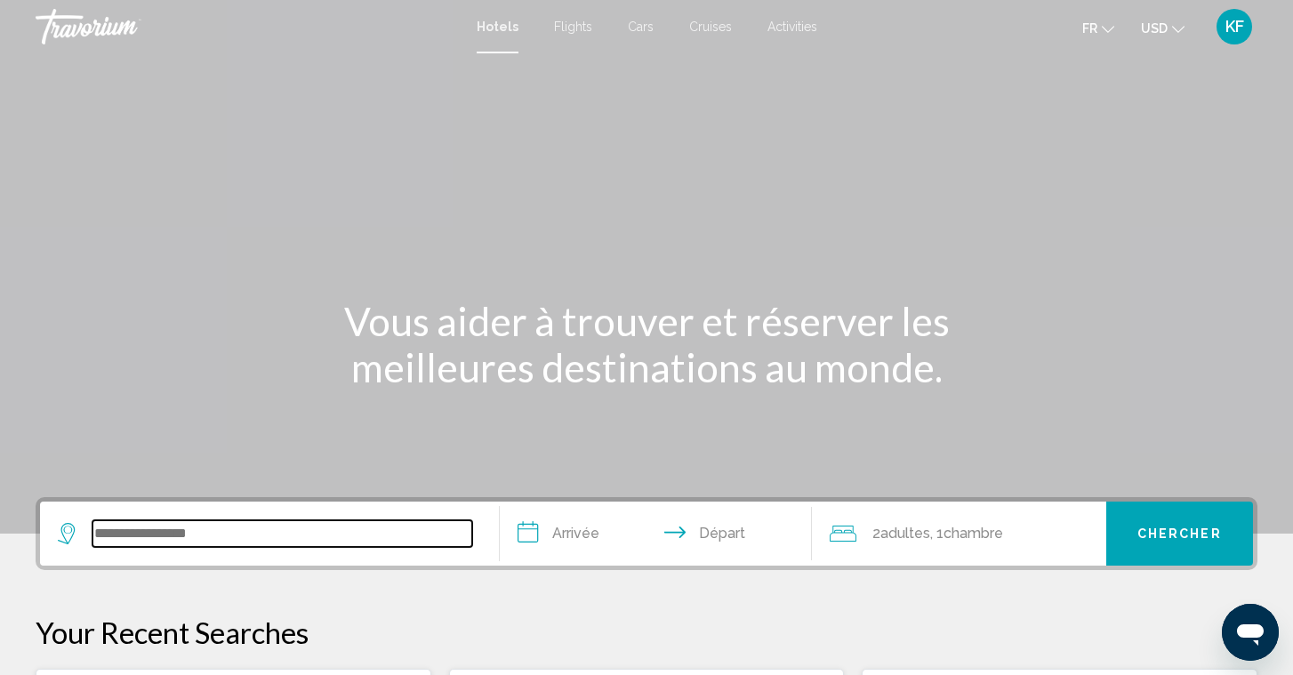
click at [186, 546] on input "Search widget" at bounding box center [282, 533] width 380 height 27
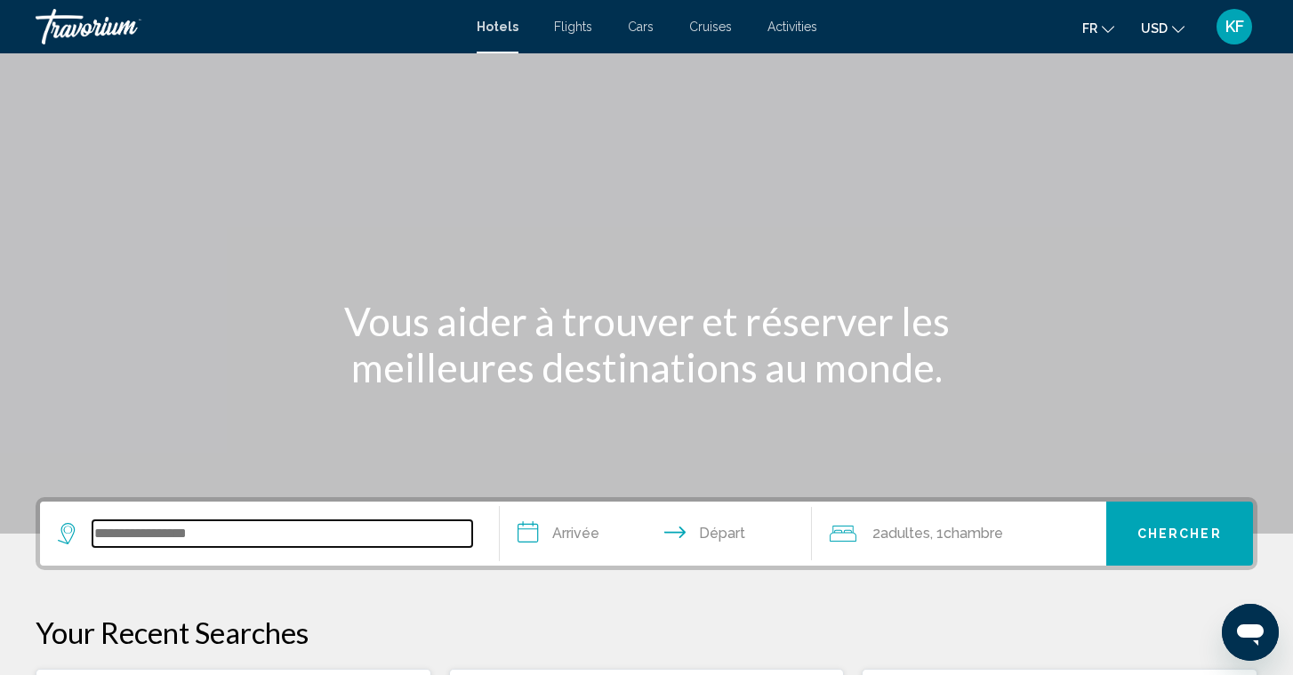
scroll to position [439, 0]
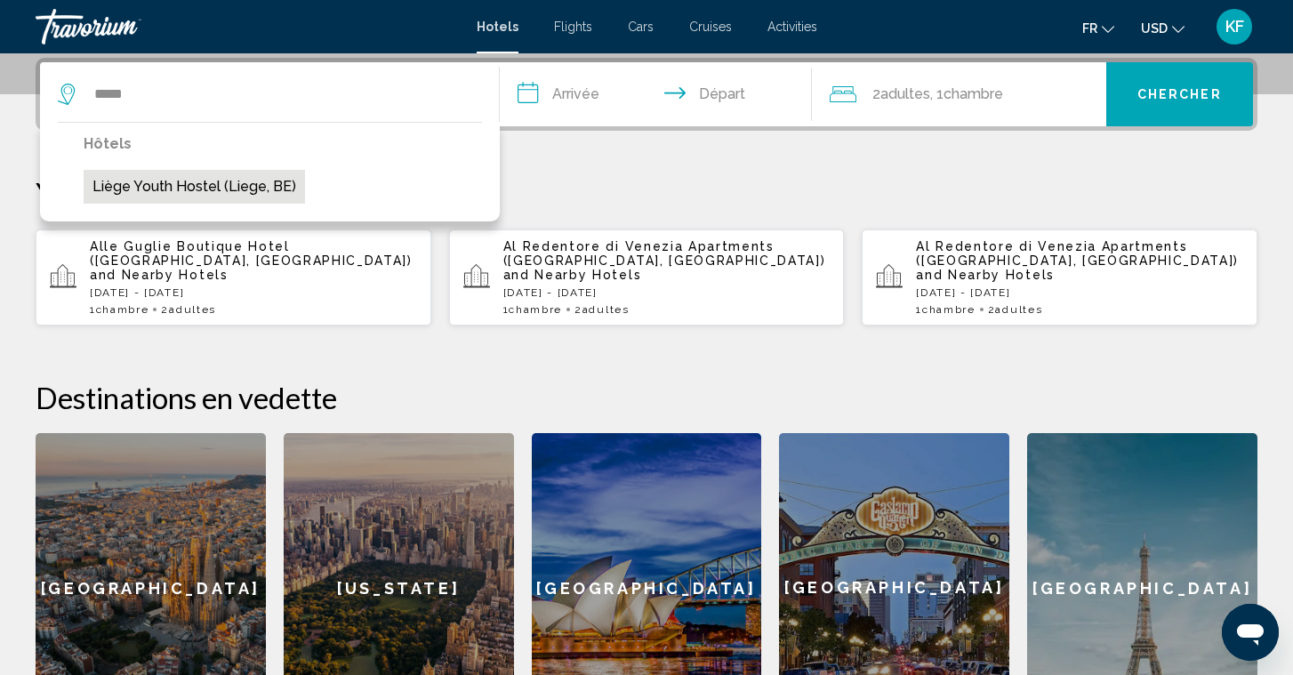
click at [194, 188] on button "Liège Youth Hostel (Liege, BE)" at bounding box center [194, 187] width 221 height 34
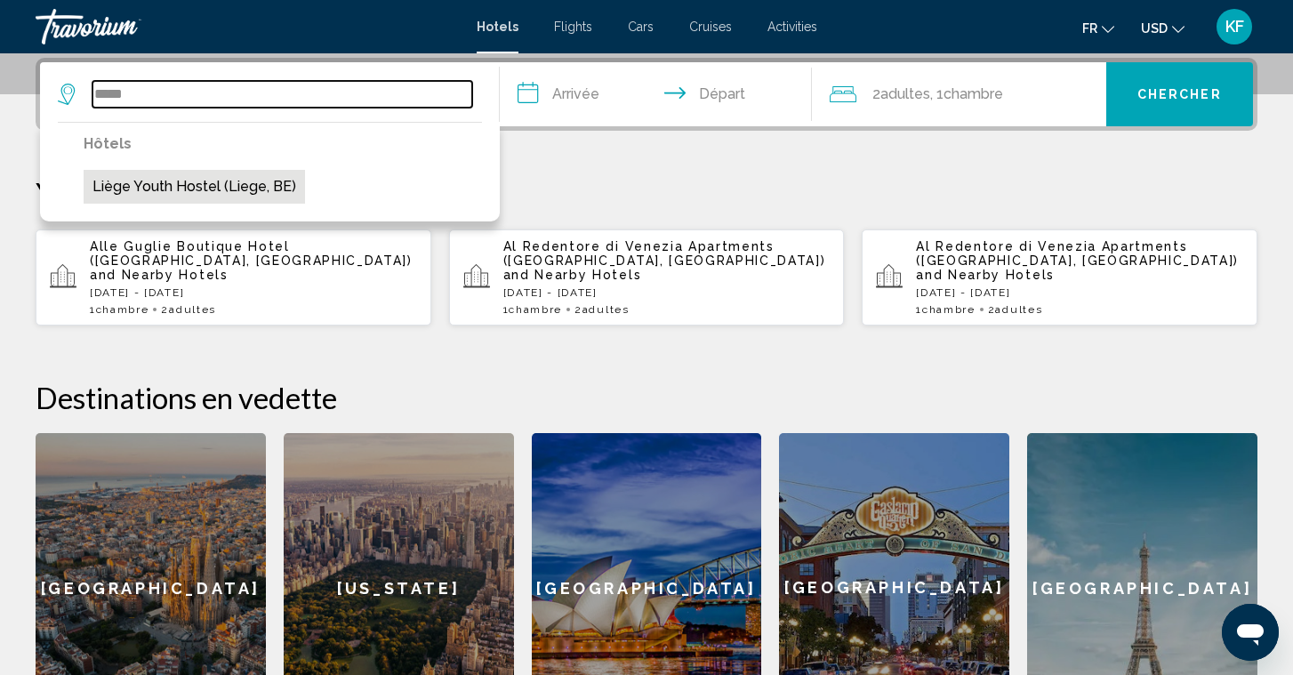
type input "**********"
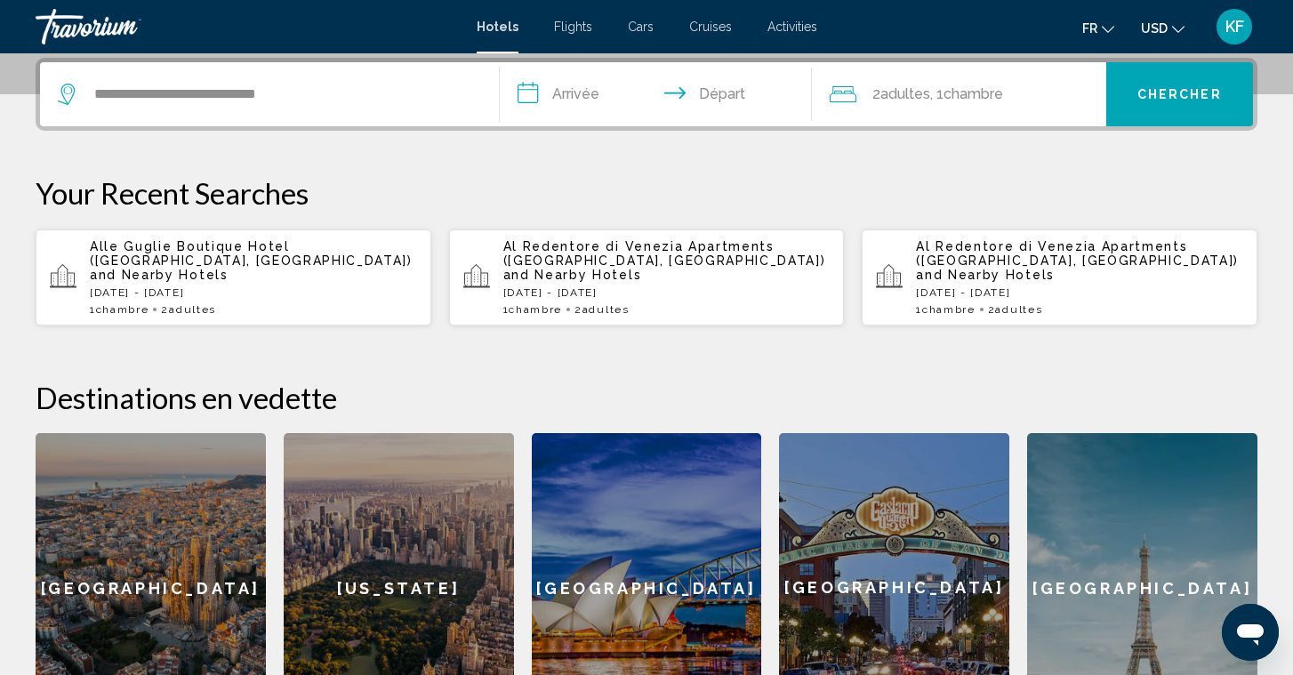
click at [575, 96] on input "**********" at bounding box center [659, 96] width 319 height 69
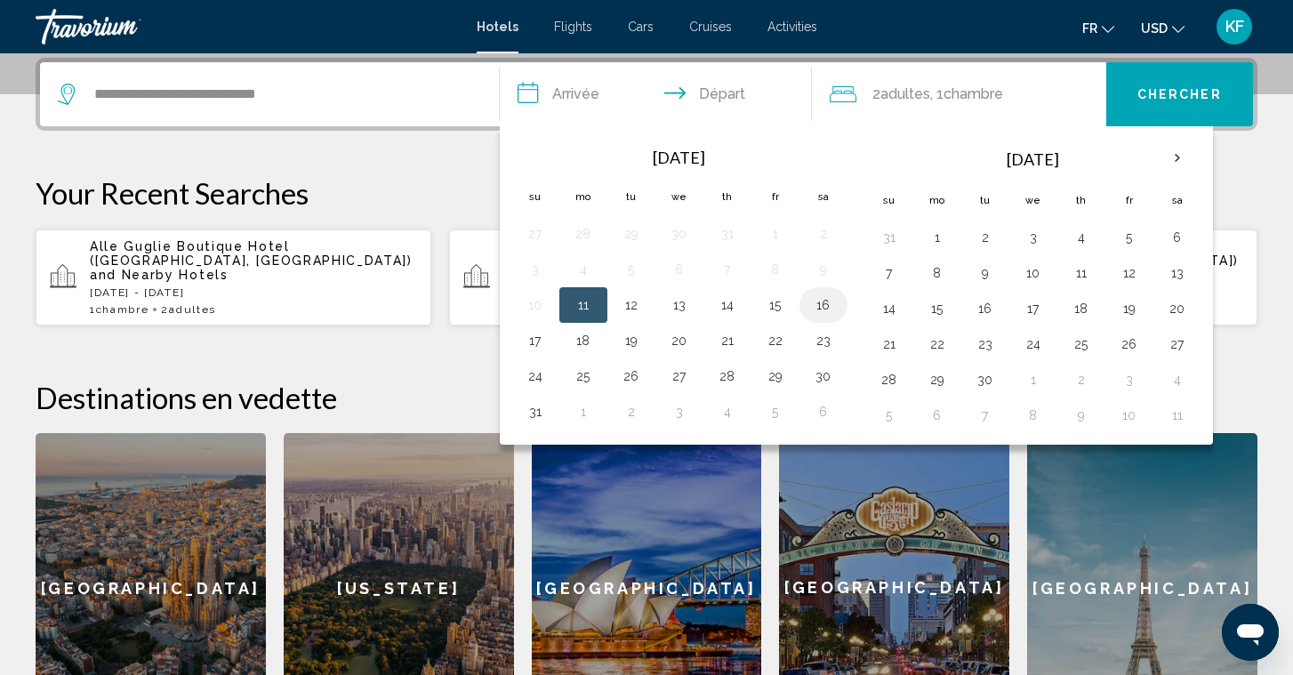
click at [824, 309] on button "16" at bounding box center [823, 305] width 28 height 25
click at [529, 335] on button "17" at bounding box center [535, 340] width 28 height 25
type input "**********"
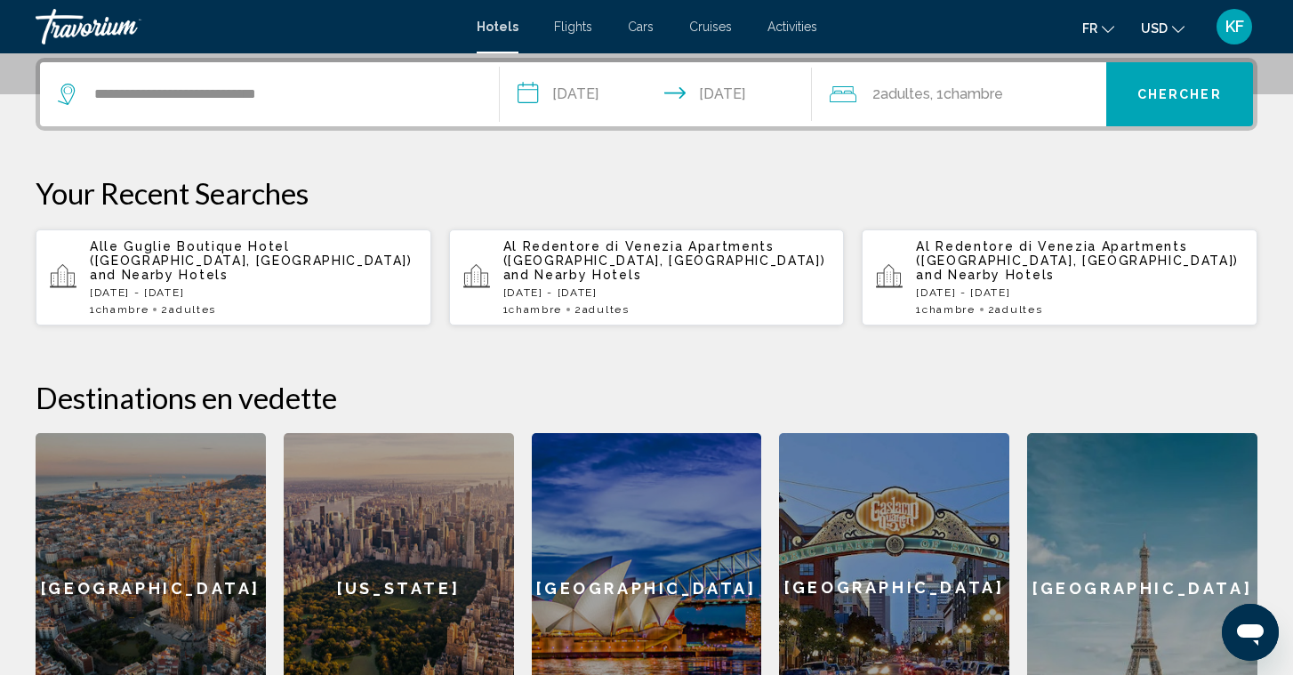
click at [1151, 107] on button "Chercher" at bounding box center [1180, 94] width 148 height 64
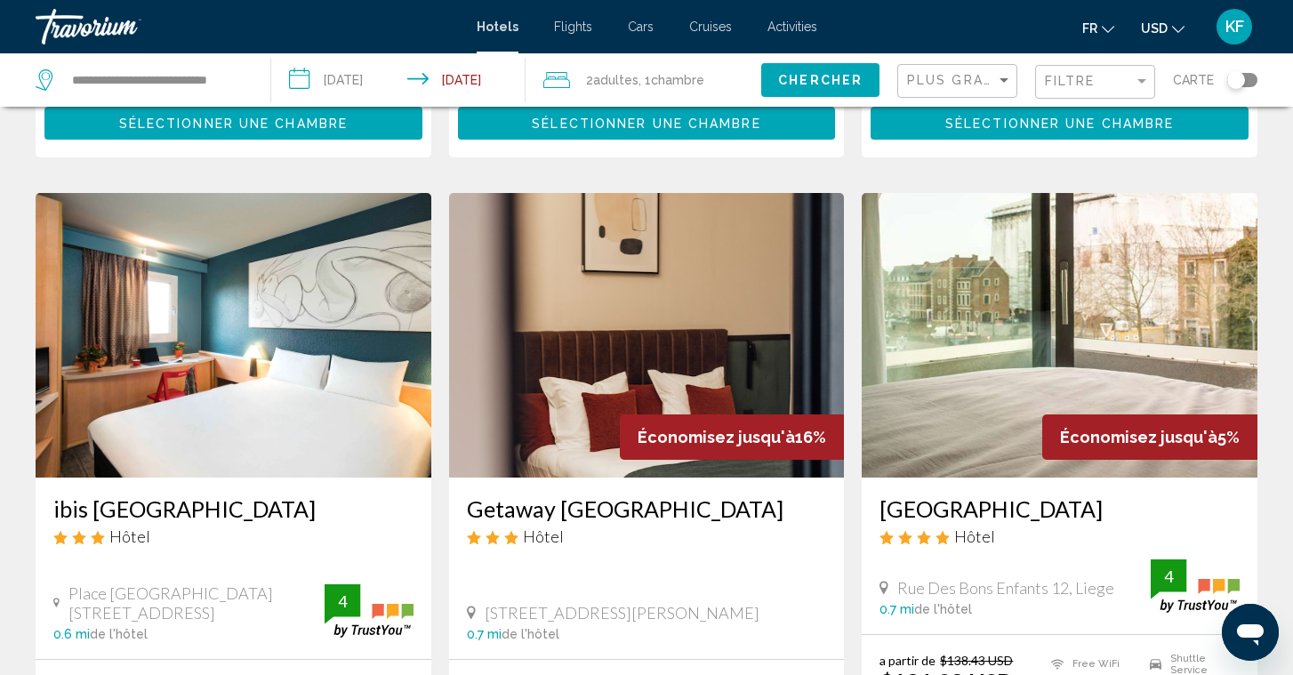
scroll to position [1950, 0]
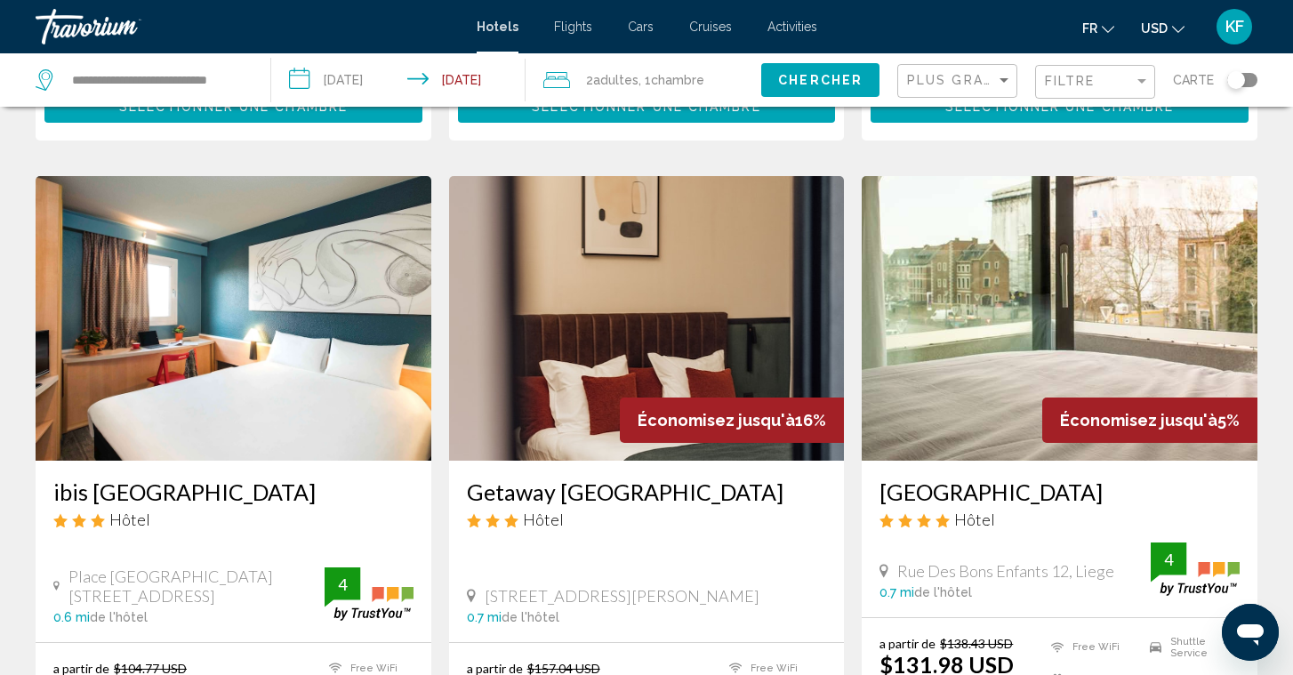
click at [1071, 311] on img "Main content" at bounding box center [1060, 318] width 396 height 285
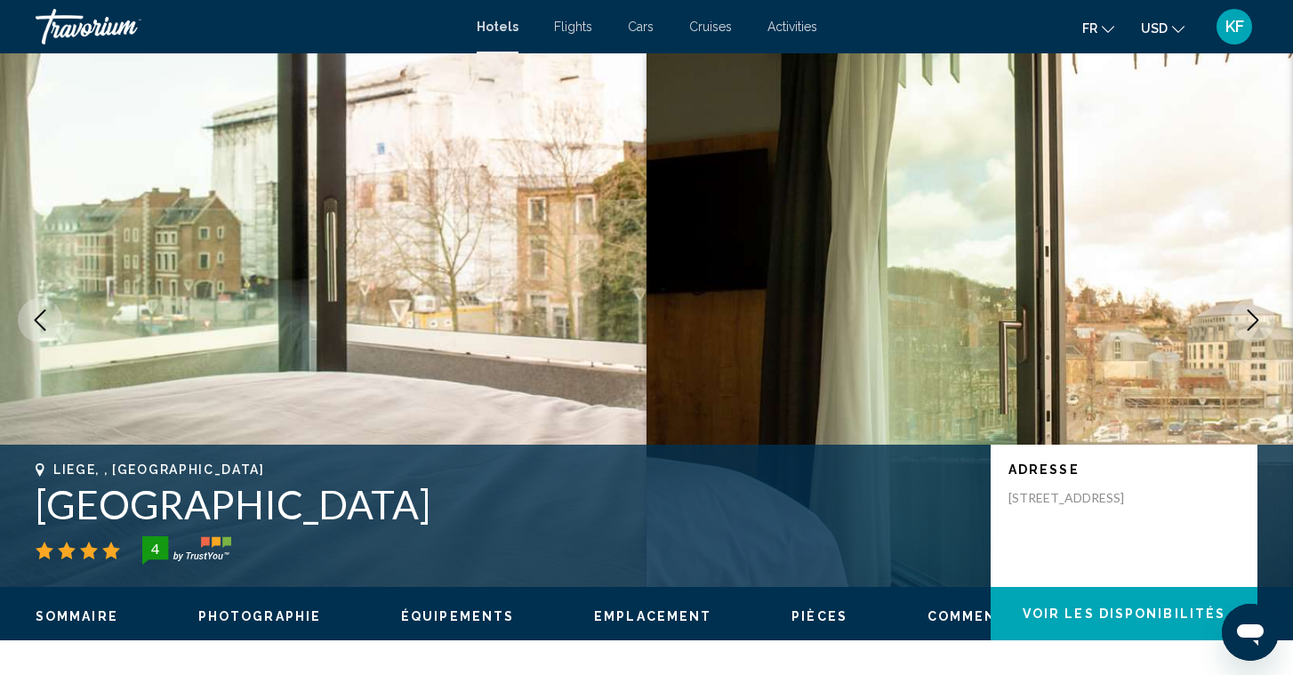
click at [1255, 333] on button "Next image" at bounding box center [1253, 320] width 44 height 44
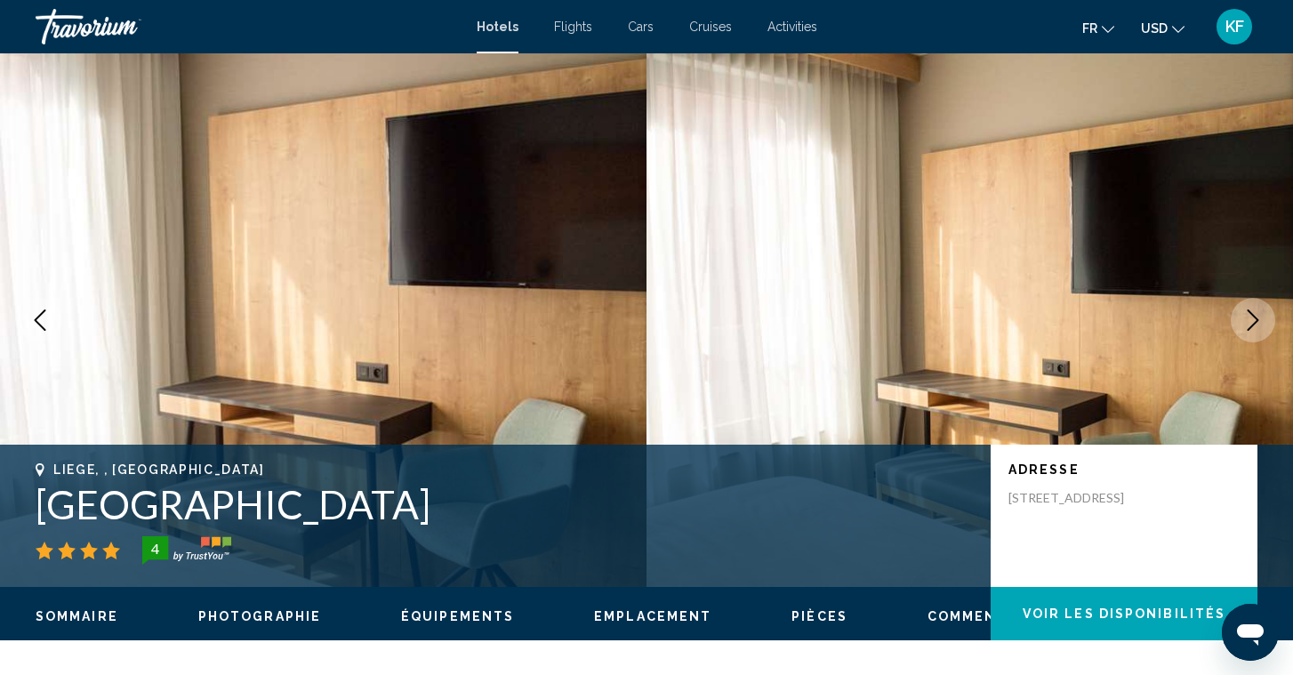
click at [1255, 333] on button "Next image" at bounding box center [1253, 320] width 44 height 44
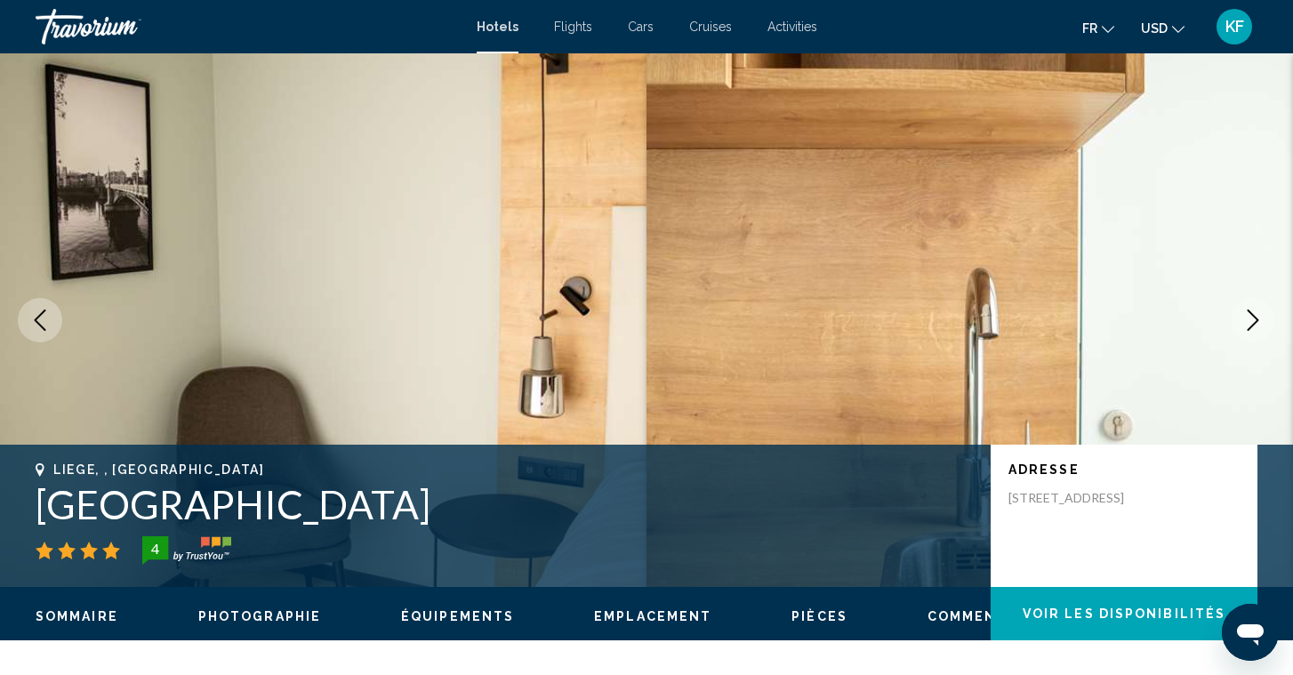
click at [1255, 333] on button "Next image" at bounding box center [1253, 320] width 44 height 44
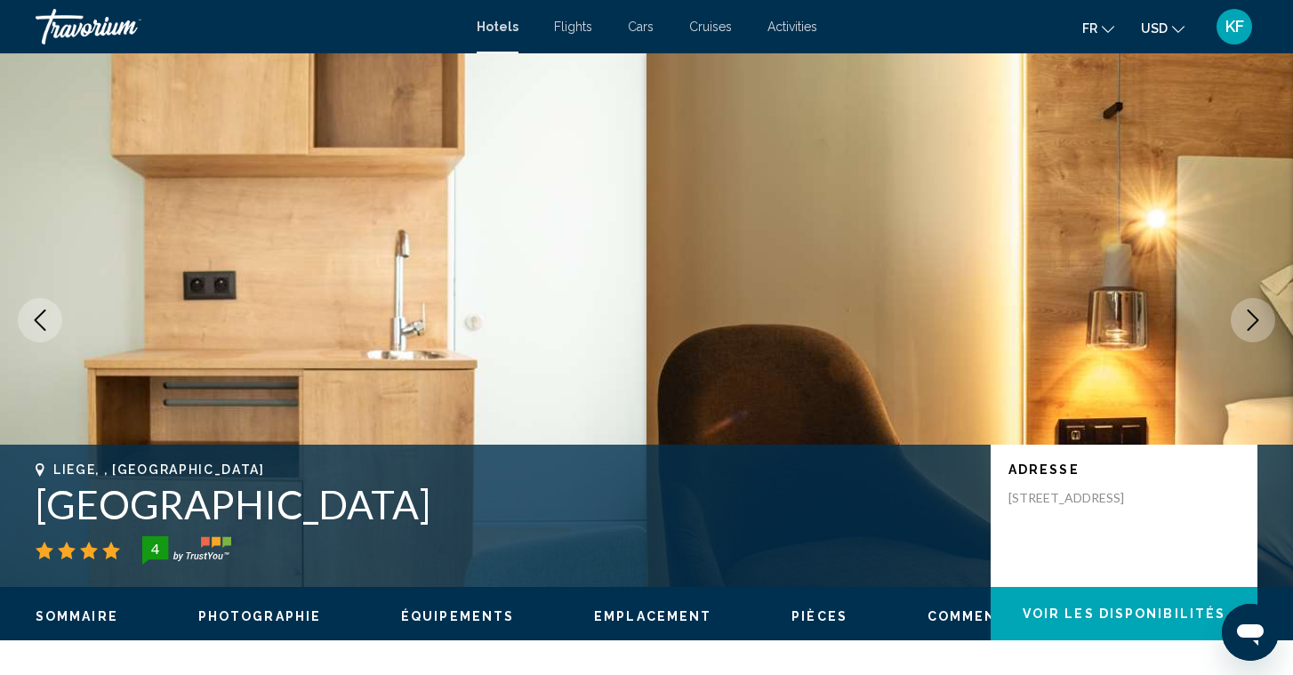
click at [1248, 328] on icon "Next image" at bounding box center [1253, 319] width 12 height 21
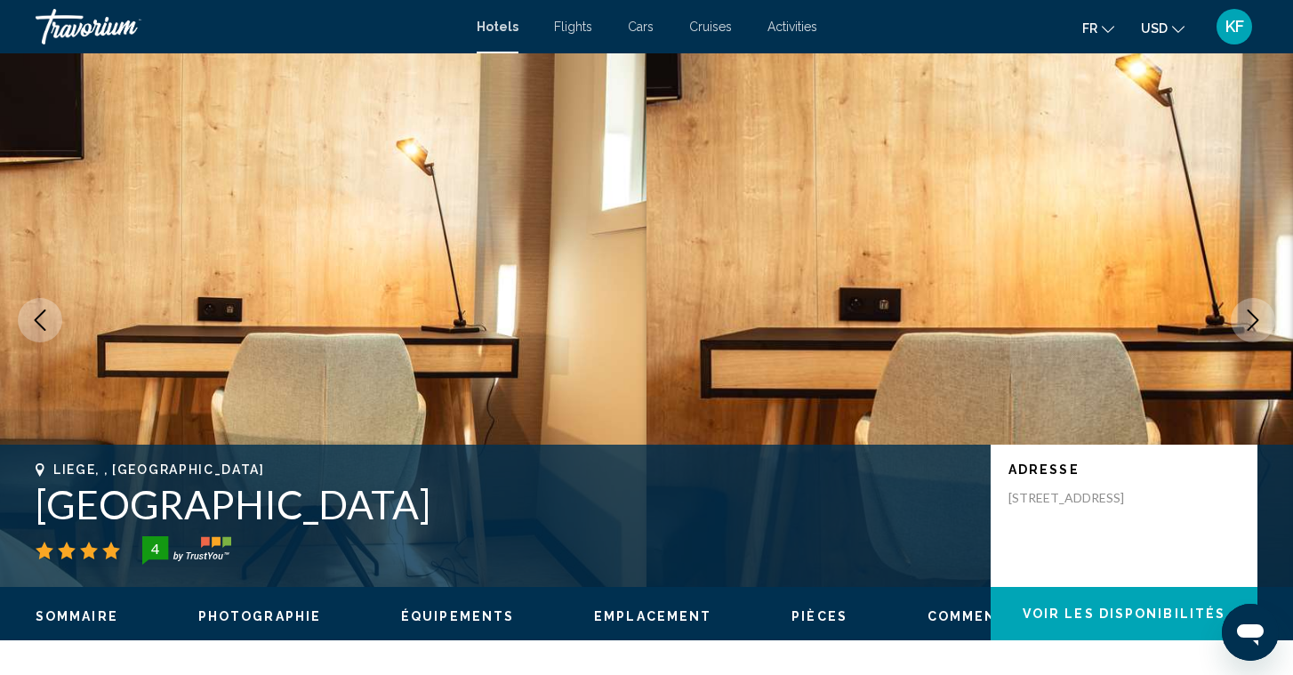
click at [1248, 328] on icon "Next image" at bounding box center [1253, 319] width 12 height 21
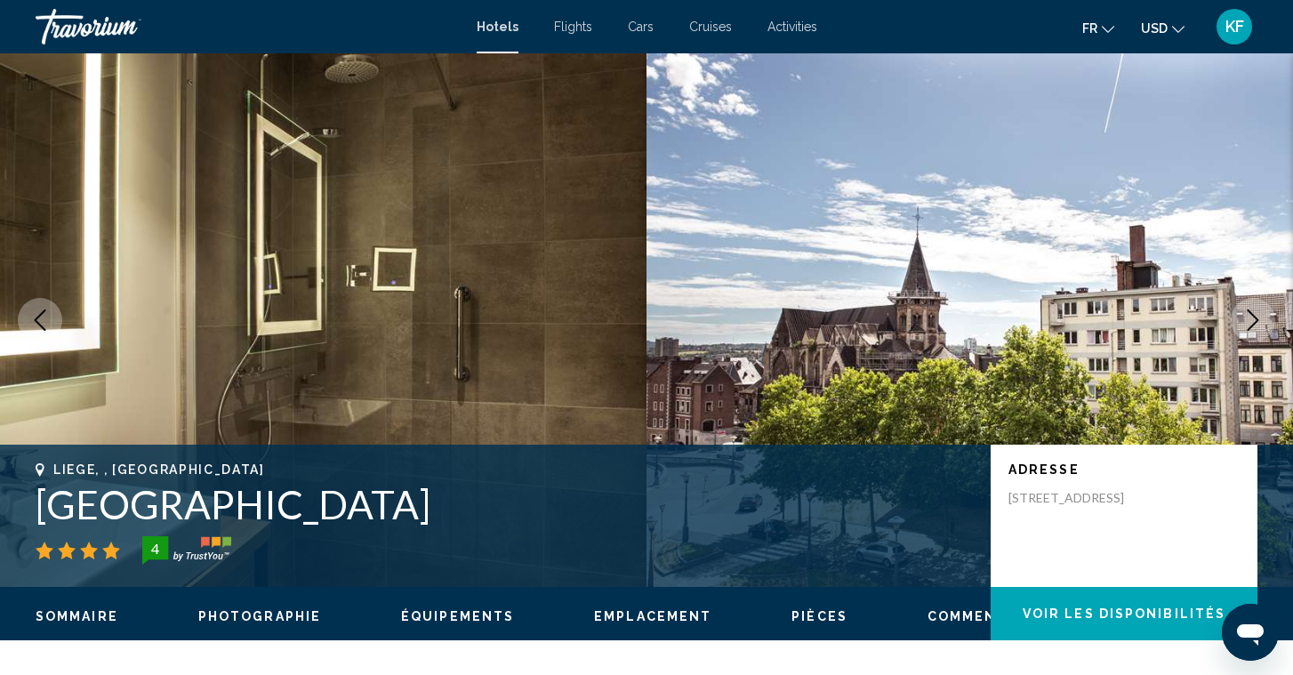
click at [1248, 328] on icon "Next image" at bounding box center [1253, 319] width 12 height 21
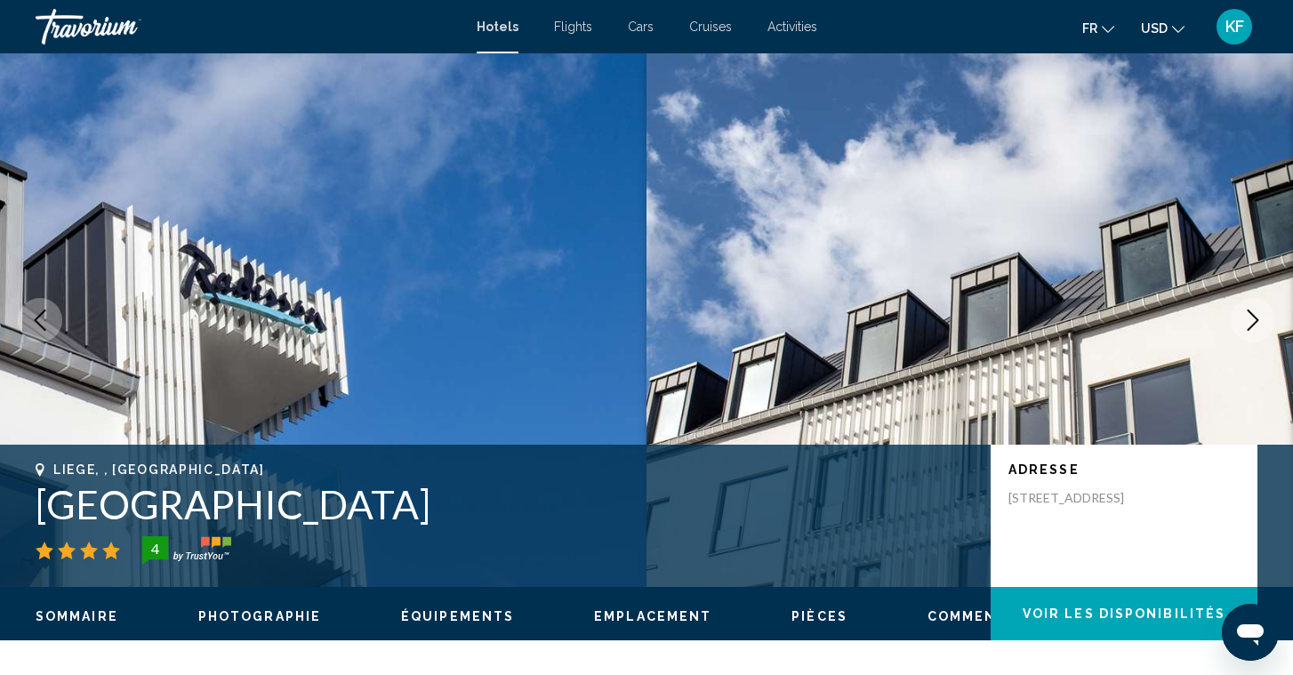
click at [1248, 328] on icon "Next image" at bounding box center [1253, 319] width 12 height 21
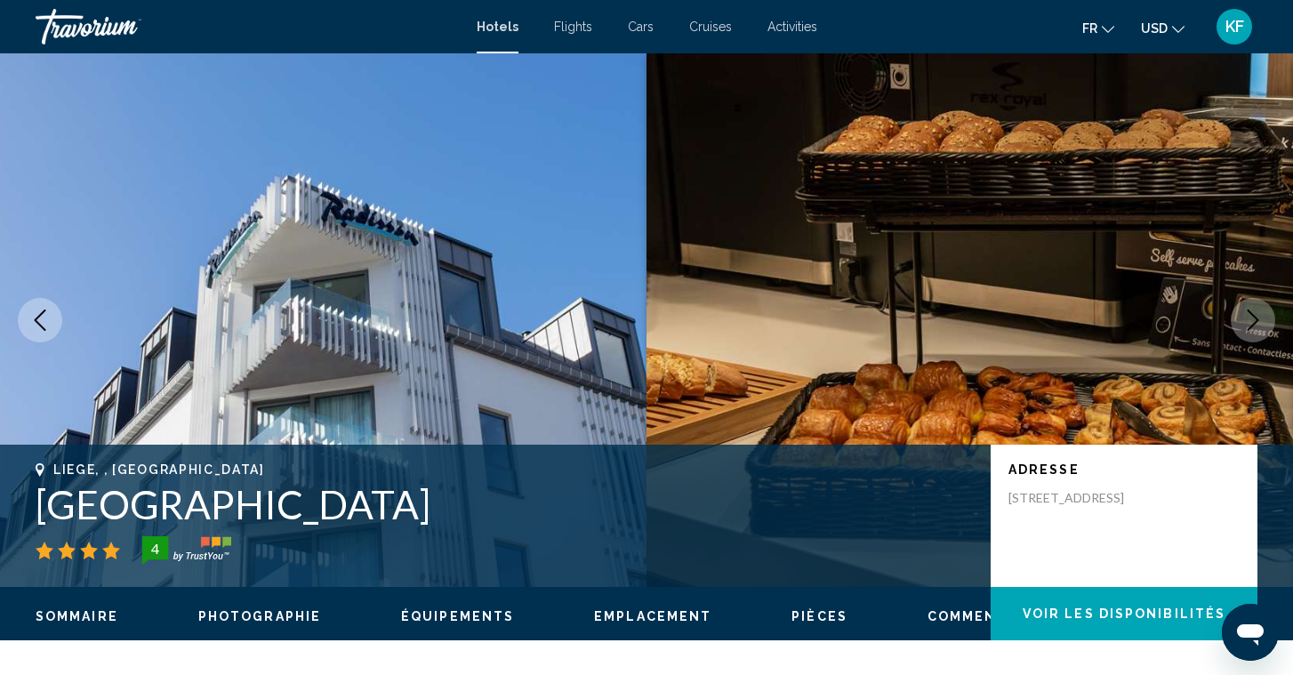
click at [1248, 328] on icon "Next image" at bounding box center [1253, 319] width 12 height 21
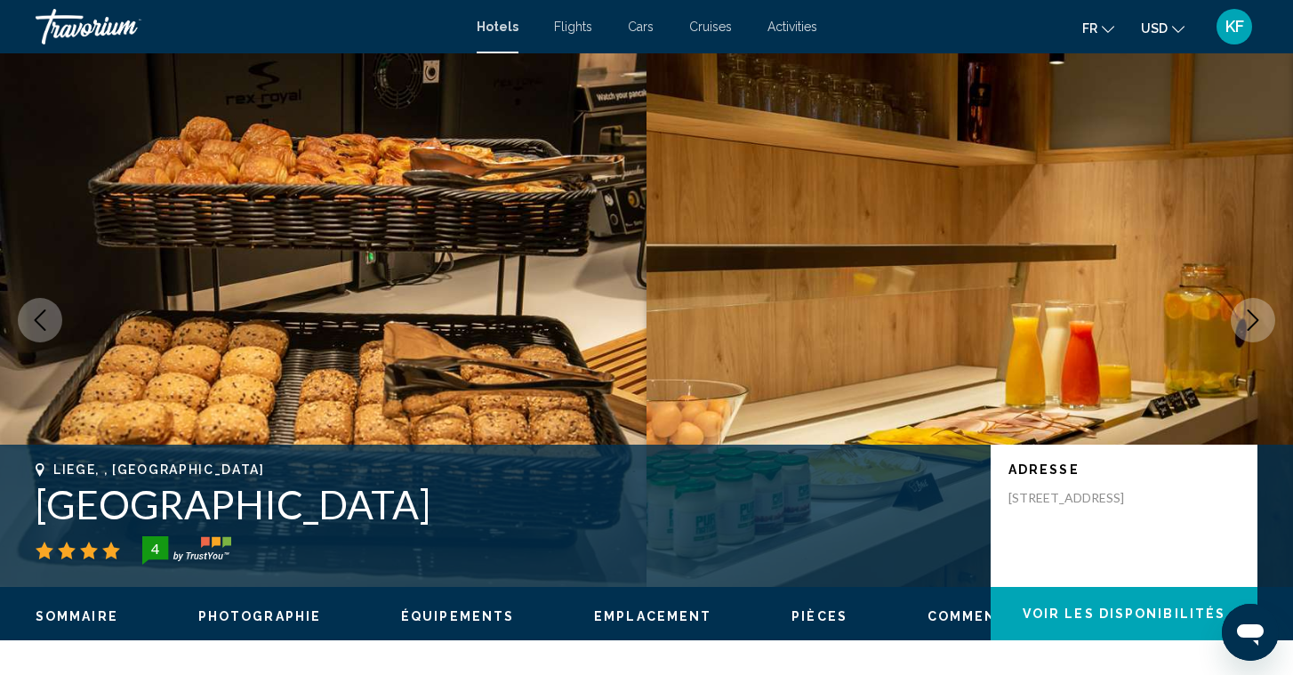
click at [1248, 328] on icon "Next image" at bounding box center [1253, 319] width 12 height 21
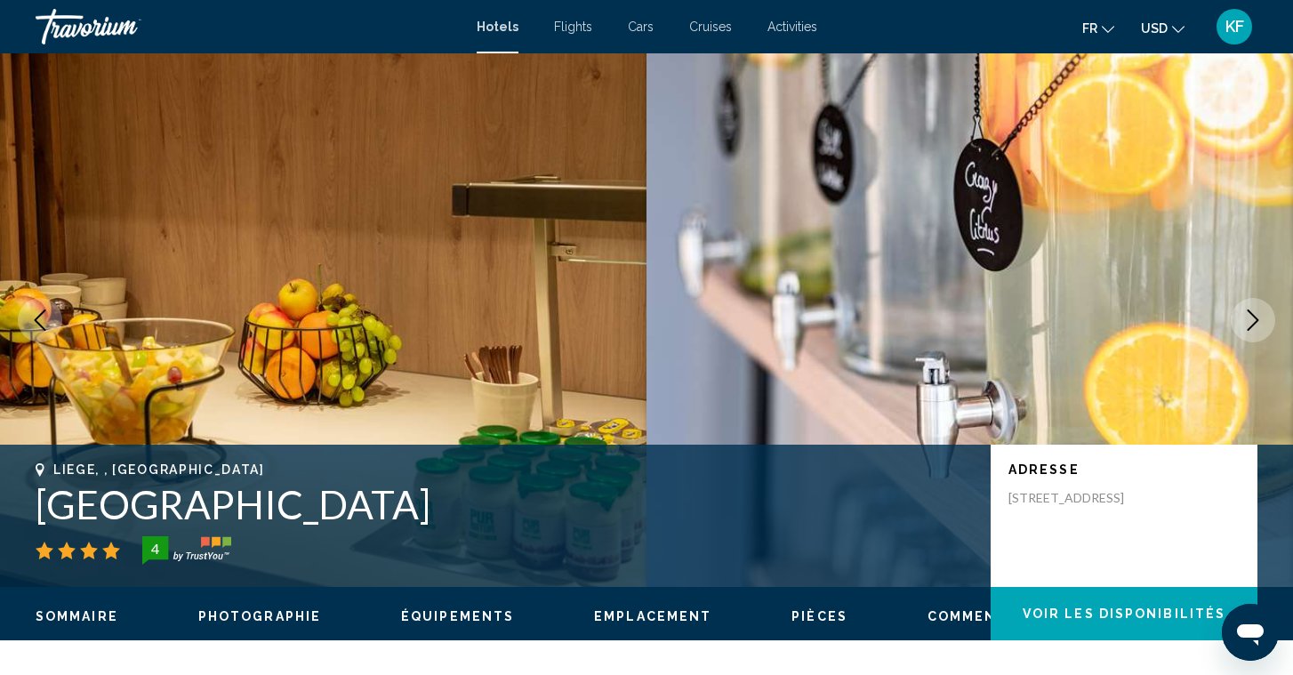
click at [1248, 328] on icon "Next image" at bounding box center [1253, 319] width 12 height 21
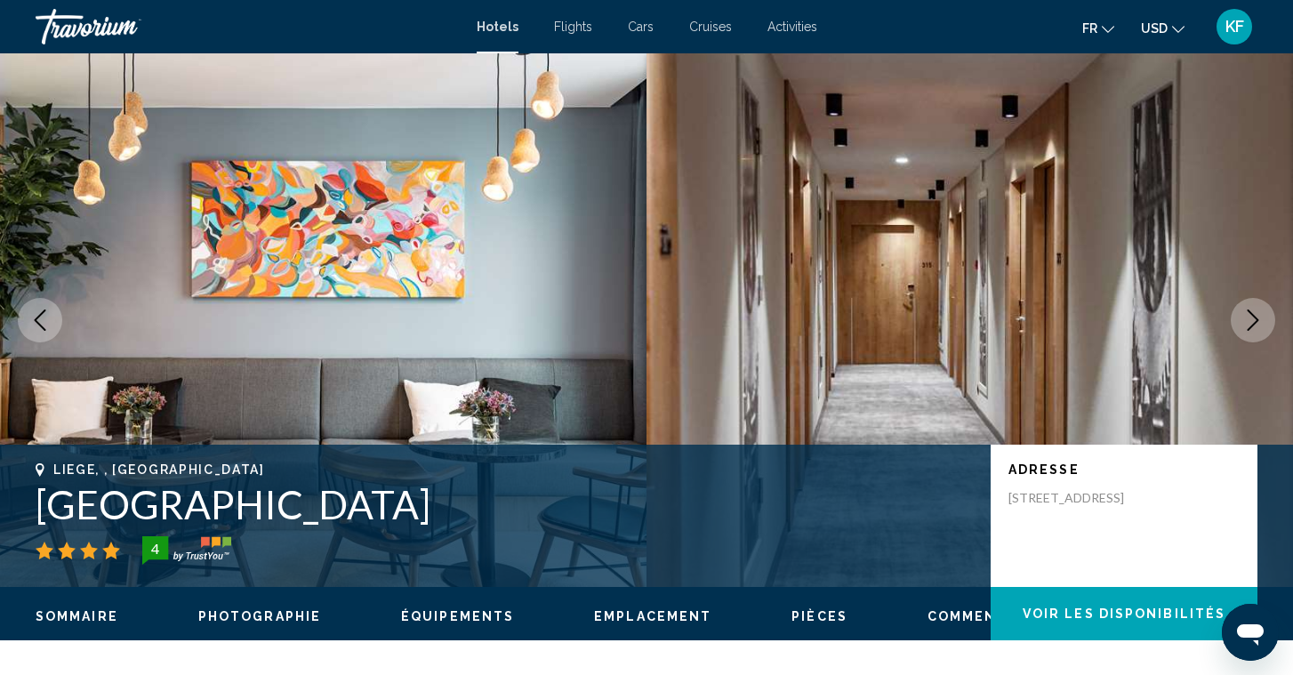
click at [1248, 328] on icon "Next image" at bounding box center [1253, 319] width 12 height 21
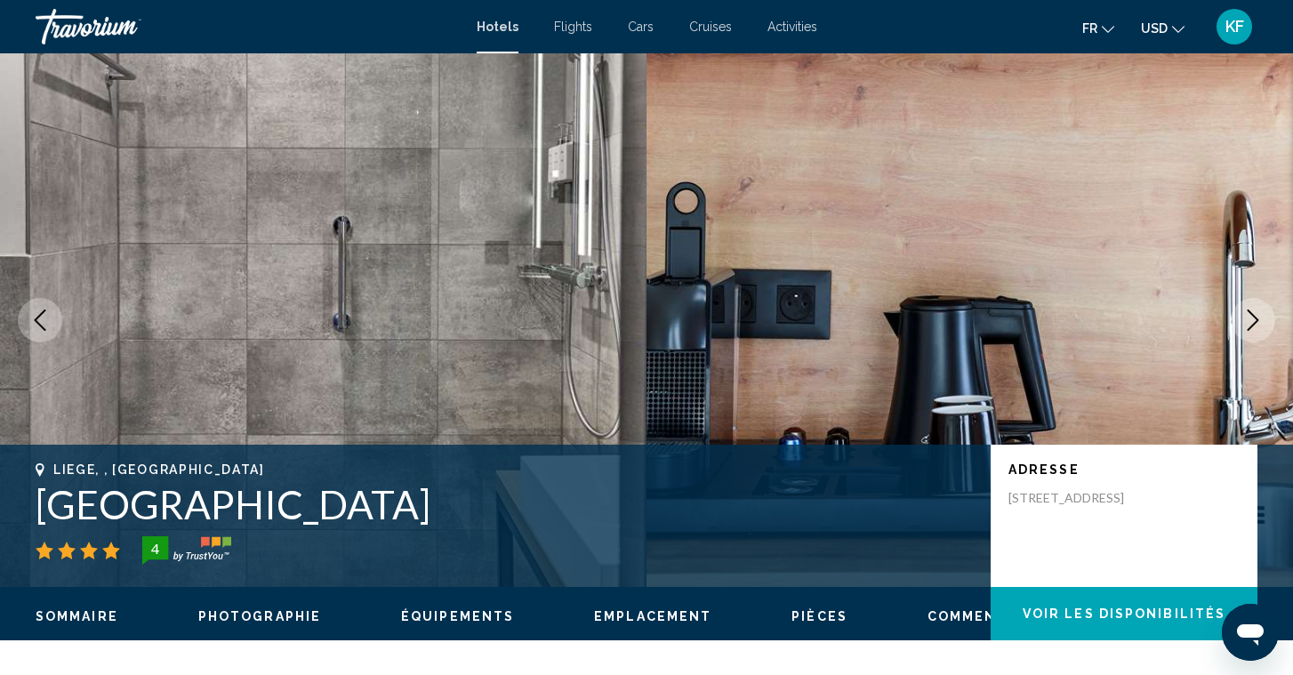
click at [1248, 328] on icon "Next image" at bounding box center [1253, 319] width 12 height 21
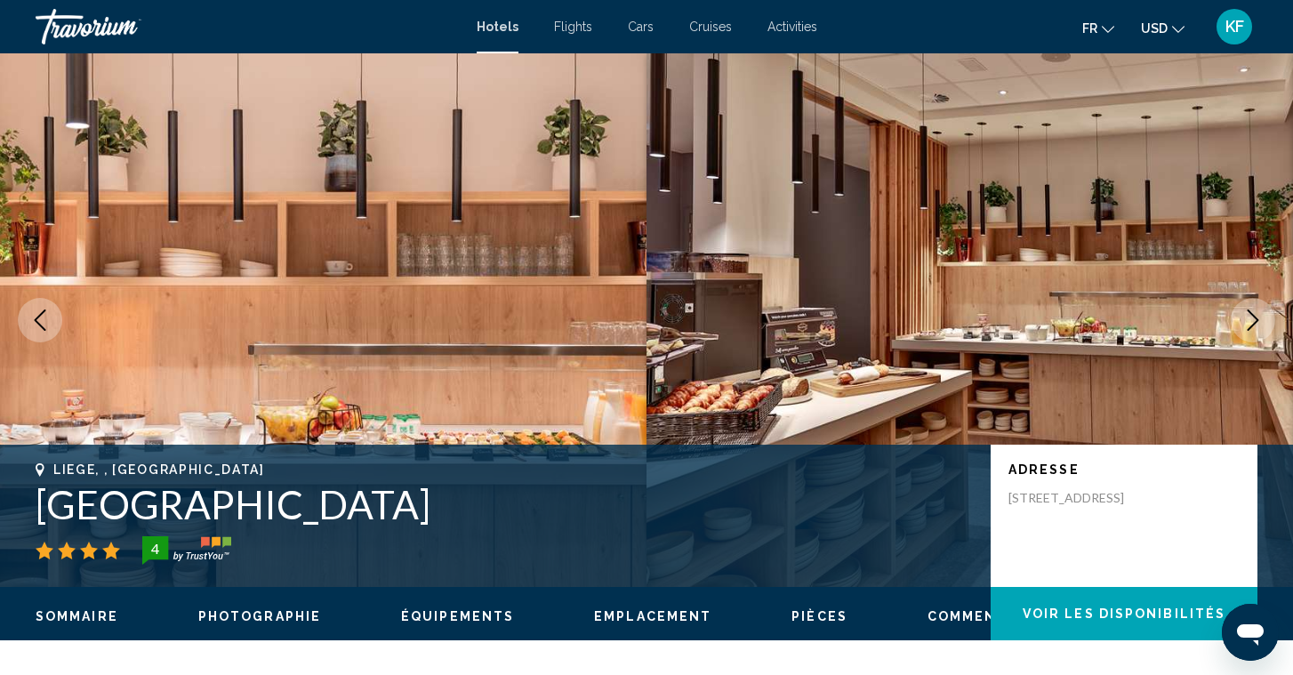
click at [1248, 328] on icon "Next image" at bounding box center [1253, 319] width 12 height 21
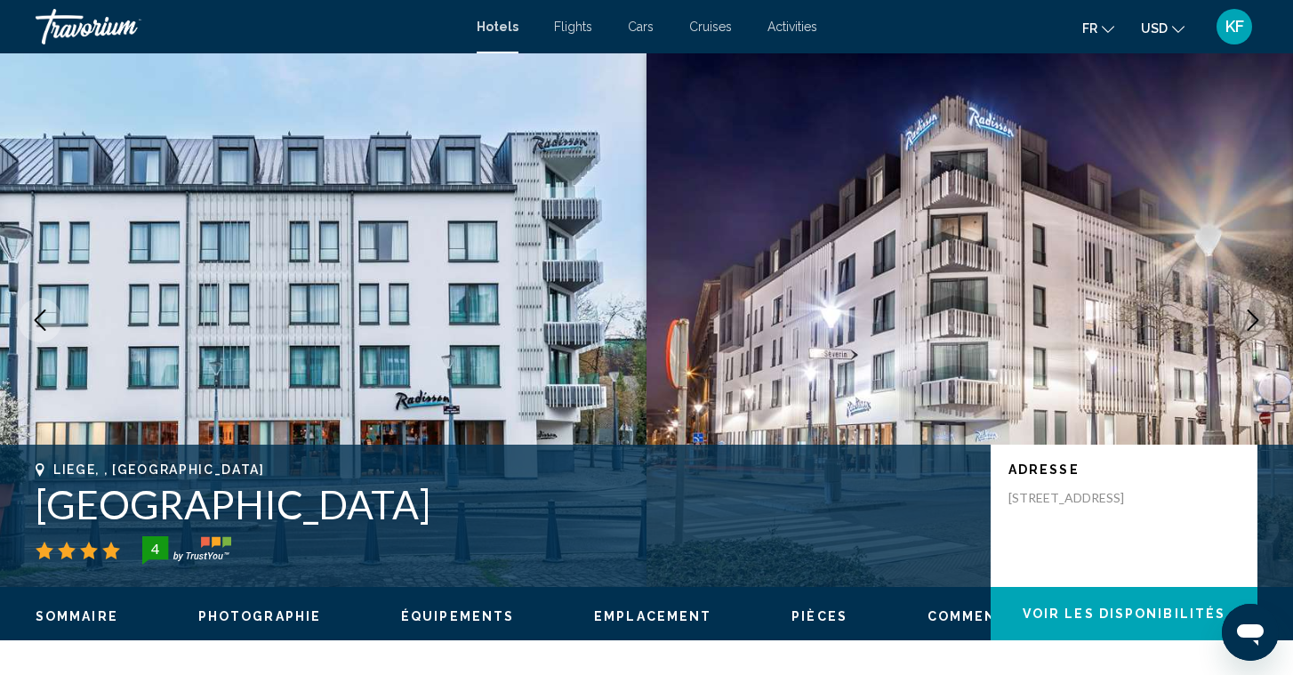
click at [1248, 328] on icon "Next image" at bounding box center [1253, 319] width 12 height 21
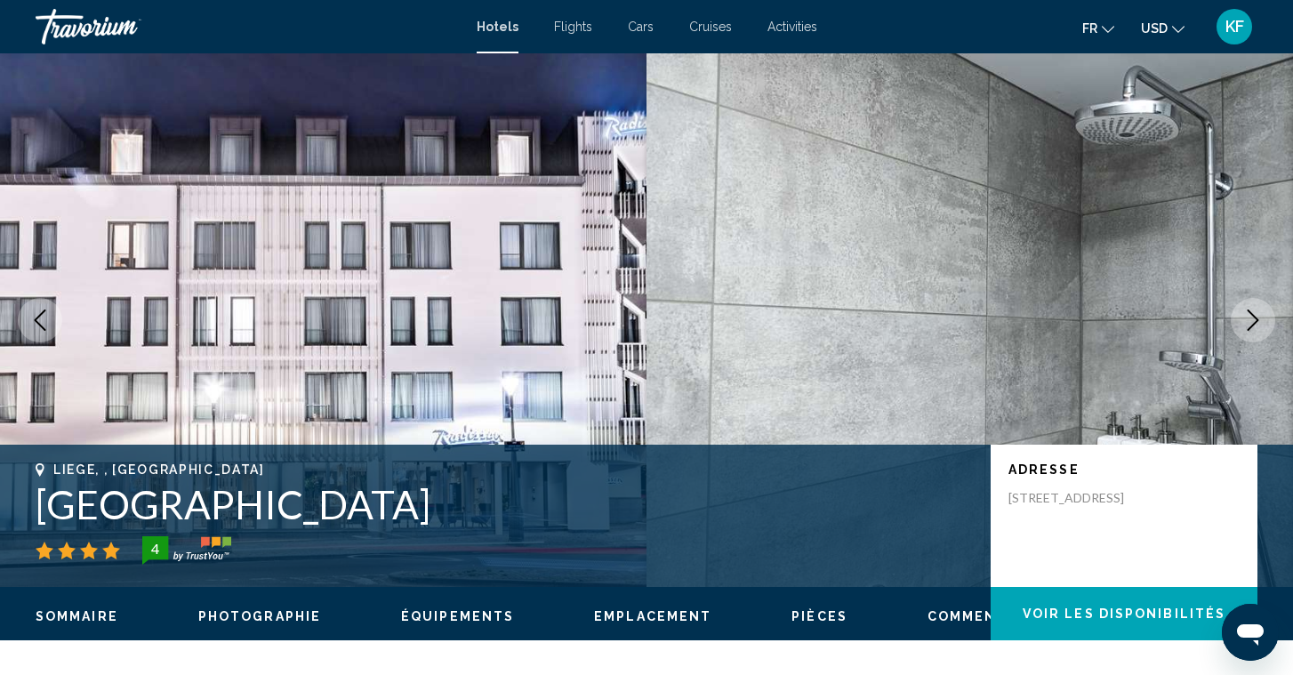
click at [1248, 328] on icon "Next image" at bounding box center [1253, 319] width 12 height 21
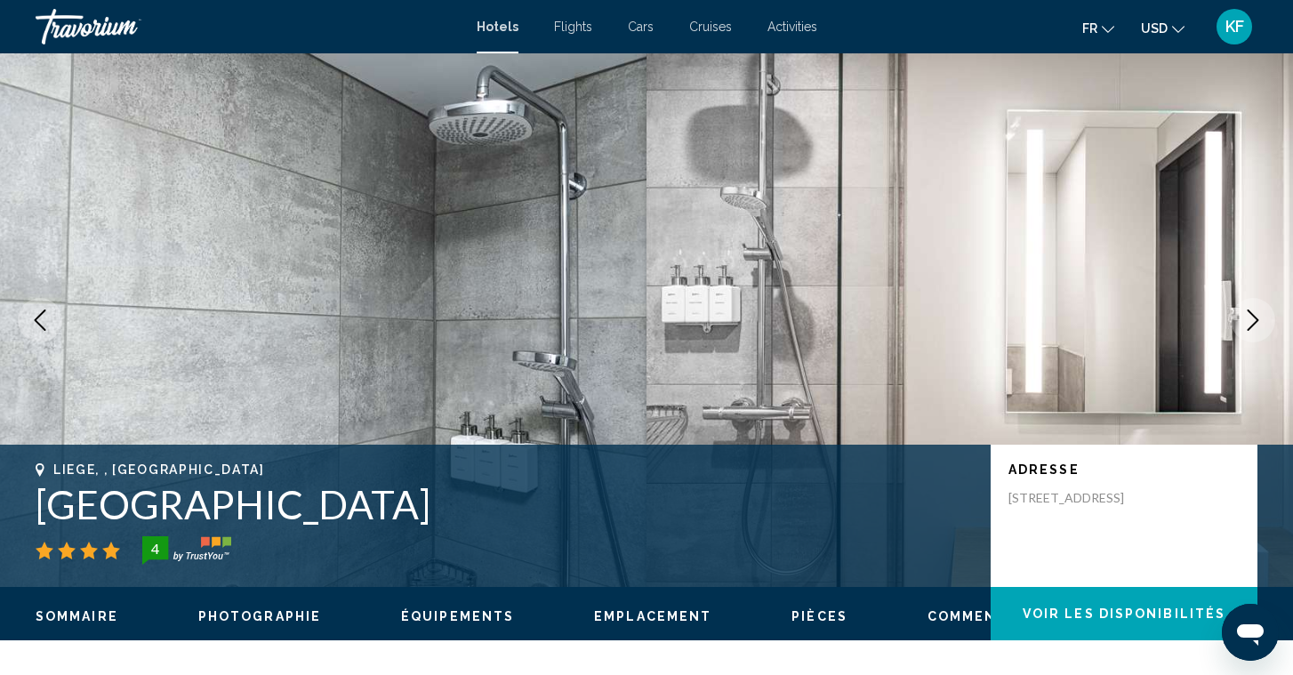
click at [1248, 328] on icon "Next image" at bounding box center [1253, 319] width 12 height 21
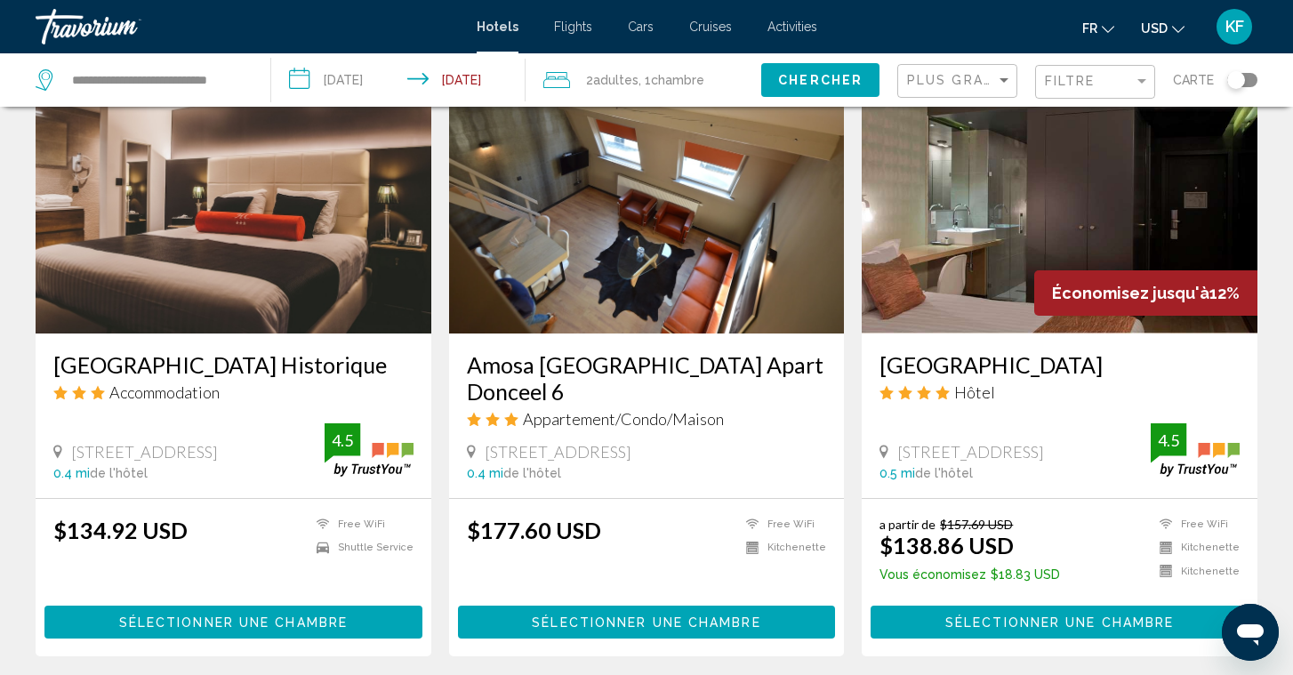
scroll to position [751, 0]
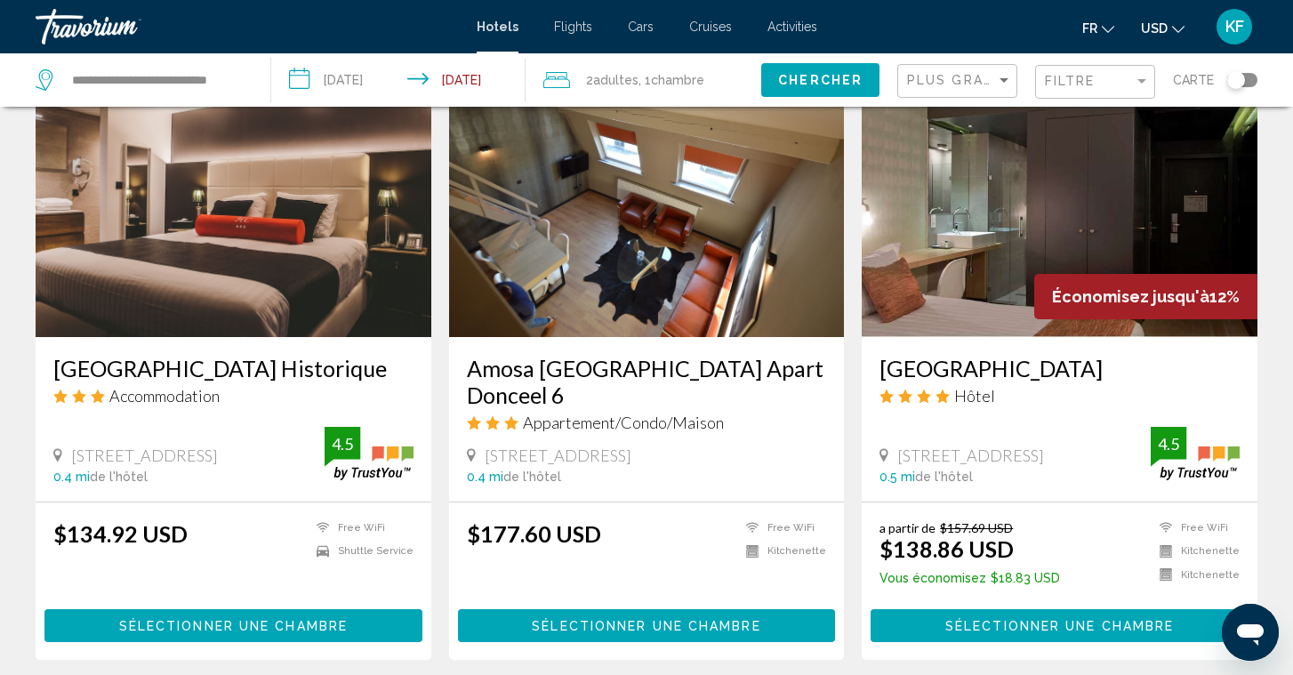
click at [270, 225] on img "Main content" at bounding box center [234, 194] width 396 height 285
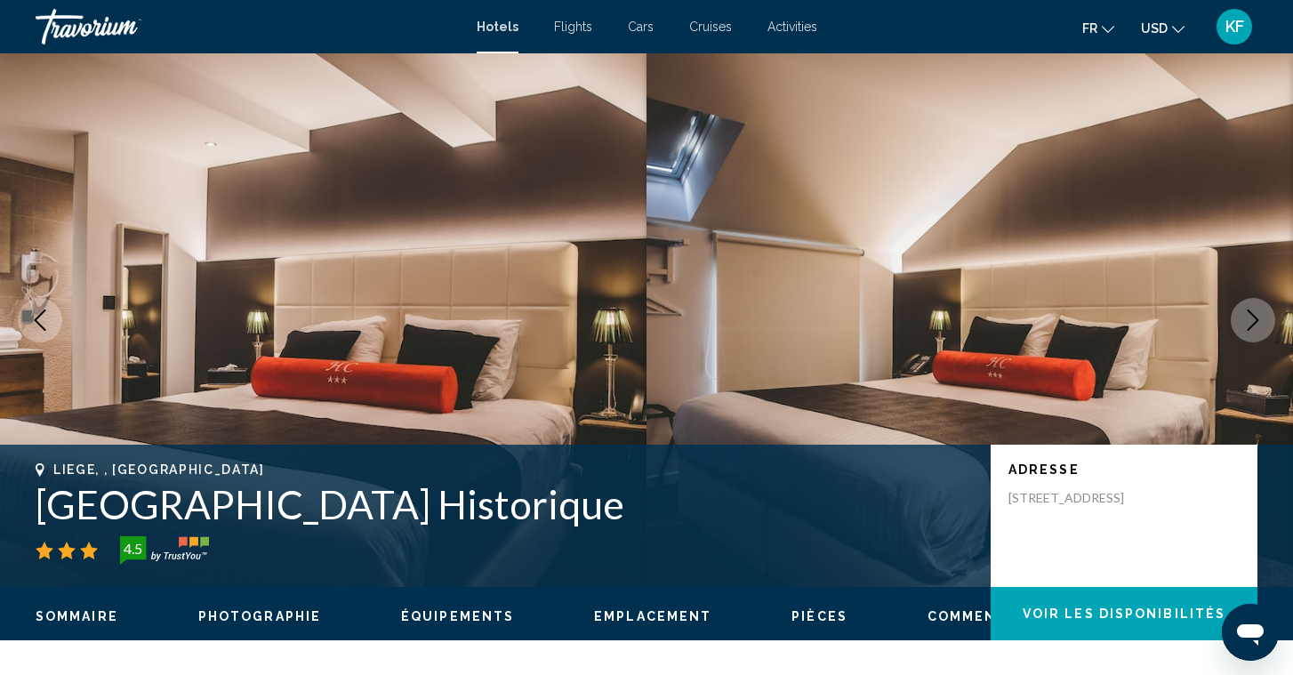
click at [1263, 316] on button "Next image" at bounding box center [1253, 320] width 44 height 44
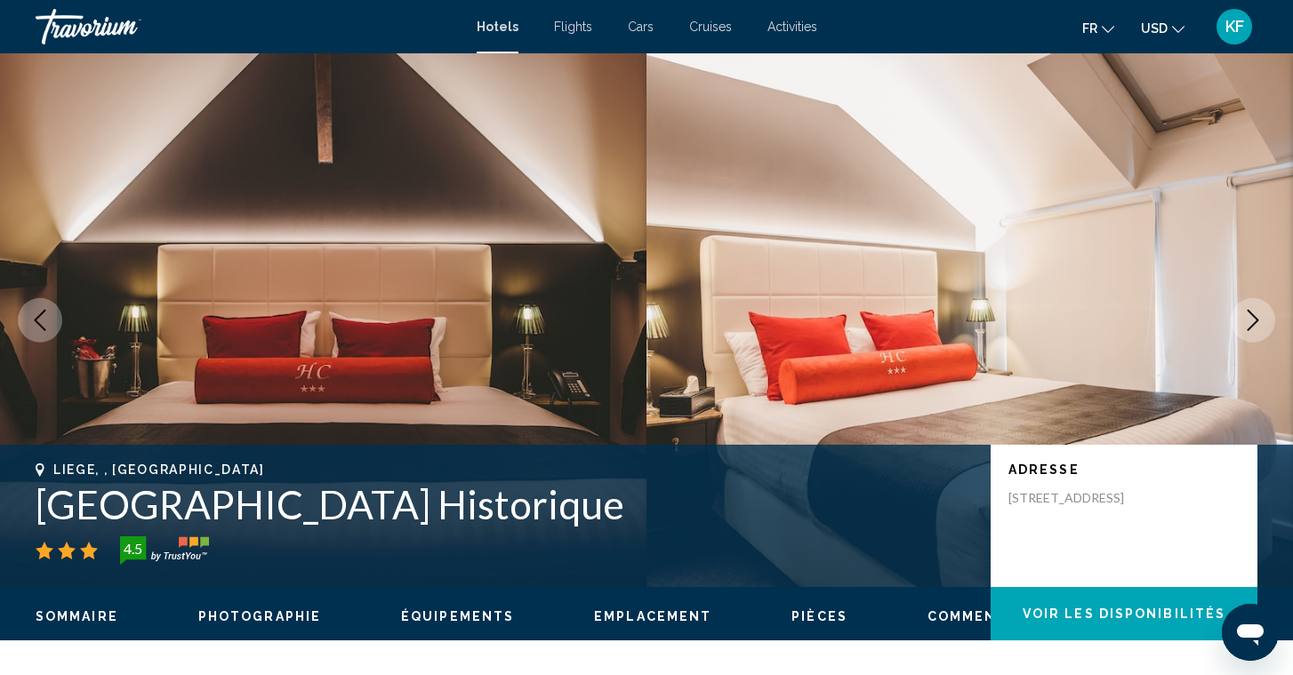
click at [1263, 316] on button "Next image" at bounding box center [1253, 320] width 44 height 44
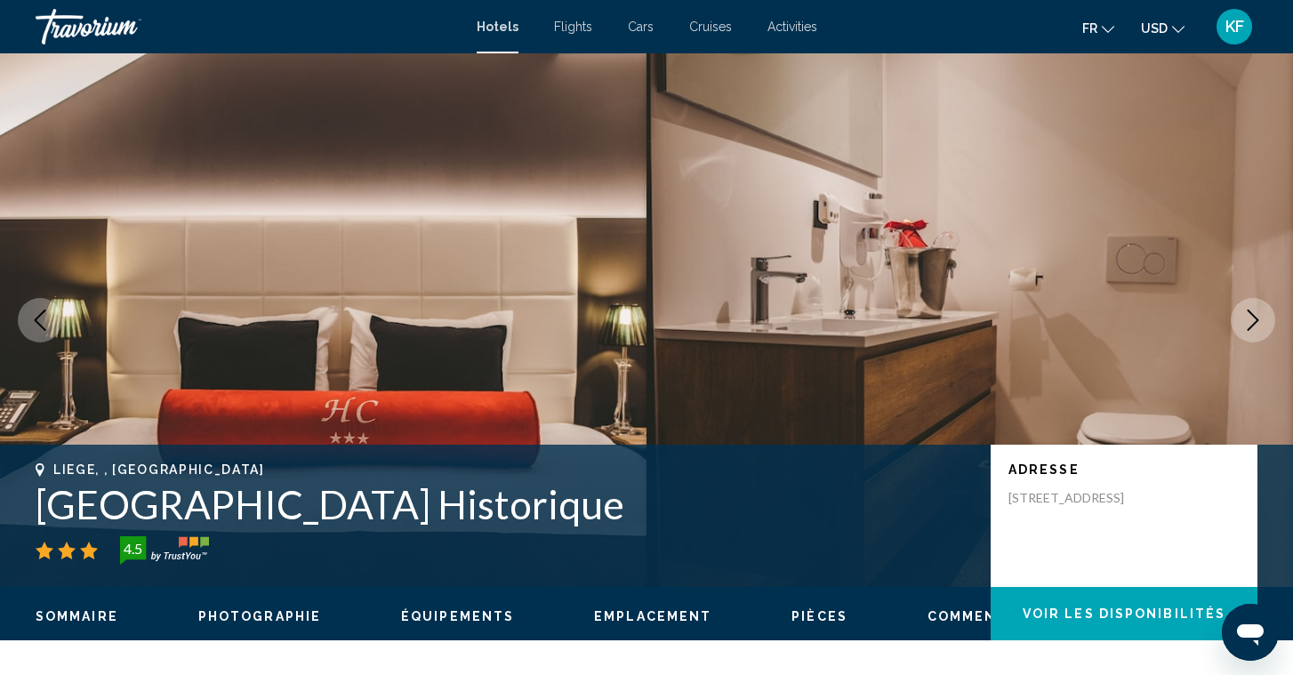
click at [1263, 316] on button "Next image" at bounding box center [1253, 320] width 44 height 44
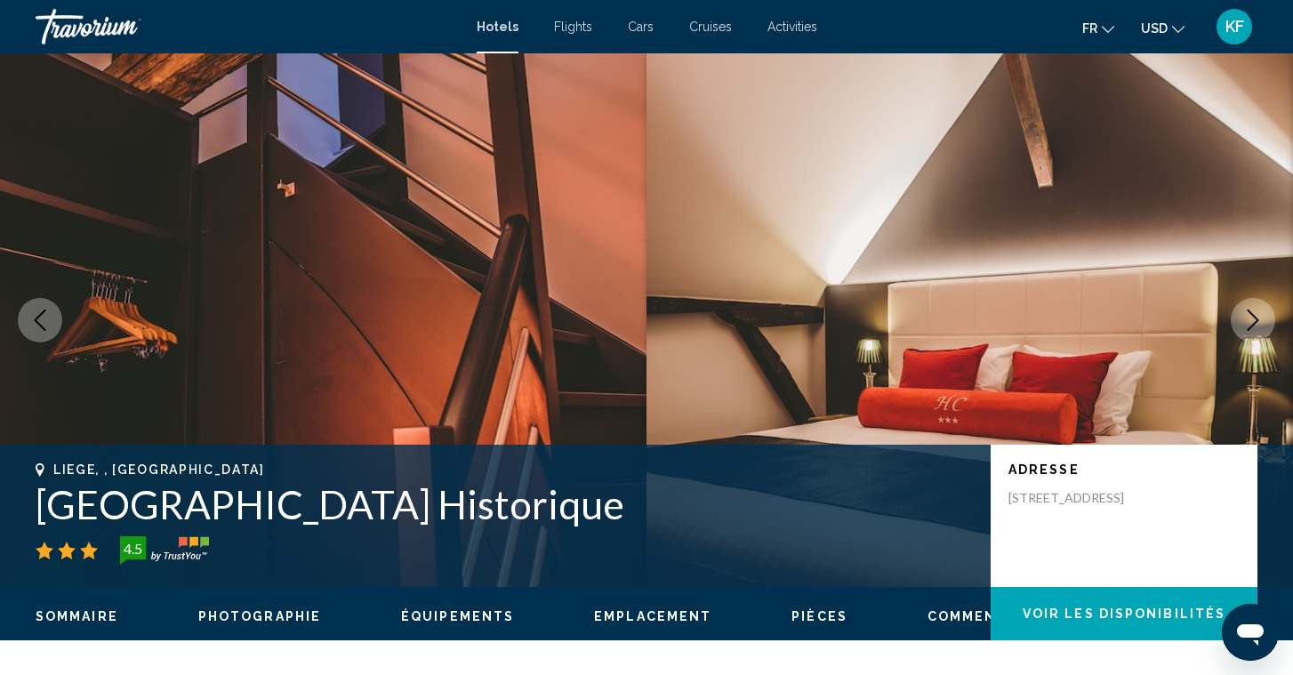
click at [1263, 316] on button "Next image" at bounding box center [1253, 320] width 44 height 44
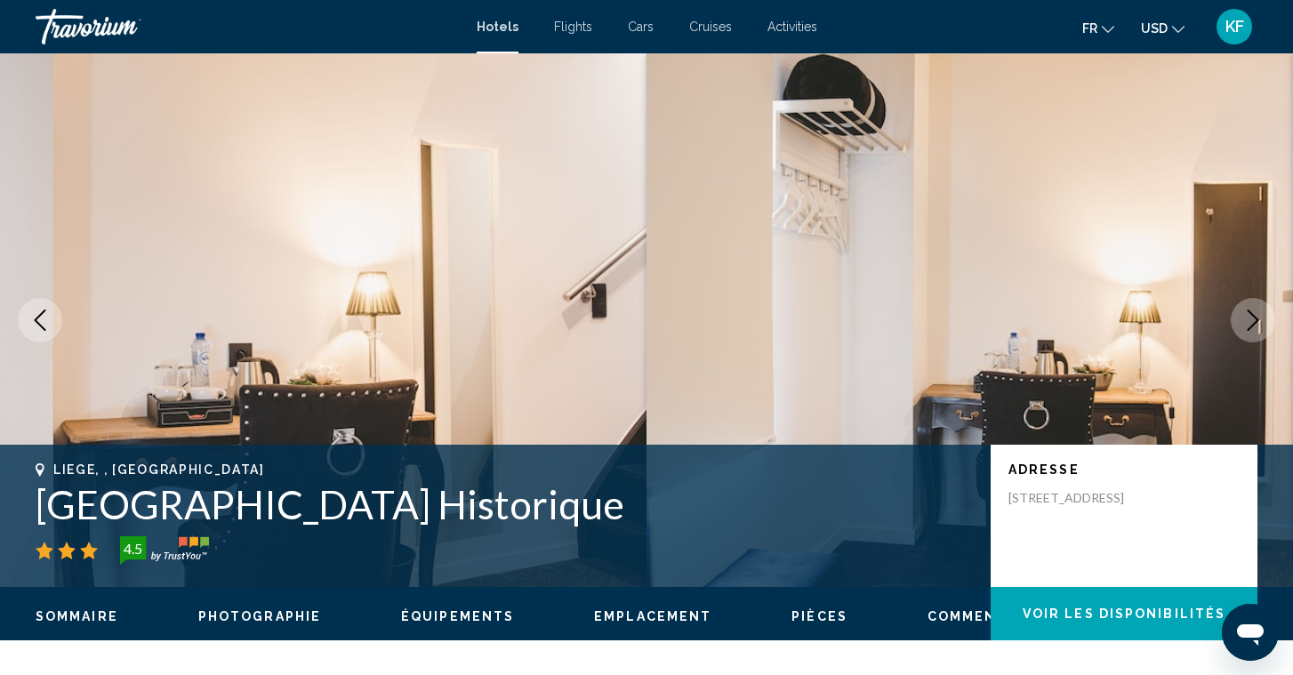
click at [1263, 316] on button "Next image" at bounding box center [1253, 320] width 44 height 44
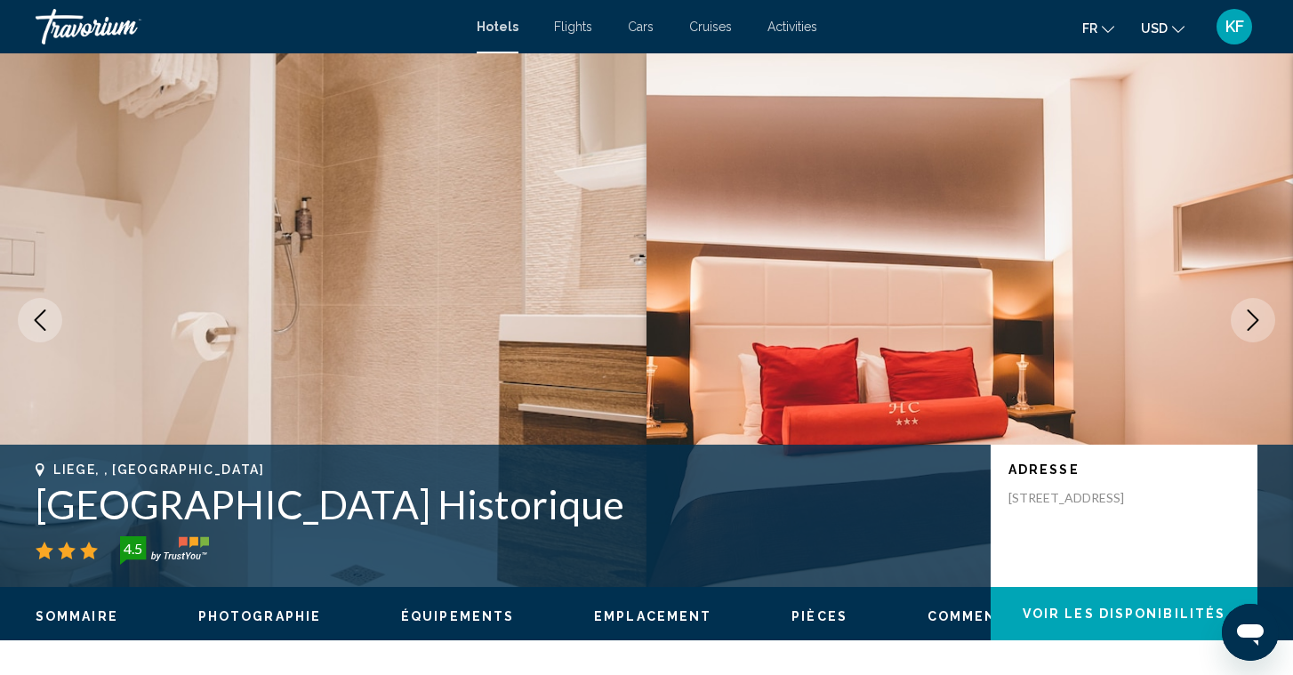
click at [1264, 315] on button "Next image" at bounding box center [1253, 320] width 44 height 44
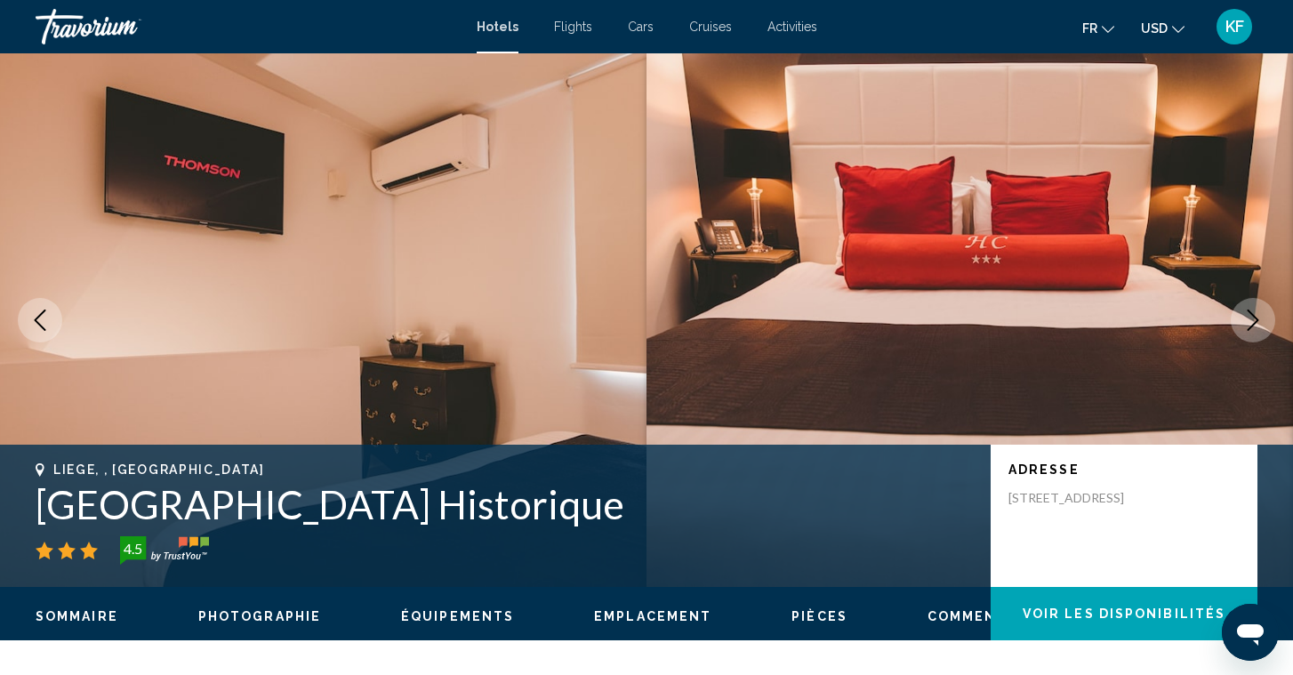
click at [1264, 315] on button "Next image" at bounding box center [1253, 320] width 44 height 44
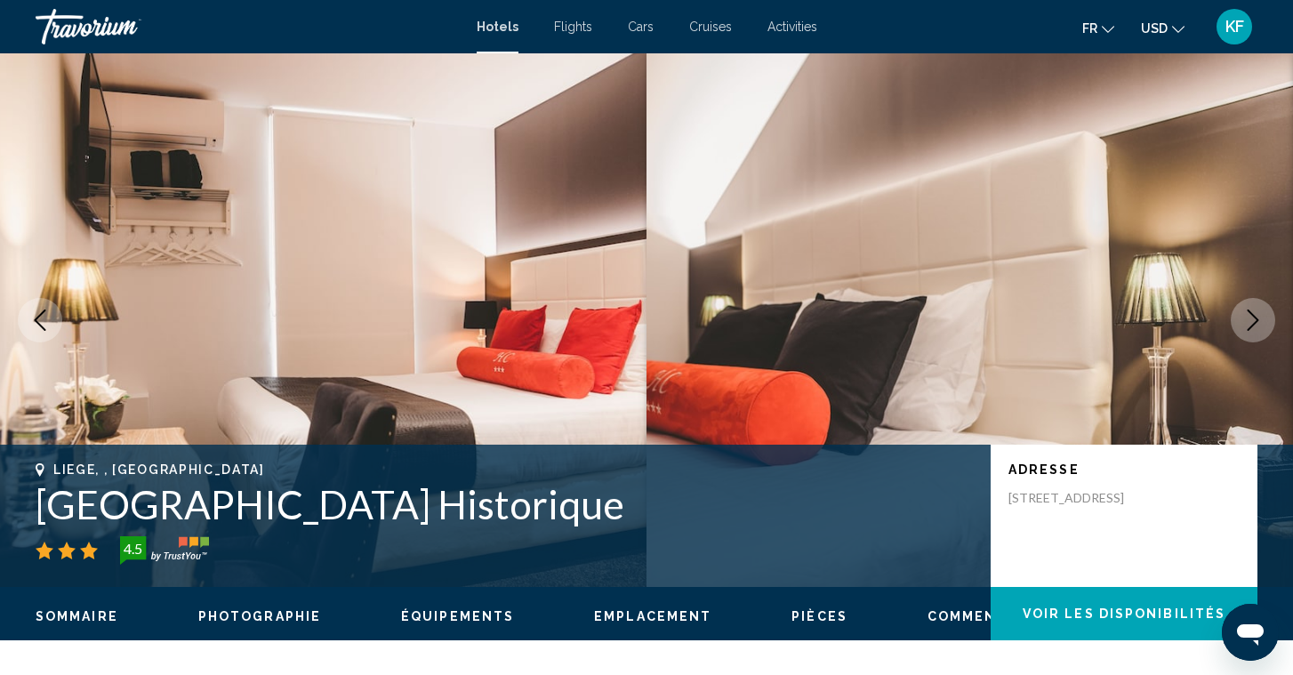
click at [1264, 315] on button "Next image" at bounding box center [1253, 320] width 44 height 44
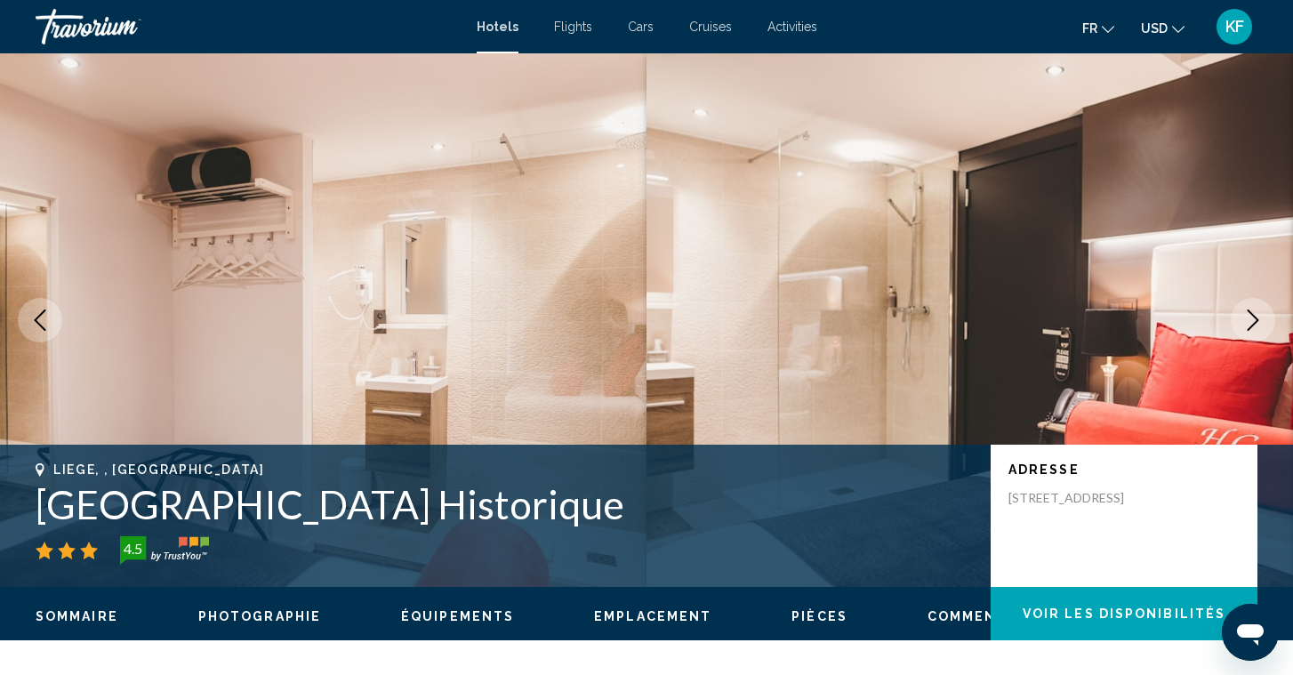
click at [1264, 315] on button "Next image" at bounding box center [1253, 320] width 44 height 44
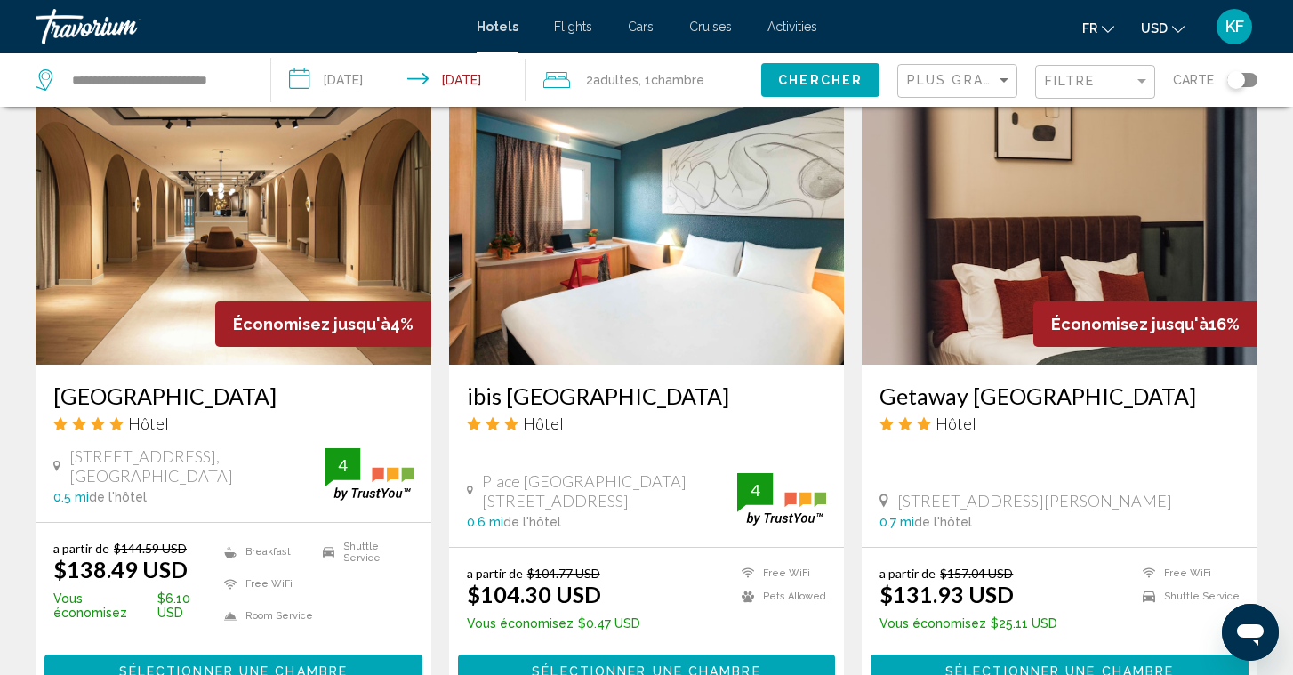
scroll to position [2025, 0]
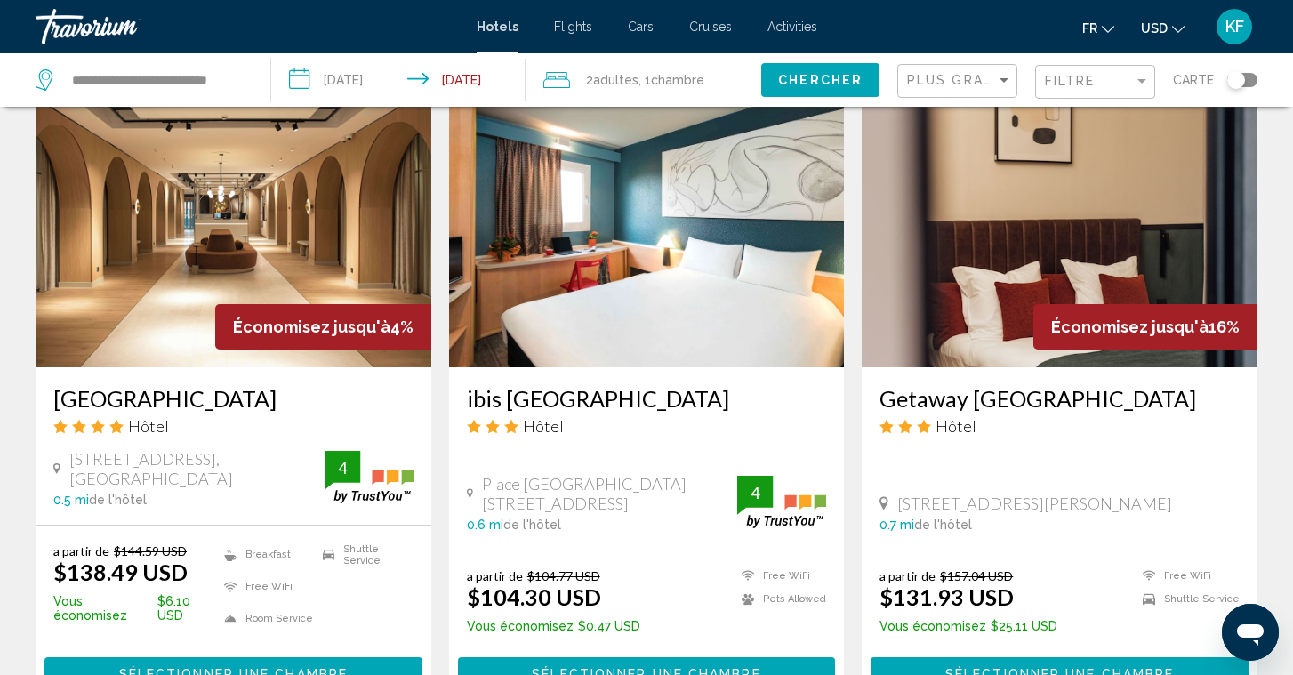
click at [219, 278] on img "Main content" at bounding box center [234, 225] width 396 height 285
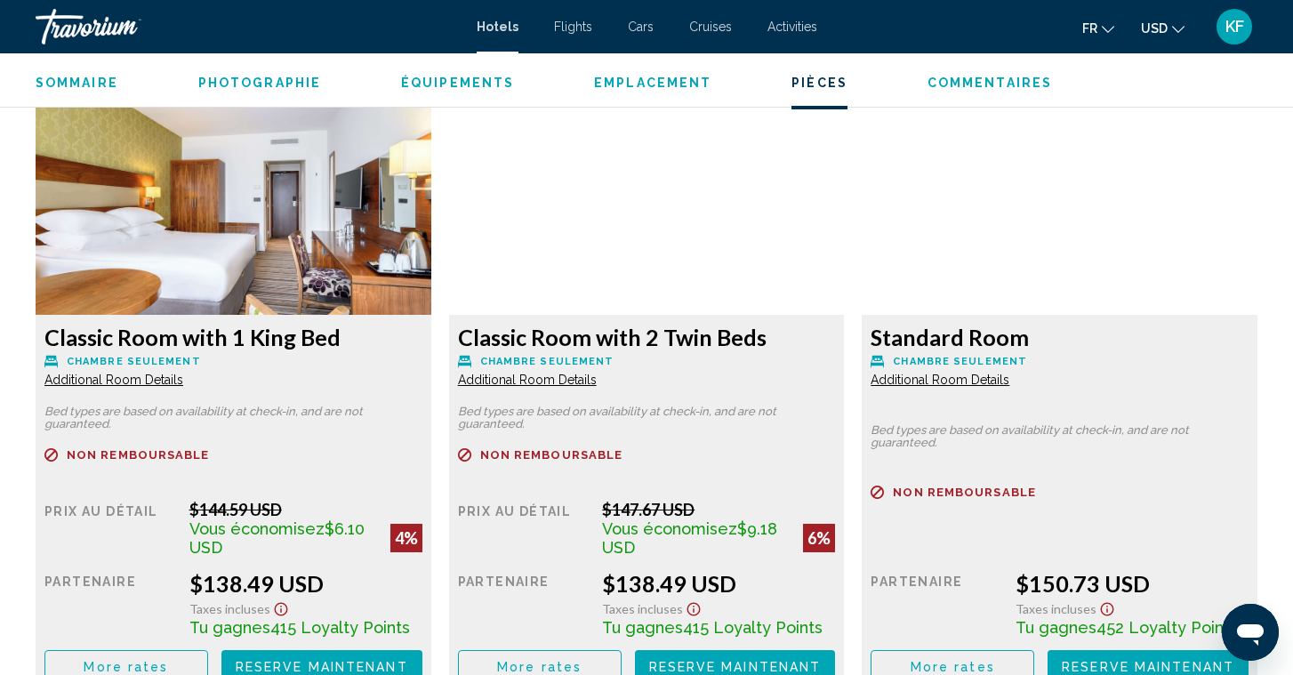
scroll to position [2424, 0]
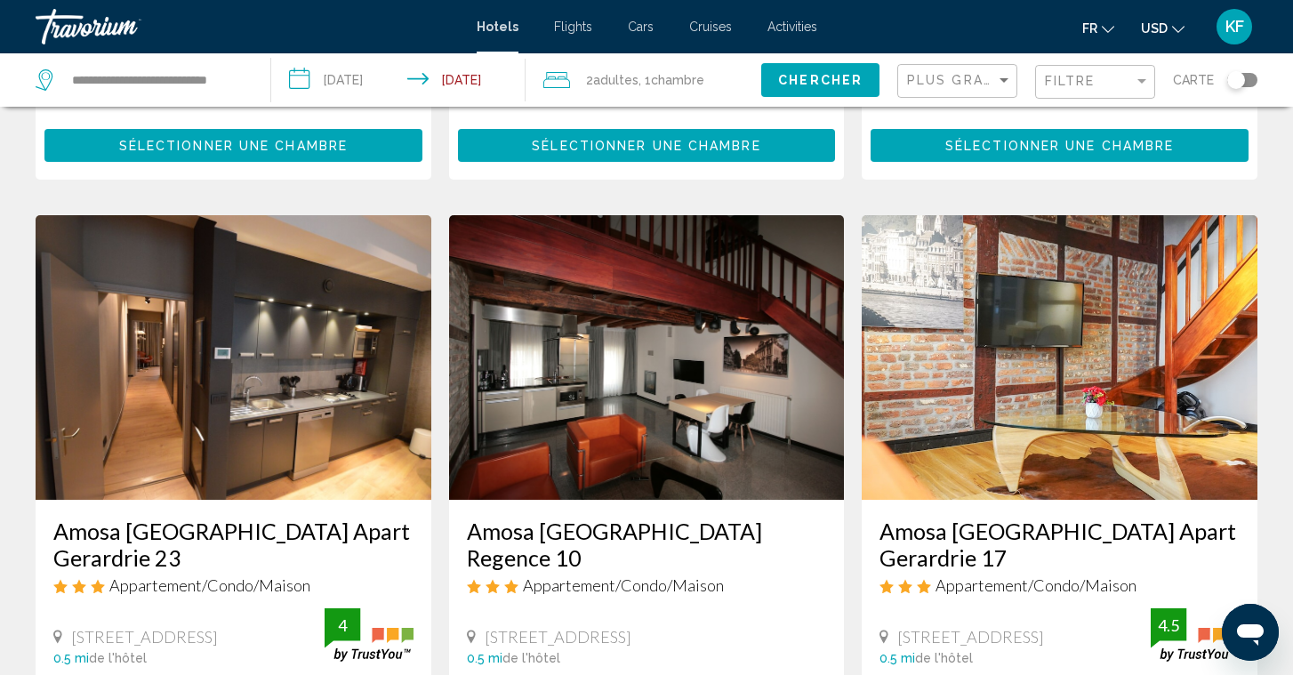
scroll to position [1234, 0]
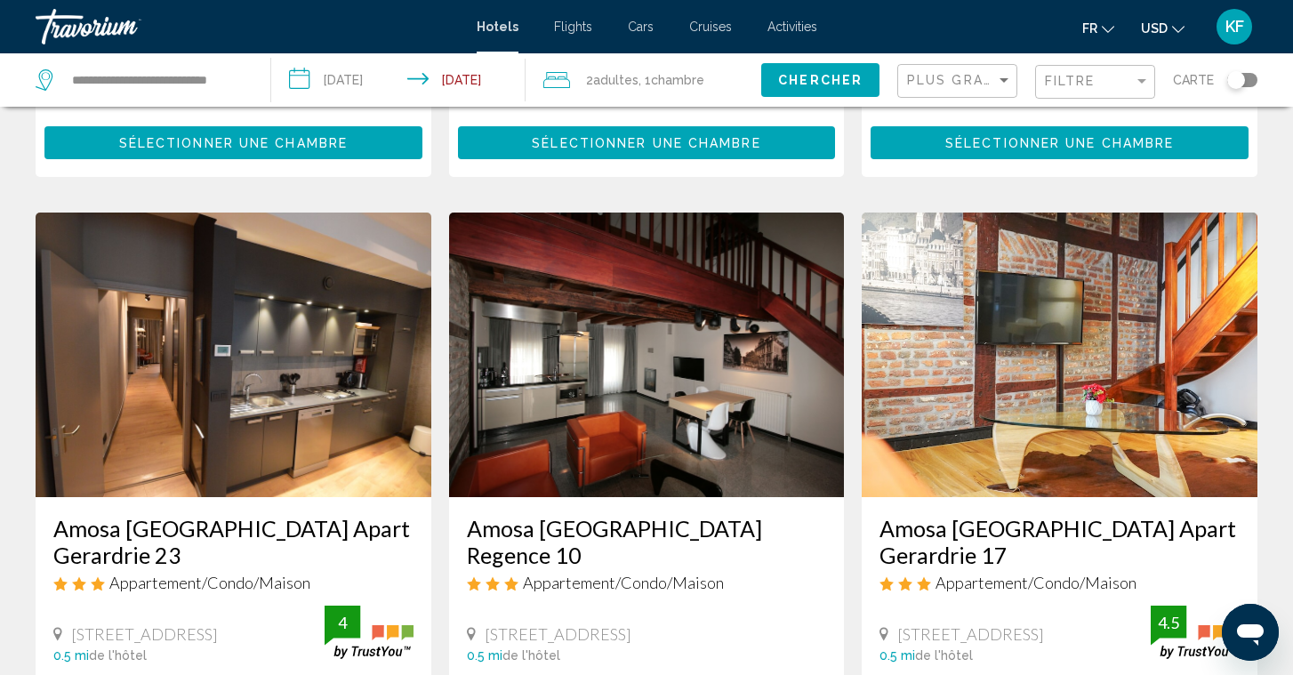
click at [1071, 70] on div "Filtre" at bounding box center [1097, 82] width 105 height 33
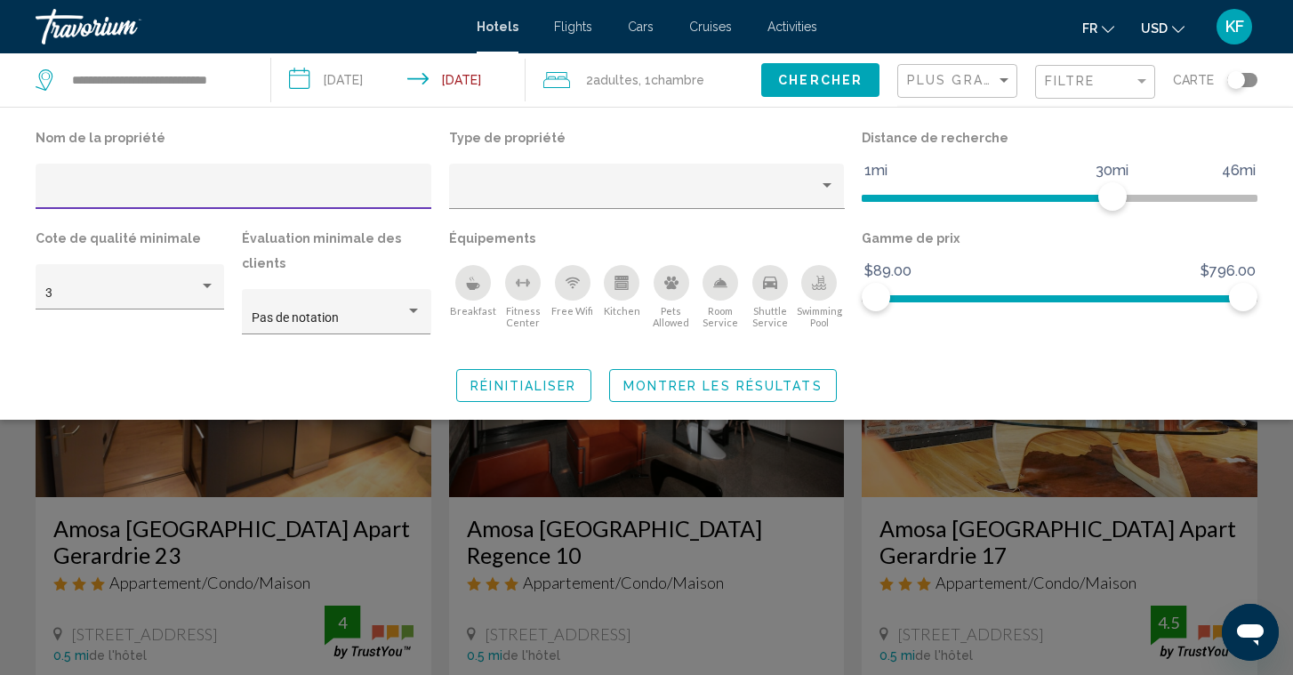
click at [772, 295] on div "Shuttle Service" at bounding box center [770, 283] width 36 height 36
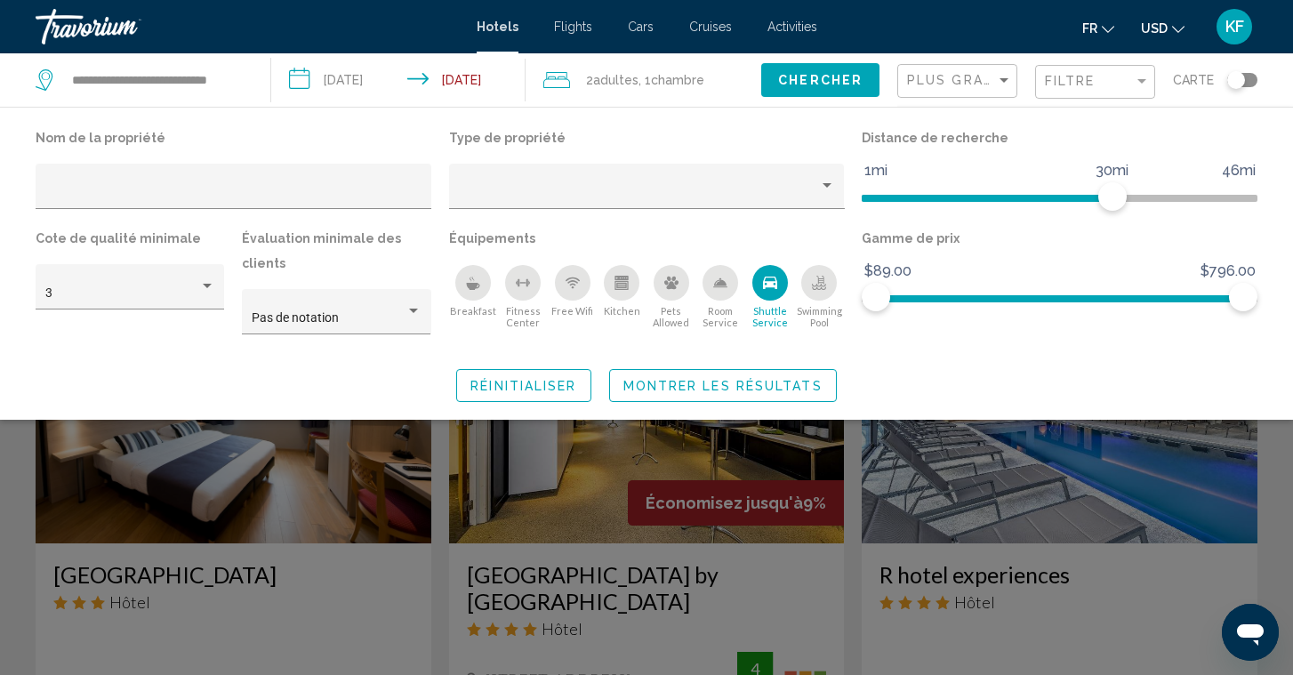
click at [766, 282] on icon "Shuttle Service" at bounding box center [770, 283] width 14 height 14
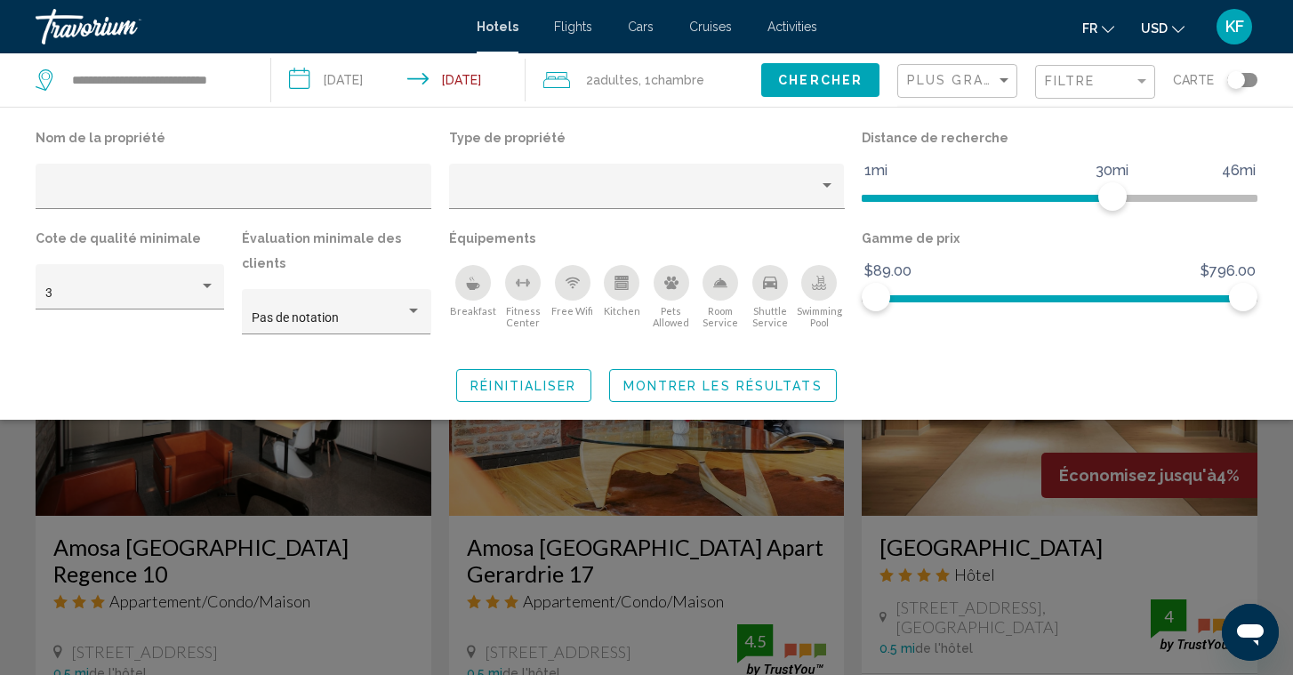
click at [950, 356] on div "Nom de la propriété Type de propriété Distance de recherche 1mi 46mi 30mi Cote …" at bounding box center [646, 263] width 1293 height 277
click at [369, 343] on div "Pas de notation" at bounding box center [336, 320] width 188 height 62
click at [808, 87] on span "Chercher" at bounding box center [820, 81] width 84 height 14
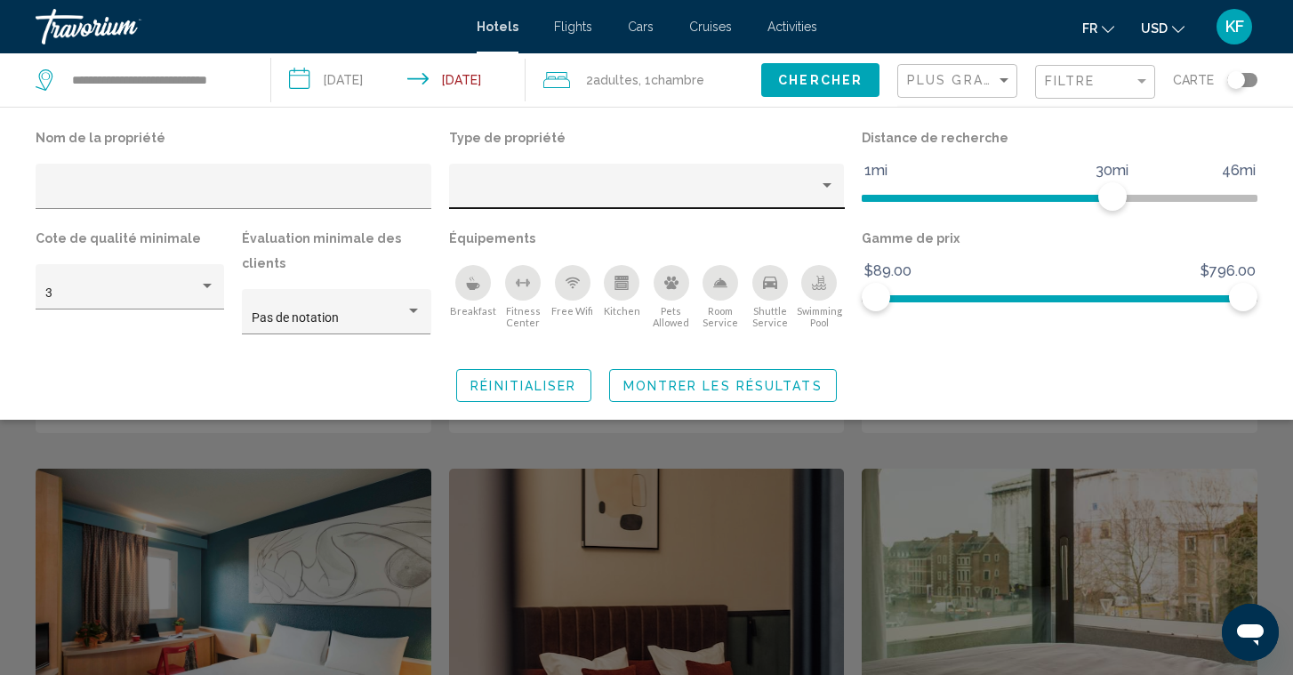
scroll to position [1828, 0]
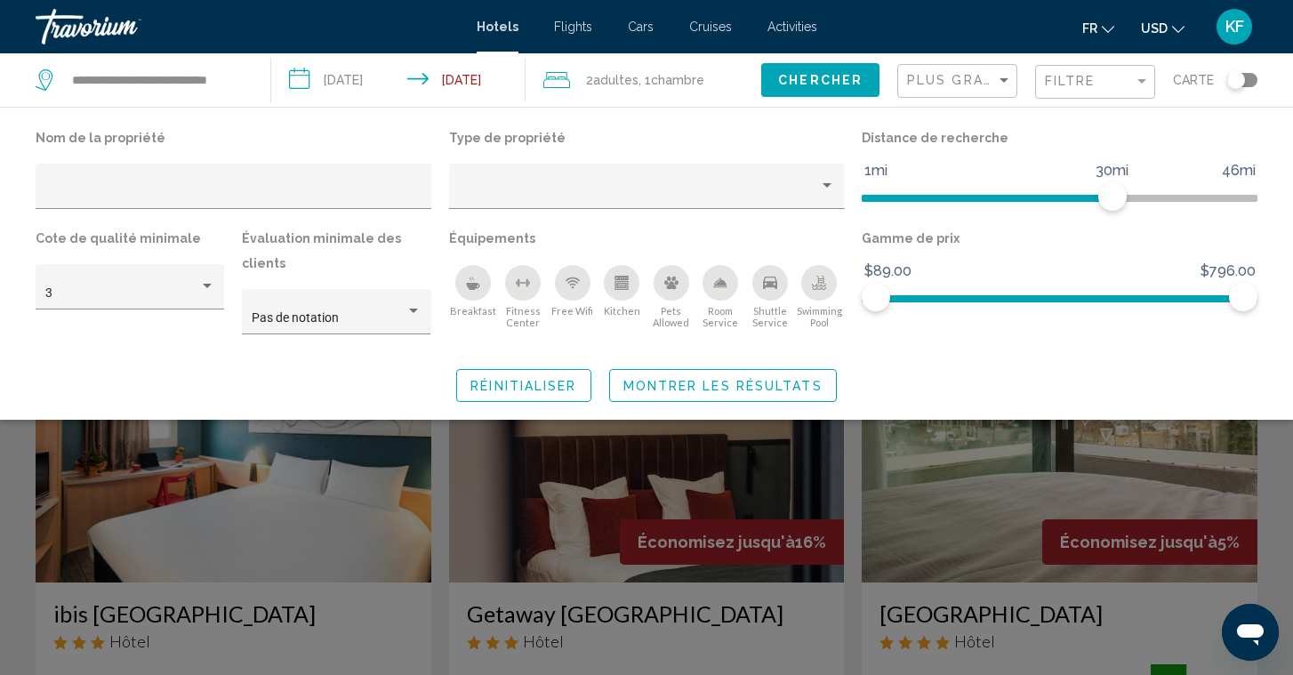
click at [1149, 486] on div "Search widget" at bounding box center [646, 471] width 1293 height 408
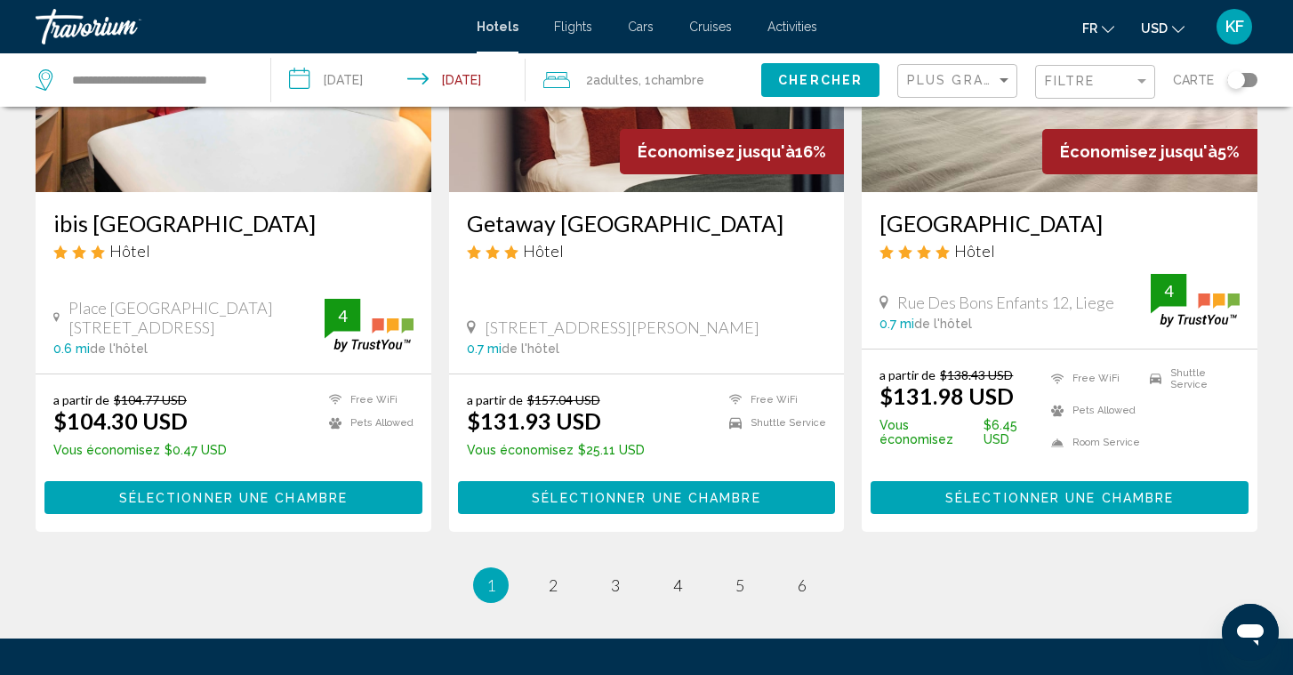
scroll to position [2182, 1]
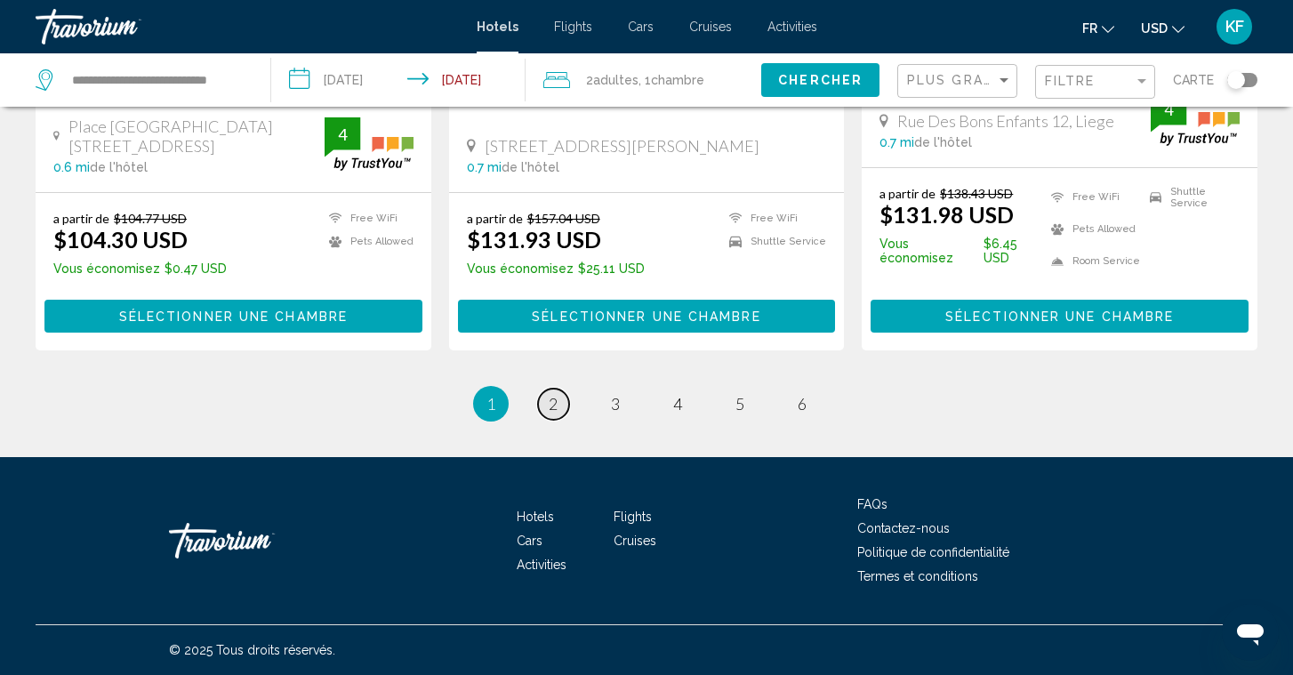
click at [552, 412] on span "2" at bounding box center [553, 404] width 9 height 20
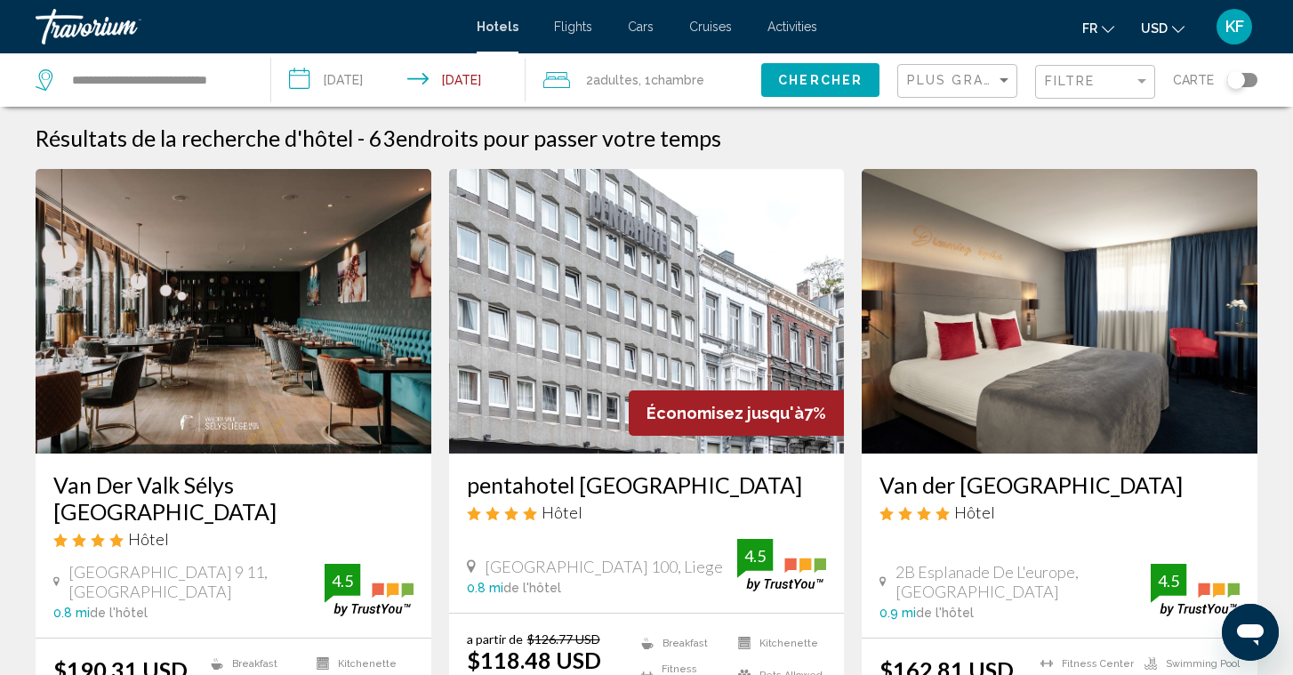
click at [661, 265] on img "Main content" at bounding box center [647, 311] width 396 height 285
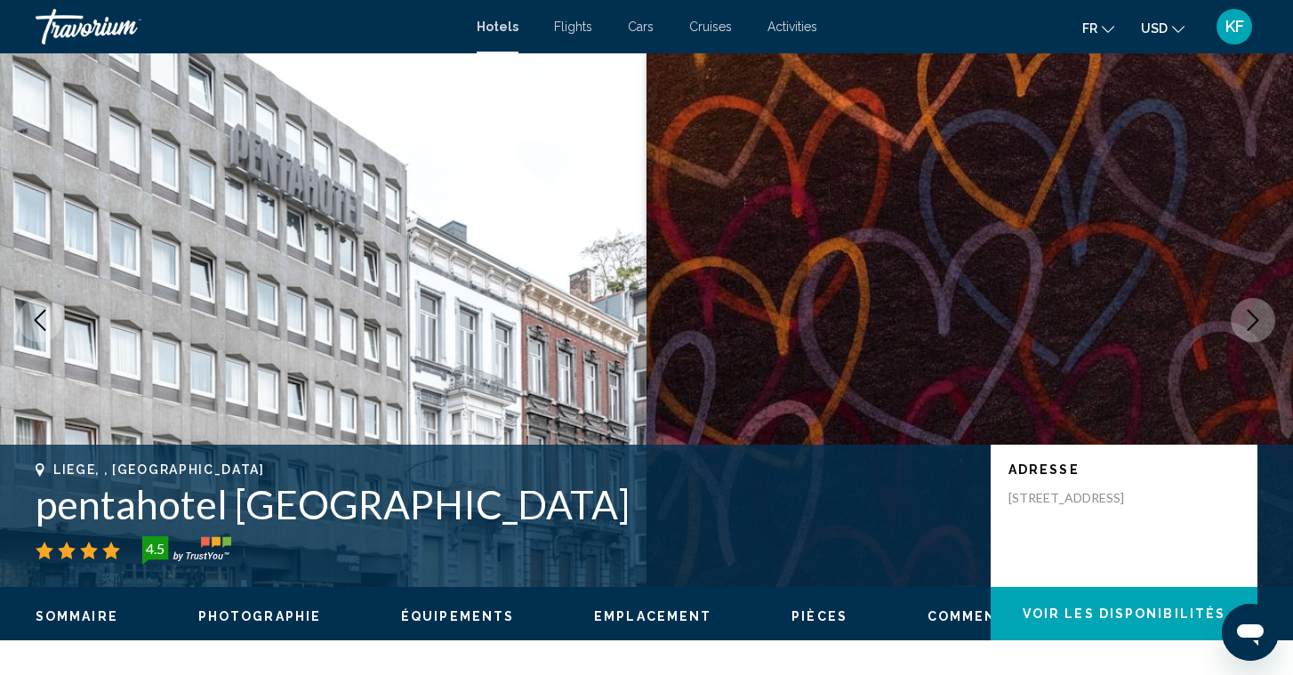
click at [1250, 325] on icon "Next image" at bounding box center [1252, 319] width 21 height 21
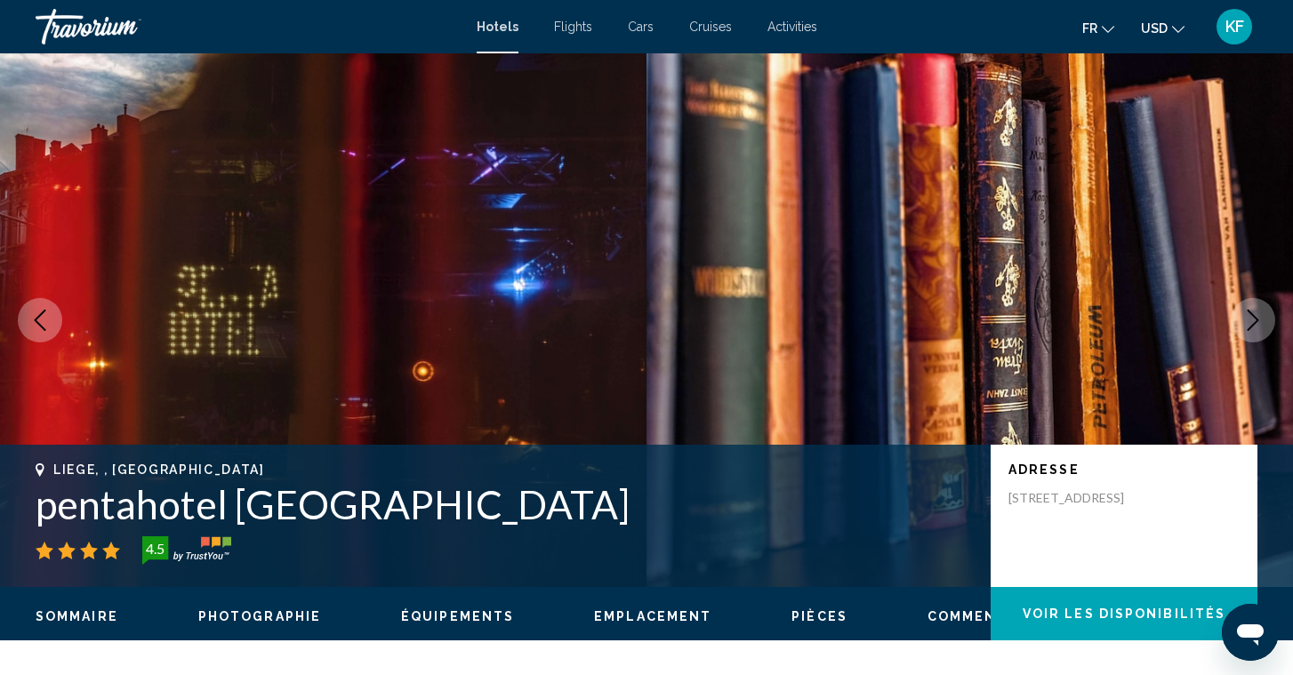
click at [1250, 325] on icon "Next image" at bounding box center [1252, 319] width 21 height 21
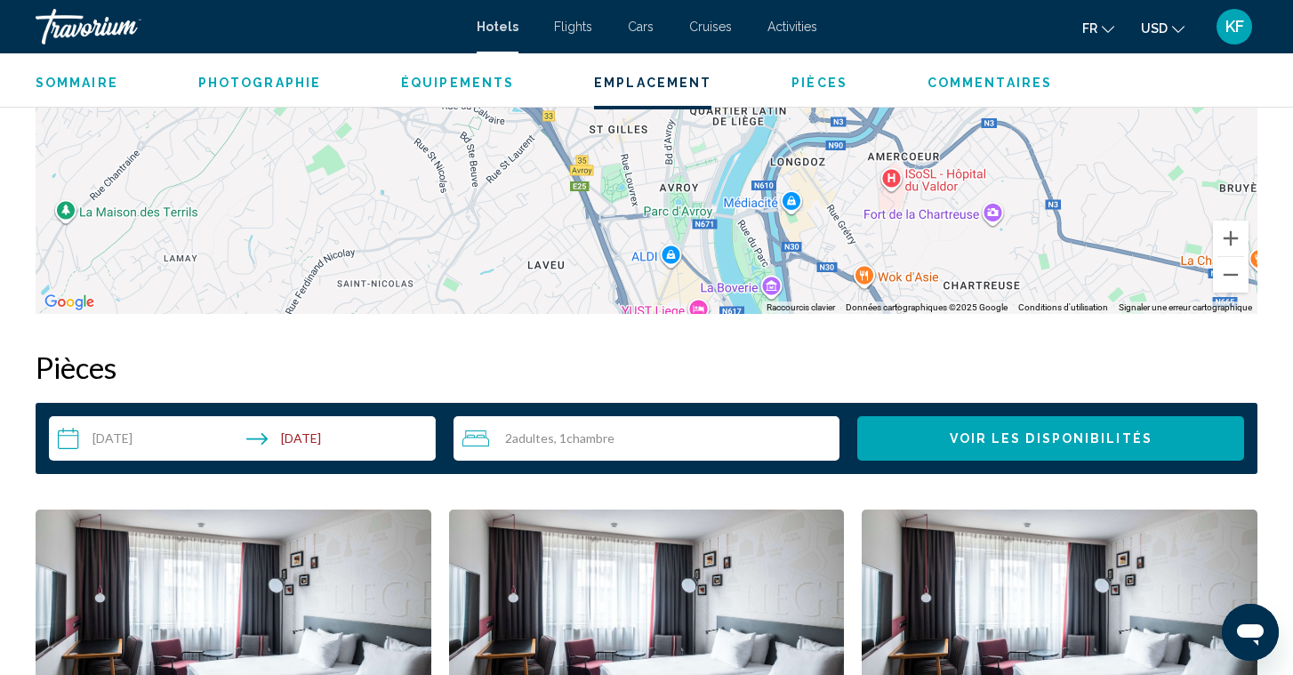
scroll to position [1797, 0]
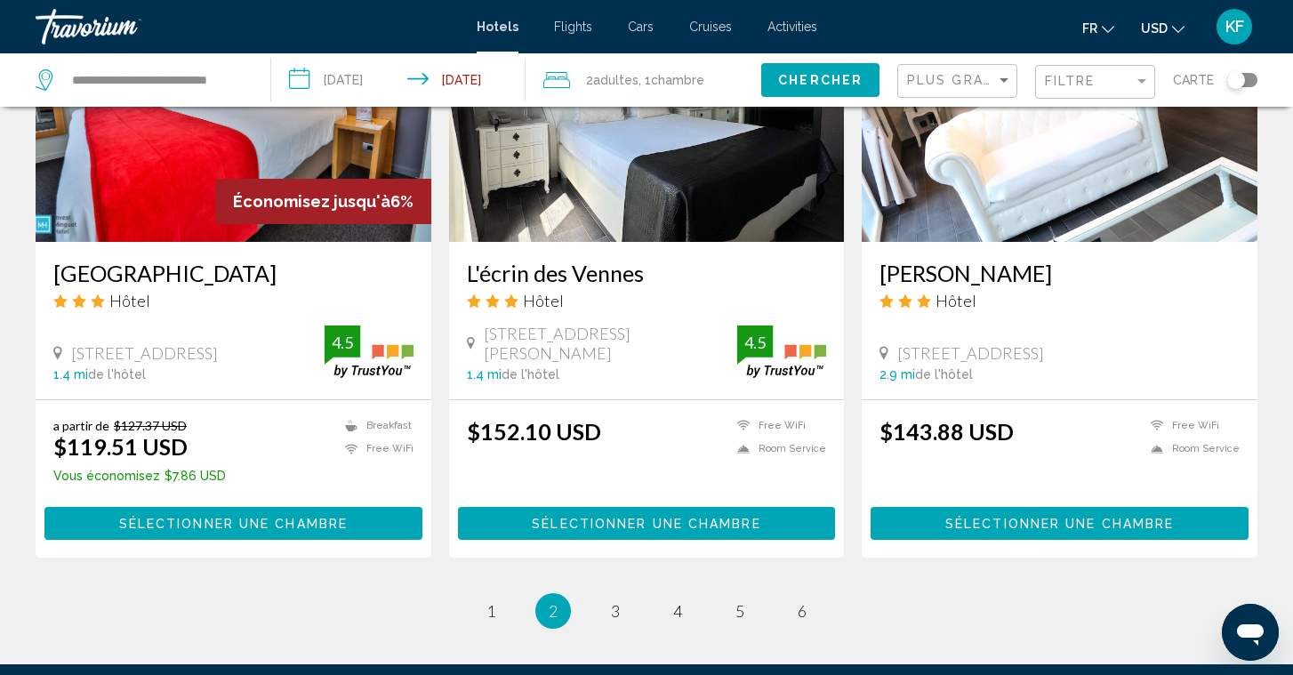
scroll to position [2183, 0]
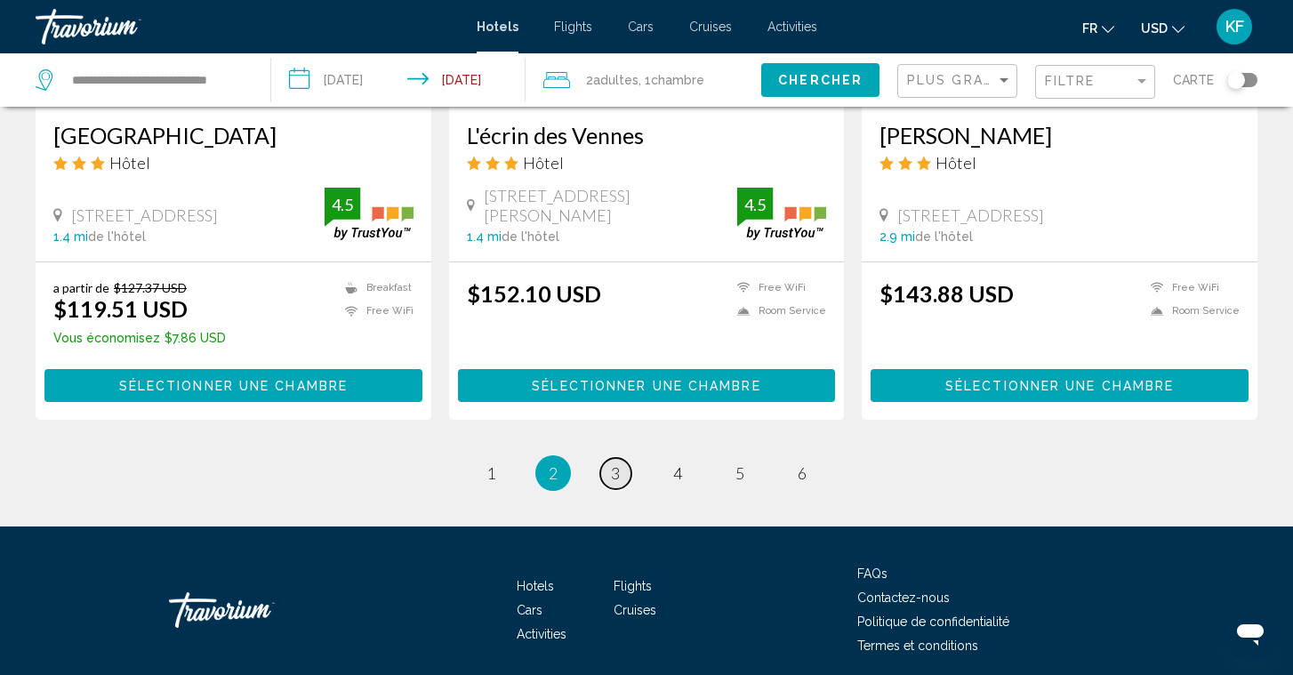
click at [609, 458] on link "page 3" at bounding box center [615, 473] width 31 height 31
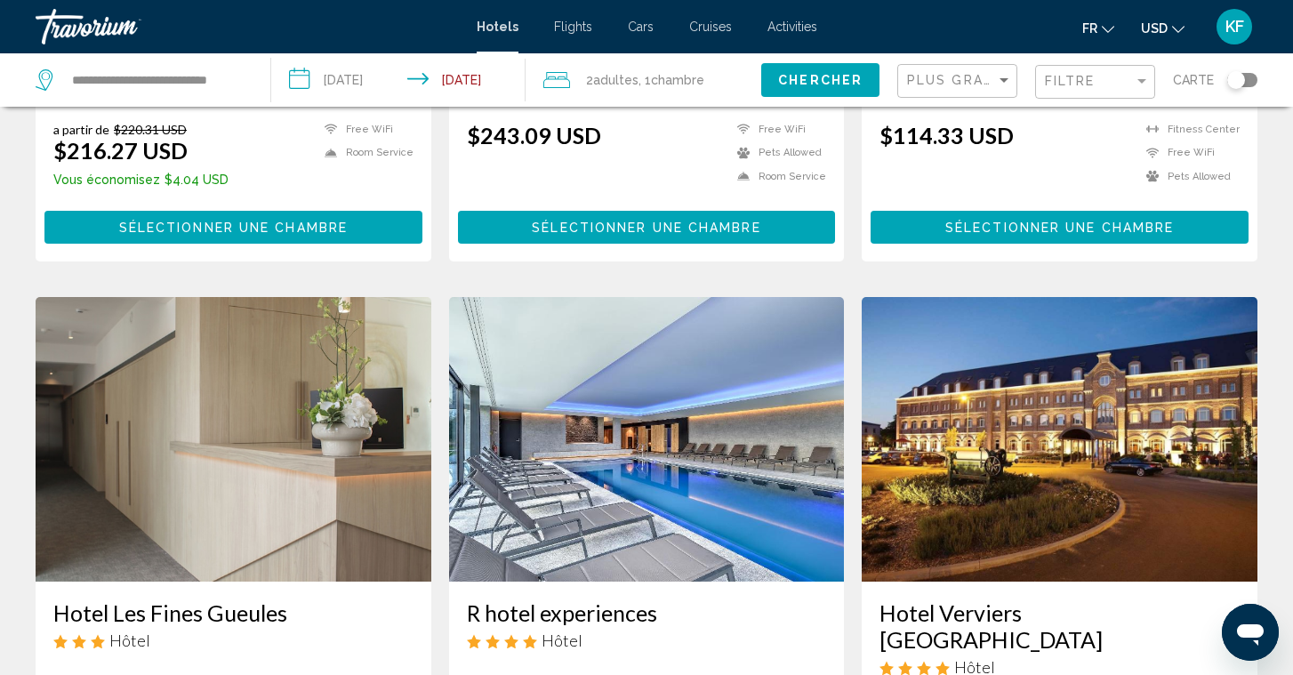
scroll to position [1148, 0]
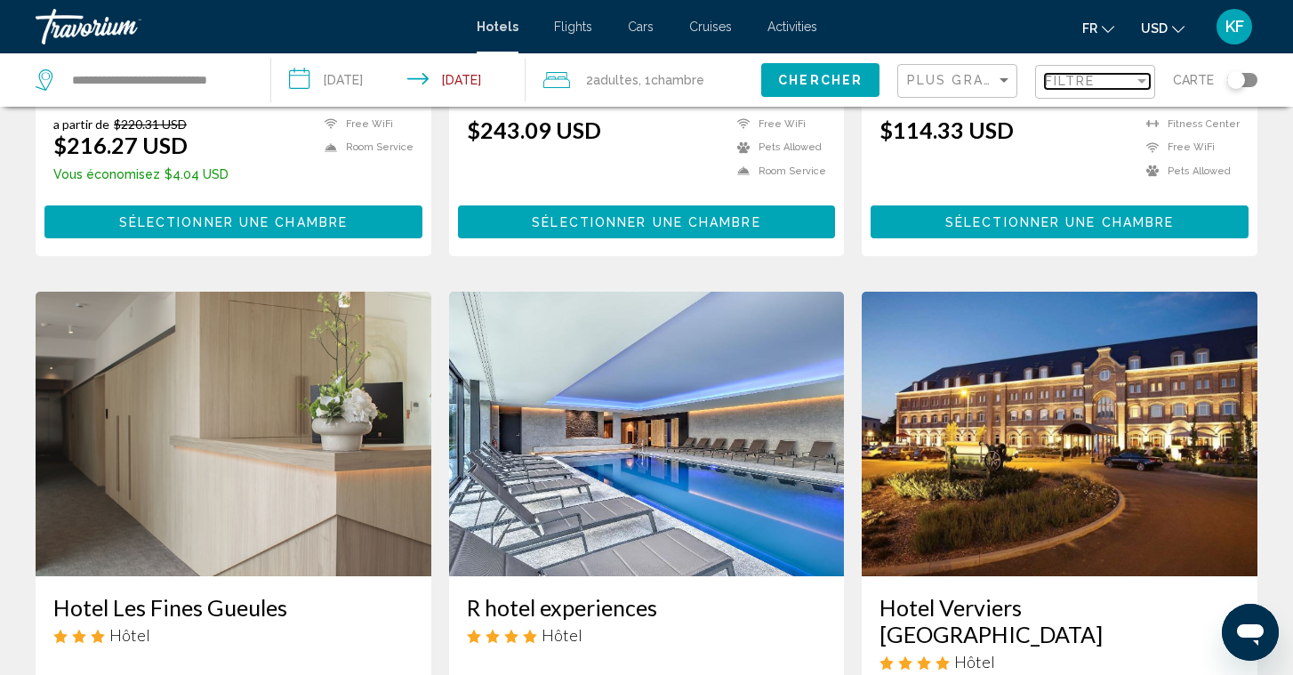
click at [1066, 86] on span "Filtre" at bounding box center [1070, 81] width 51 height 14
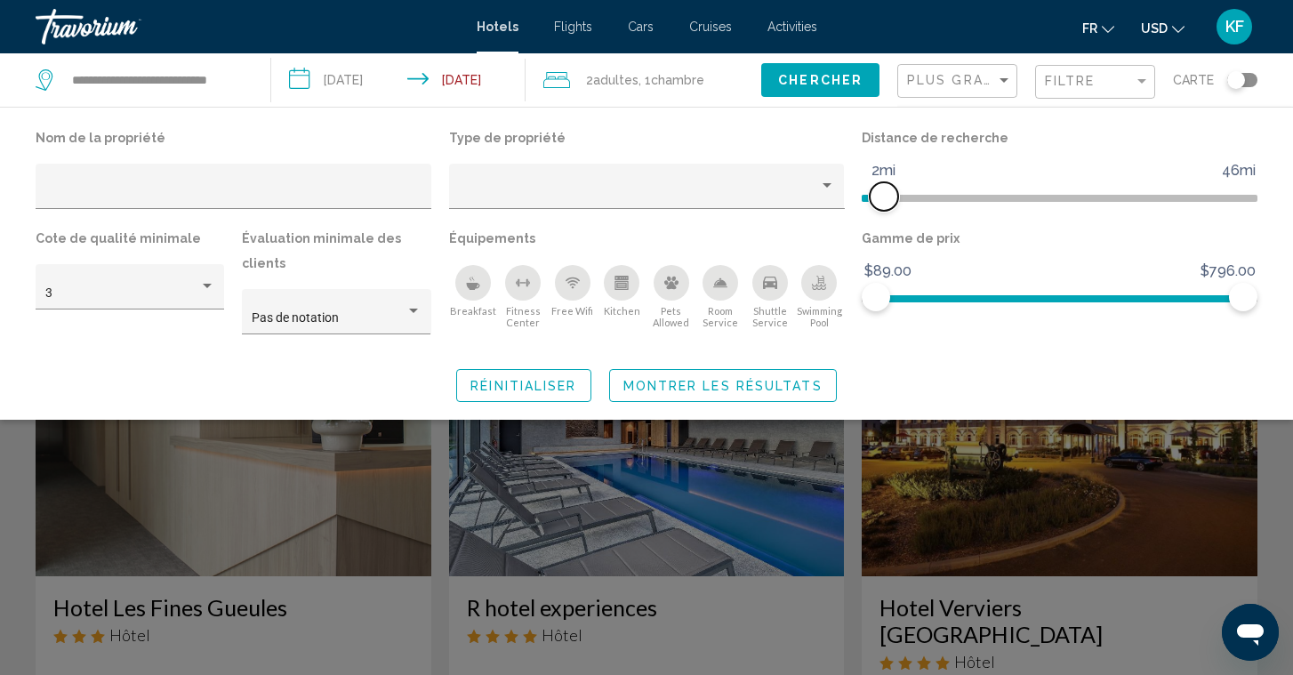
drag, startPoint x: 1103, startPoint y: 203, endPoint x: 882, endPoint y: 193, distance: 221.6
click at [882, 193] on span "Hotel Filters" at bounding box center [884, 196] width 28 height 28
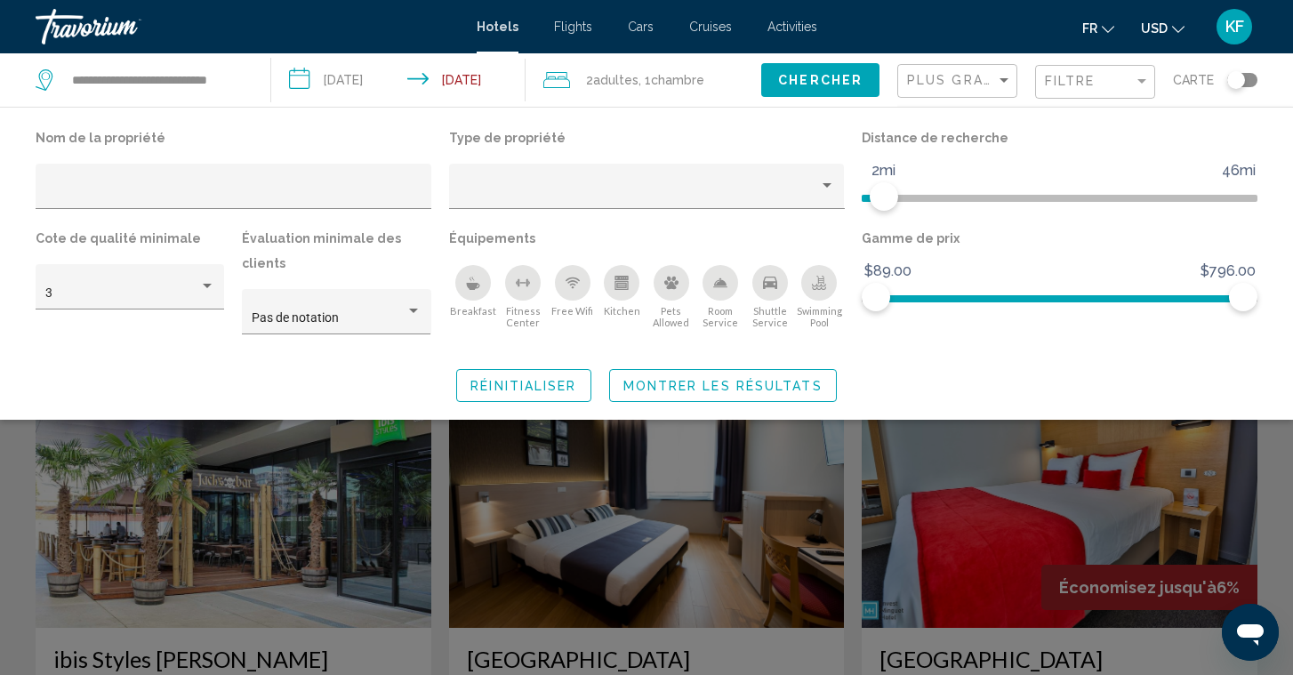
click at [570, 393] on span "Réinitialiser" at bounding box center [523, 386] width 106 height 14
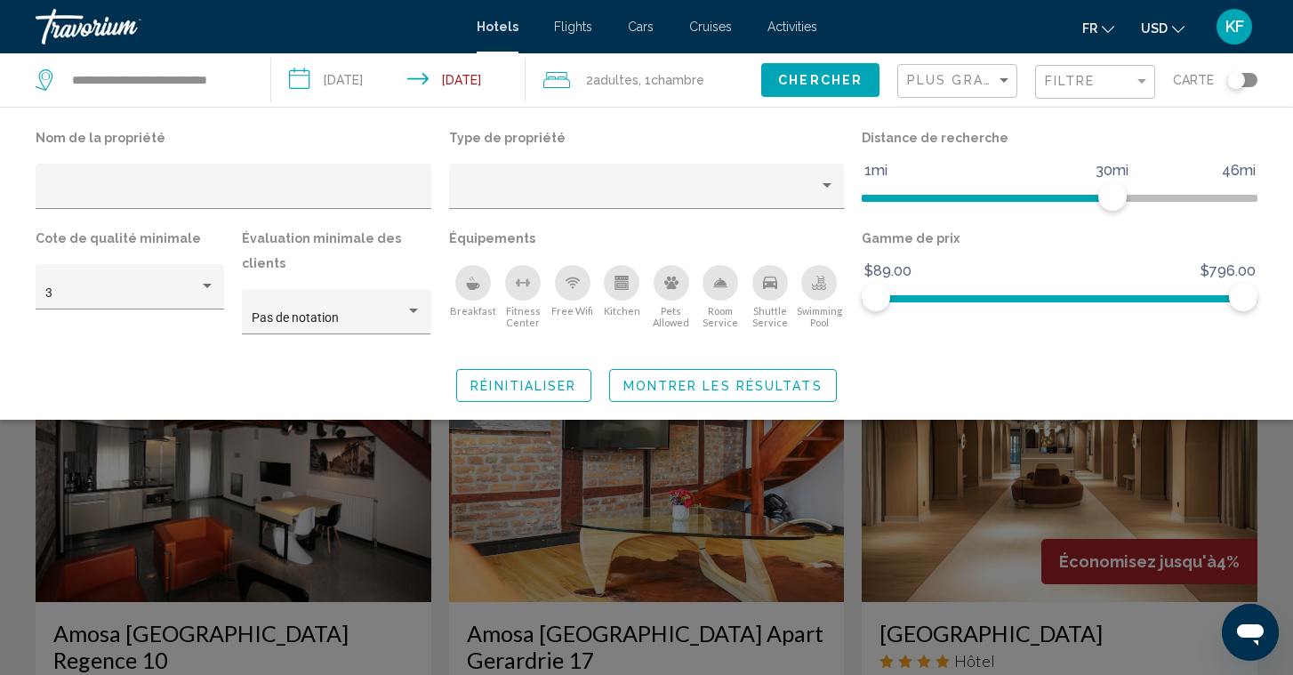
click at [1070, 448] on div "Search widget" at bounding box center [646, 471] width 1293 height 408
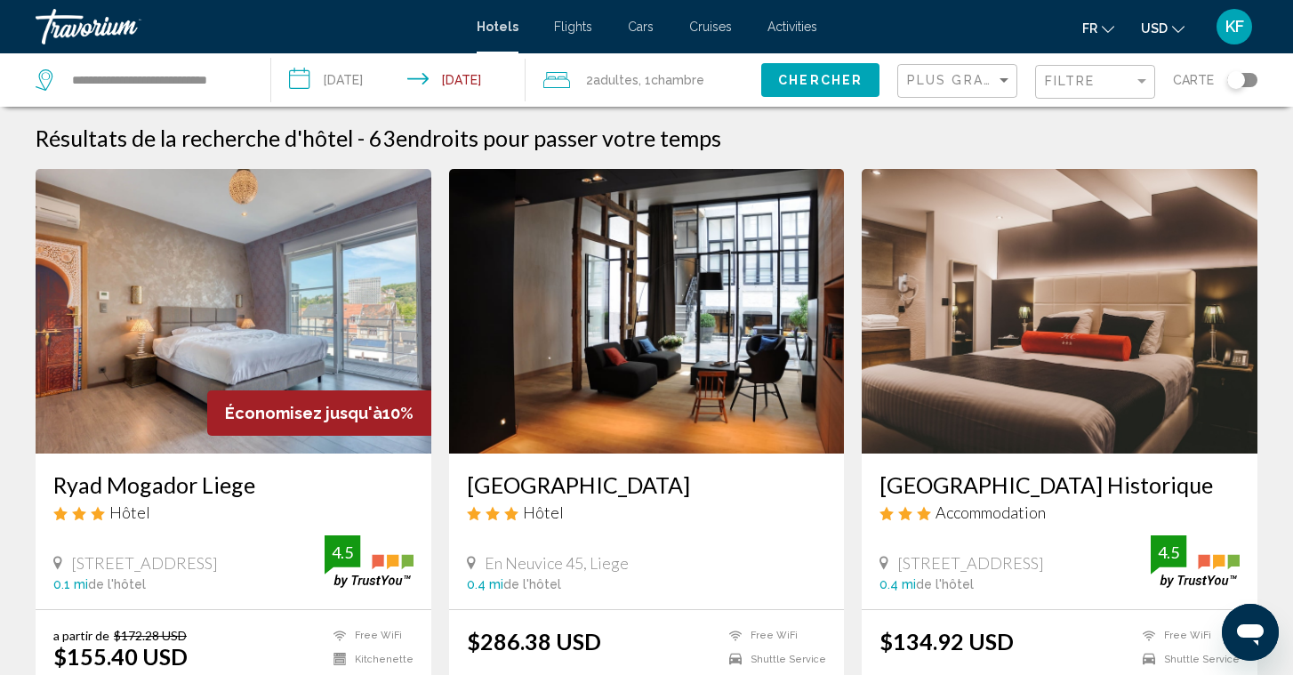
click at [1068, 94] on div "Filtre" at bounding box center [1097, 82] width 105 height 33
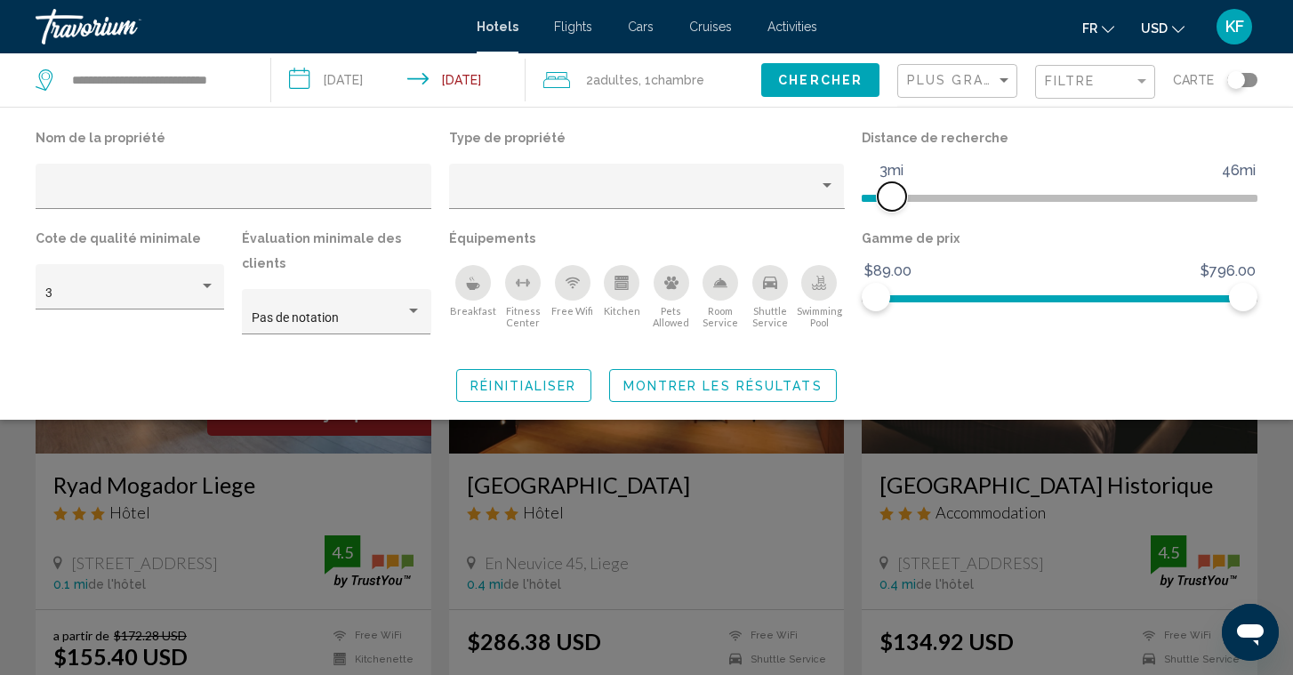
drag, startPoint x: 1109, startPoint y: 201, endPoint x: 892, endPoint y: 190, distance: 217.2
click at [892, 190] on span "Hotel Filters" at bounding box center [892, 196] width 28 height 28
click at [846, 91] on button "Chercher" at bounding box center [820, 79] width 118 height 33
click at [848, 78] on span "Chercher" at bounding box center [820, 81] width 84 height 14
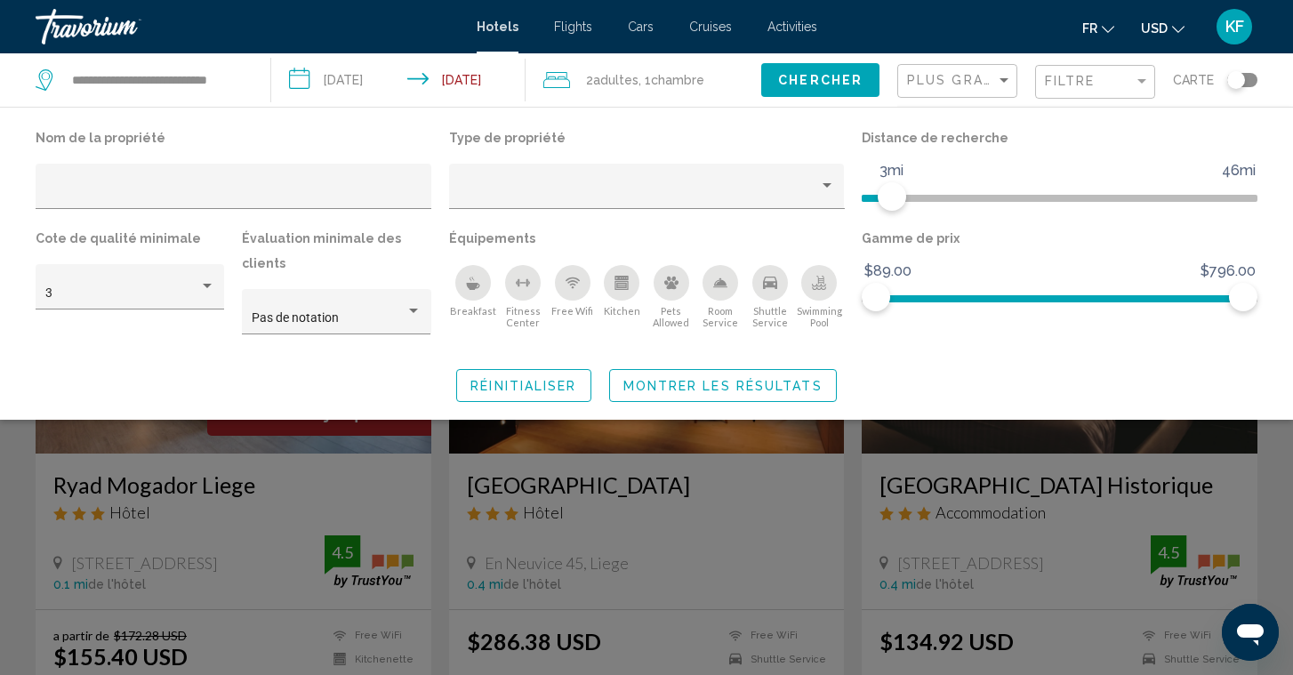
click at [668, 398] on button "Montrer les résultats" at bounding box center [723, 385] width 228 height 33
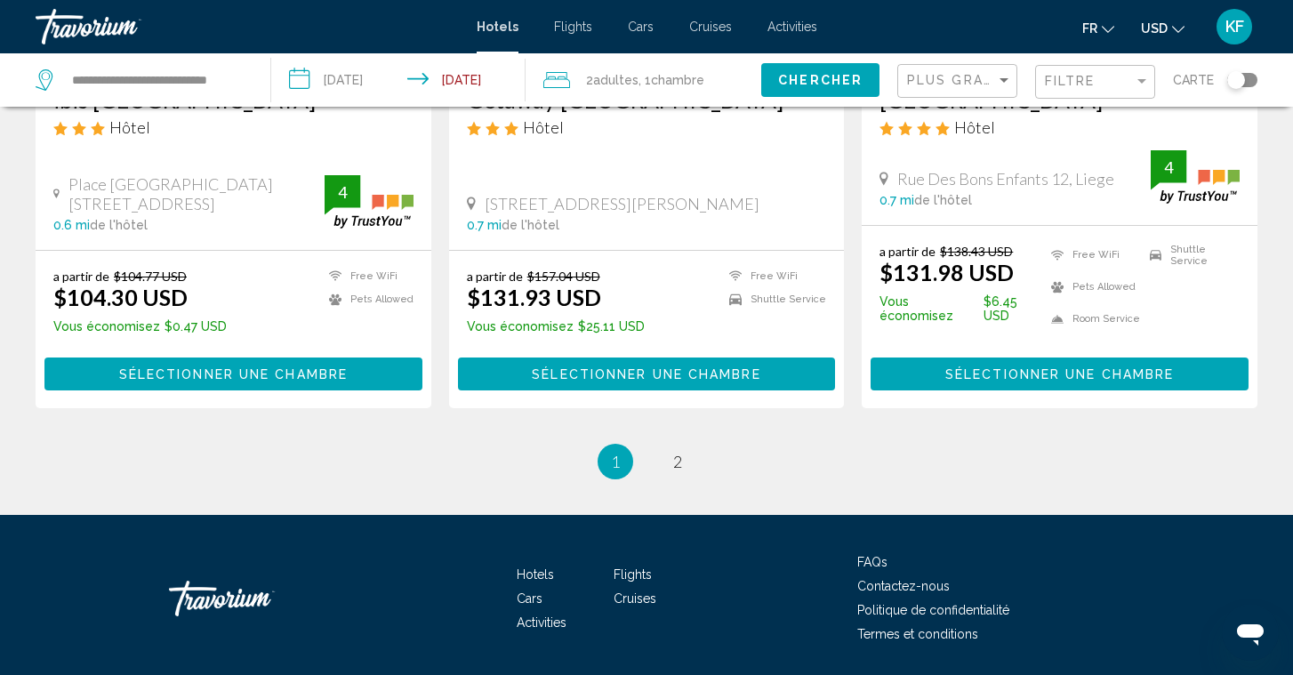
scroll to position [2363, 0]
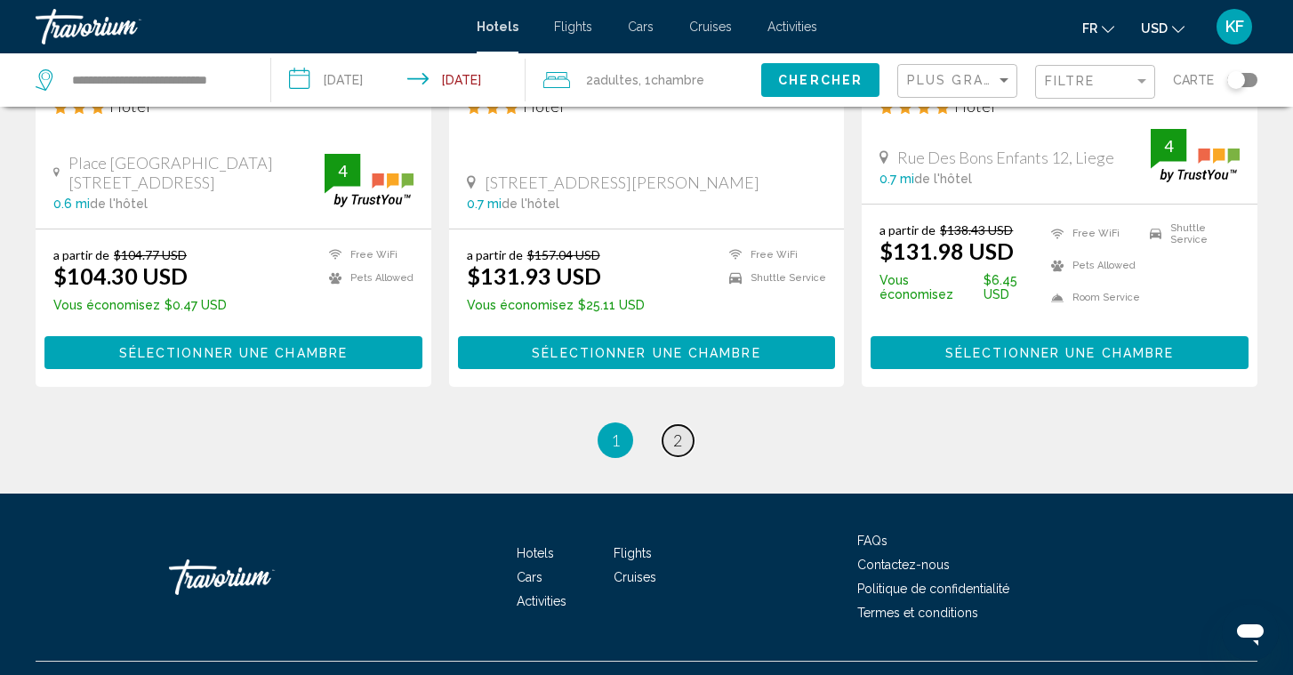
click at [676, 450] on span "2" at bounding box center [677, 440] width 9 height 20
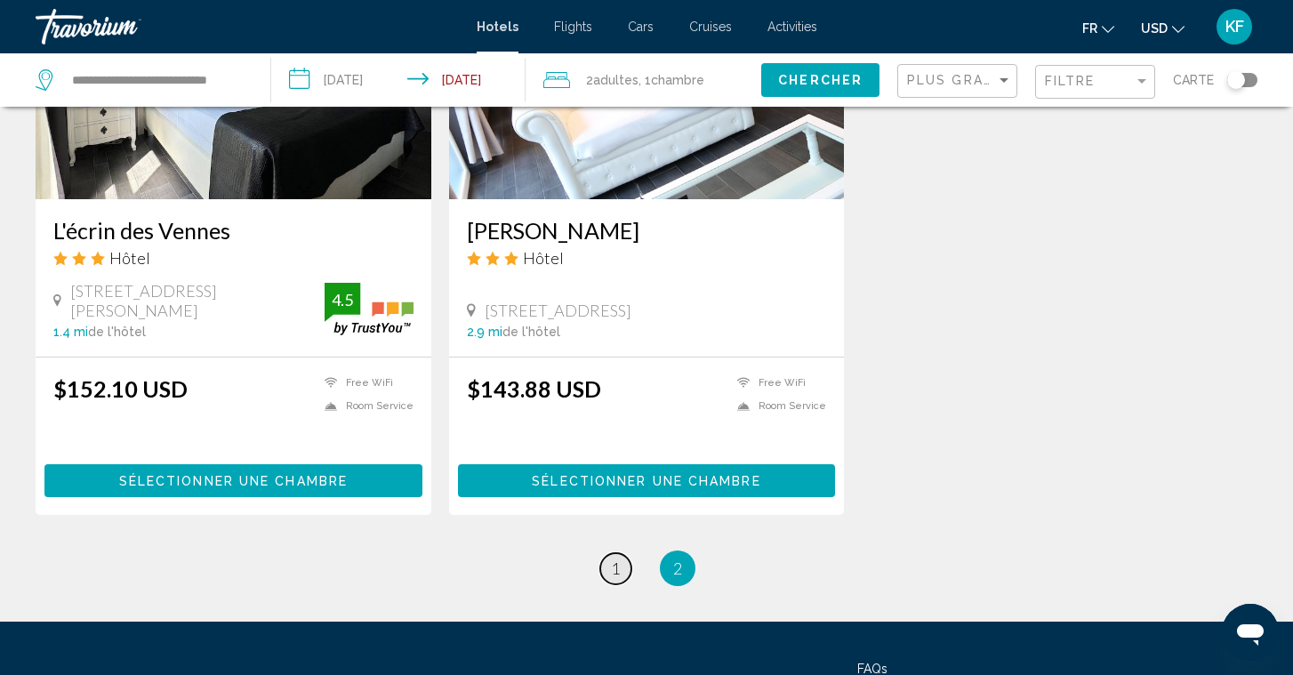
click at [622, 553] on link "page 1" at bounding box center [615, 568] width 31 height 31
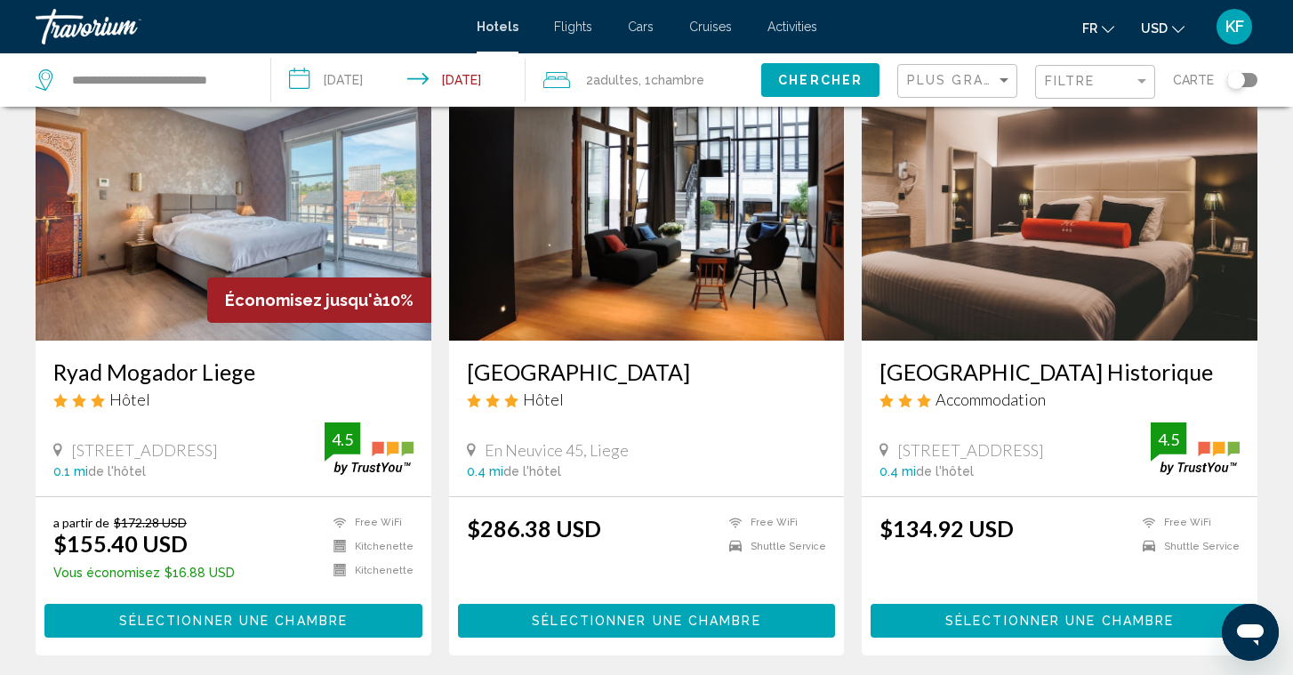
scroll to position [114, 0]
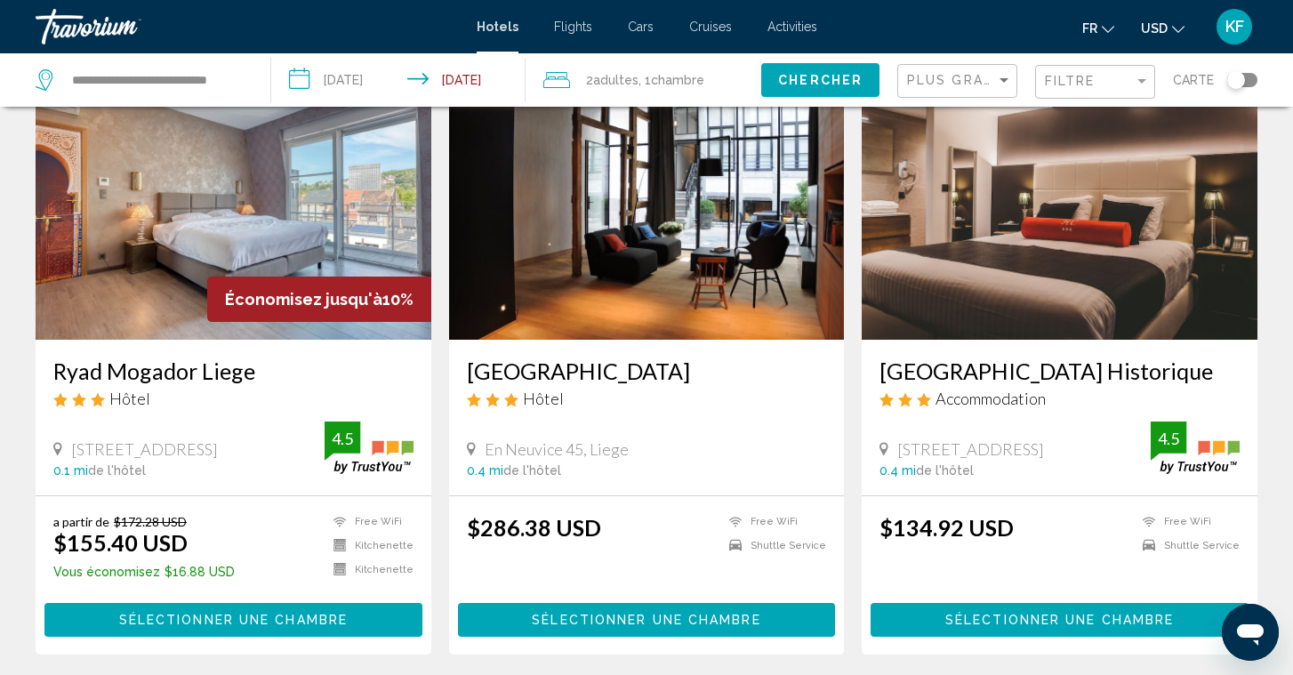
click at [1067, 296] on img "Main content" at bounding box center [1060, 197] width 396 height 285
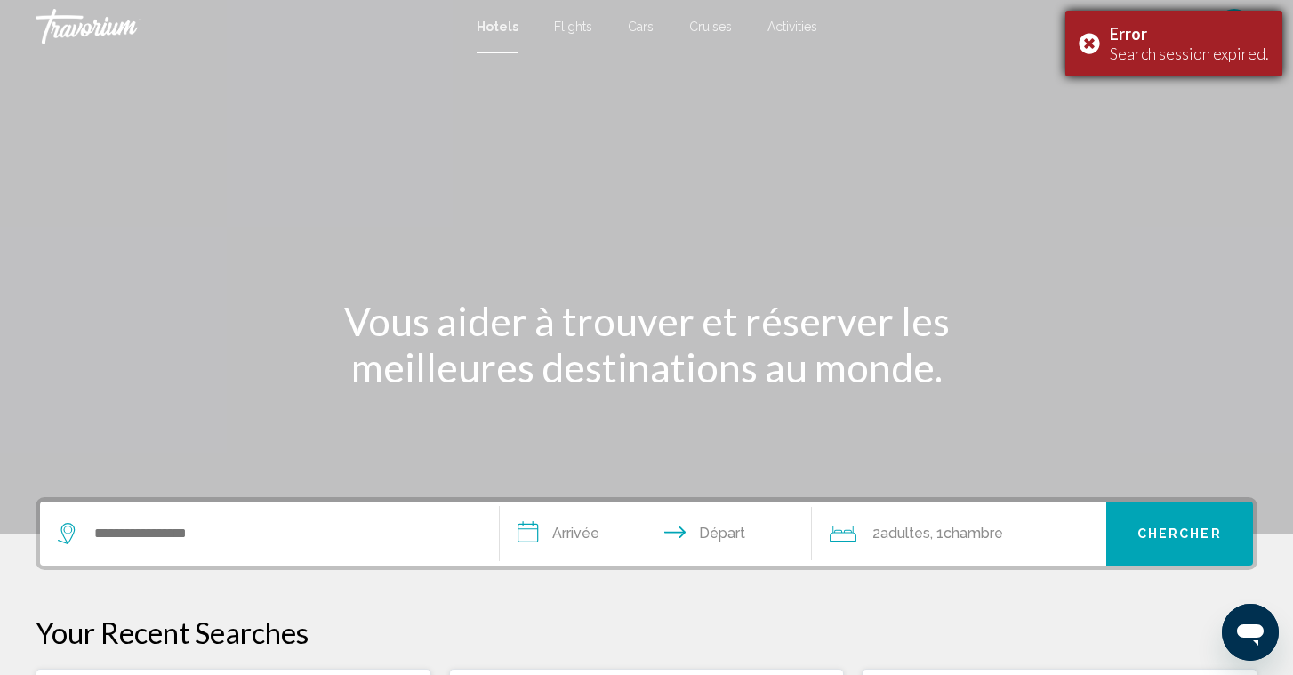
click at [1167, 31] on div "Error" at bounding box center [1189, 34] width 159 height 20
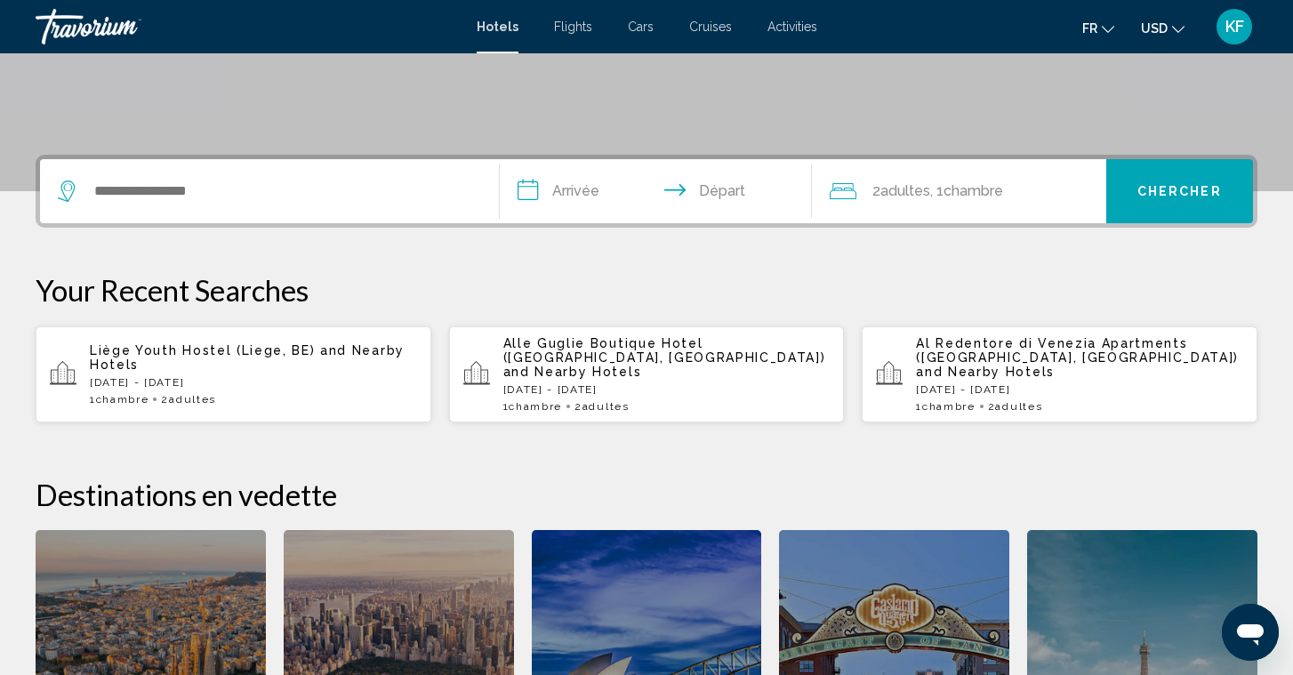
scroll to position [343, 0]
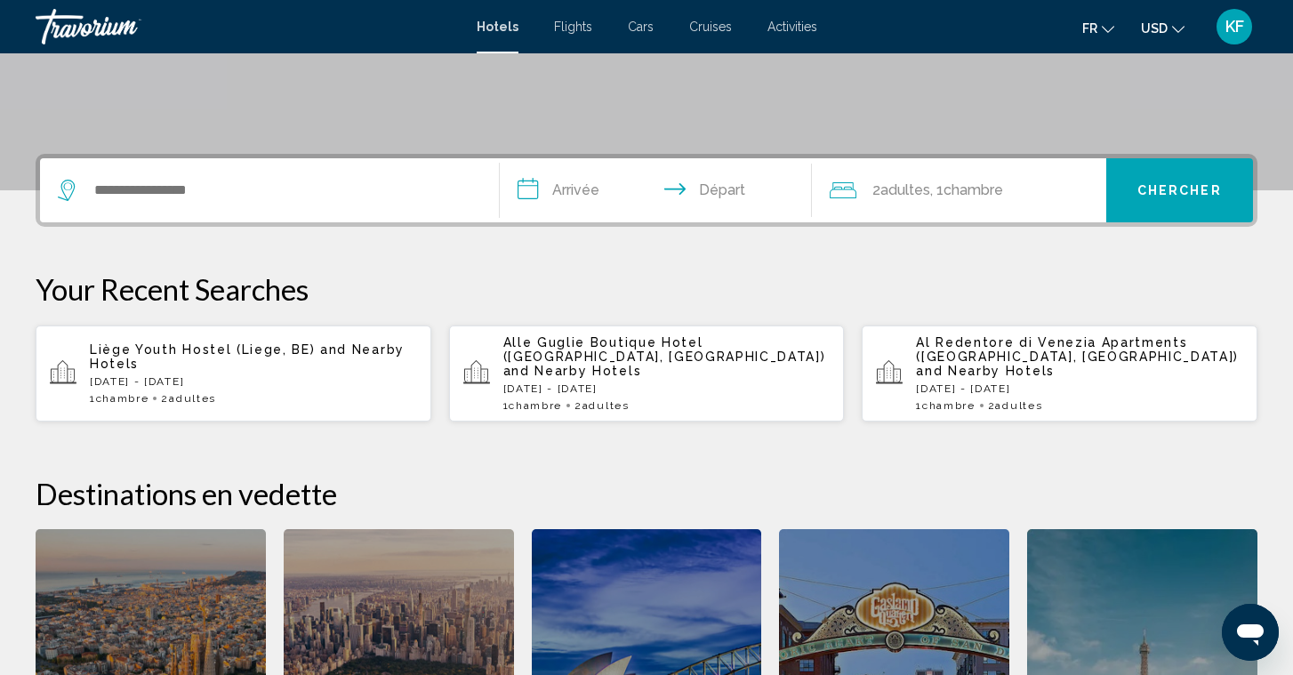
click at [246, 364] on p "Liège Youth Hostel (Liege, BE) and Nearby Hotels" at bounding box center [253, 356] width 327 height 28
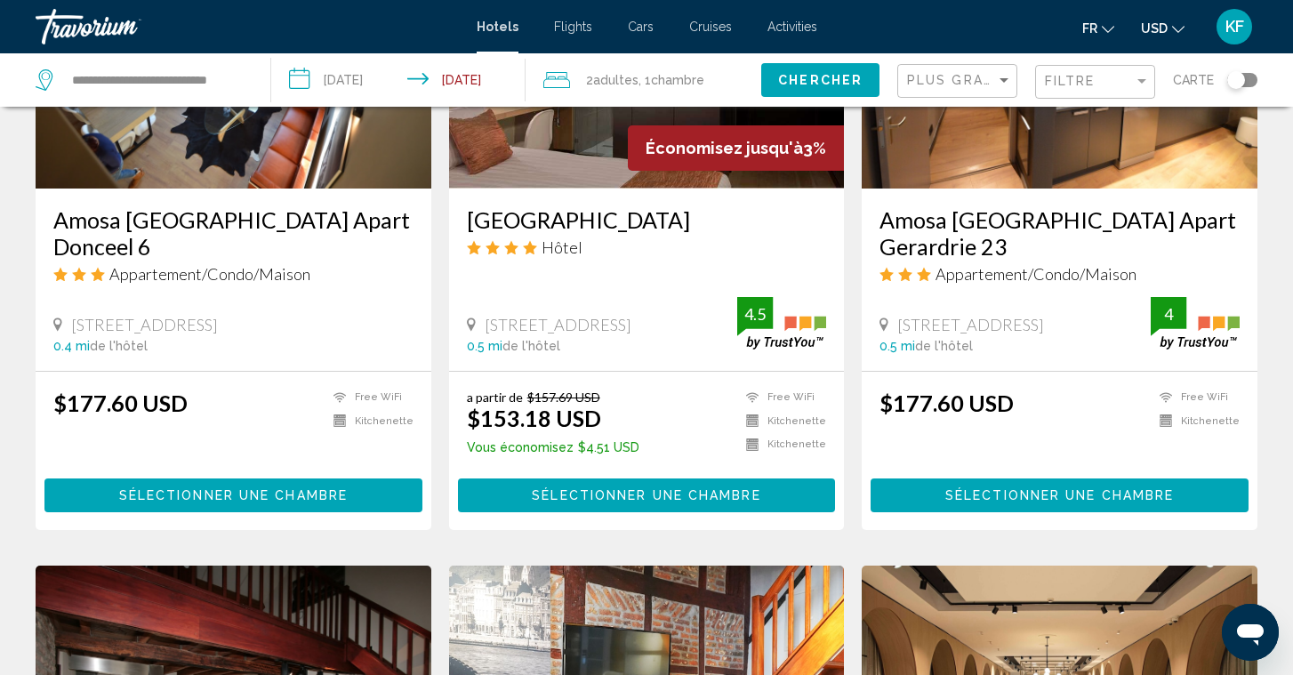
scroll to position [904, 0]
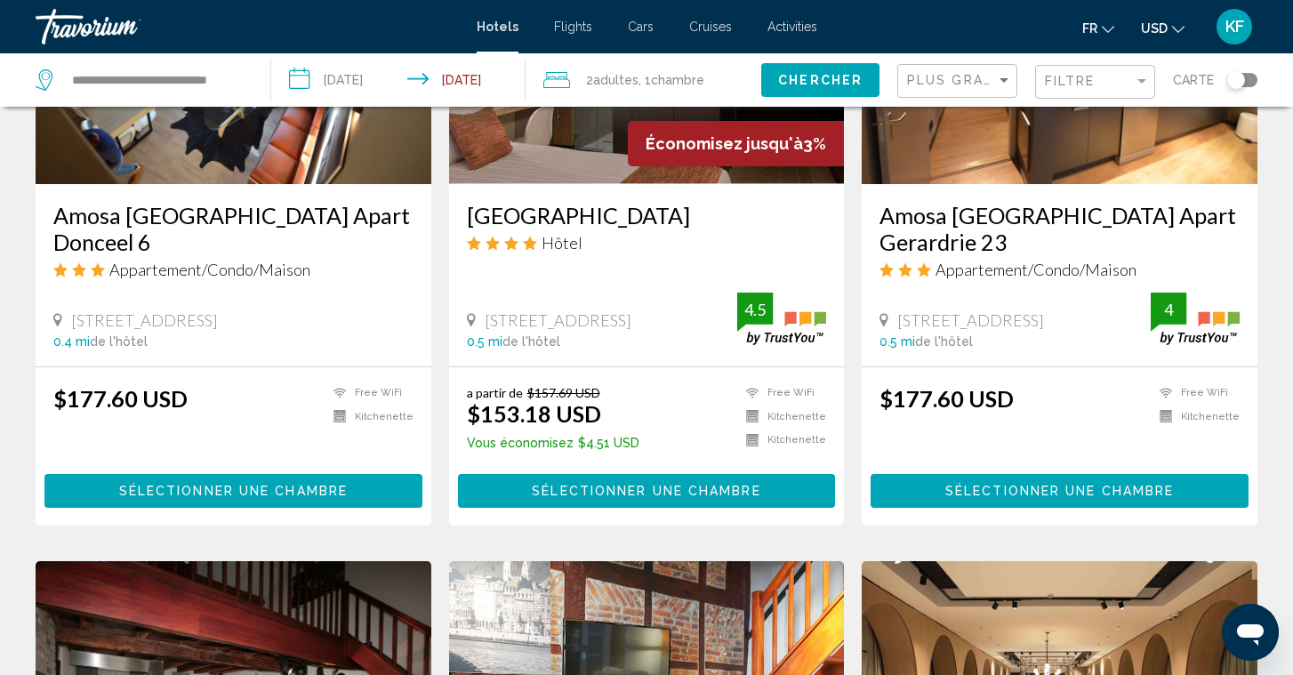
click at [959, 184] on img "Main content" at bounding box center [1060, 42] width 396 height 285
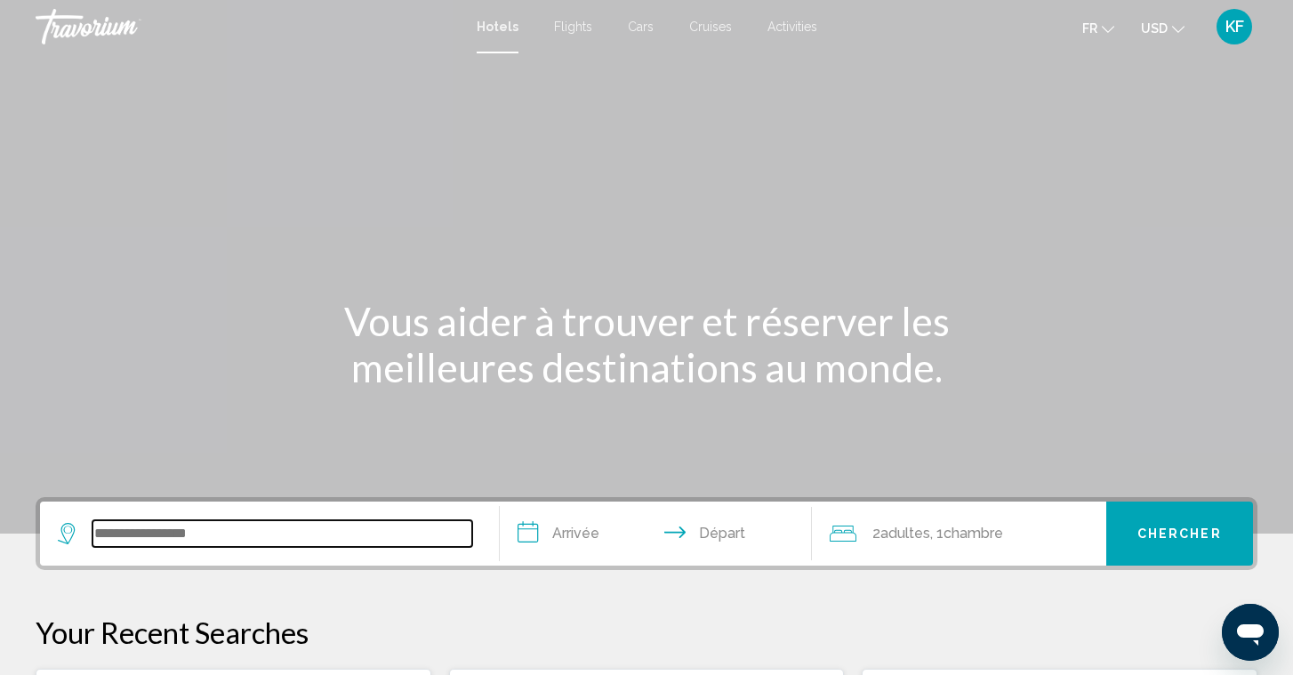
click at [298, 527] on input "Search widget" at bounding box center [282, 533] width 380 height 27
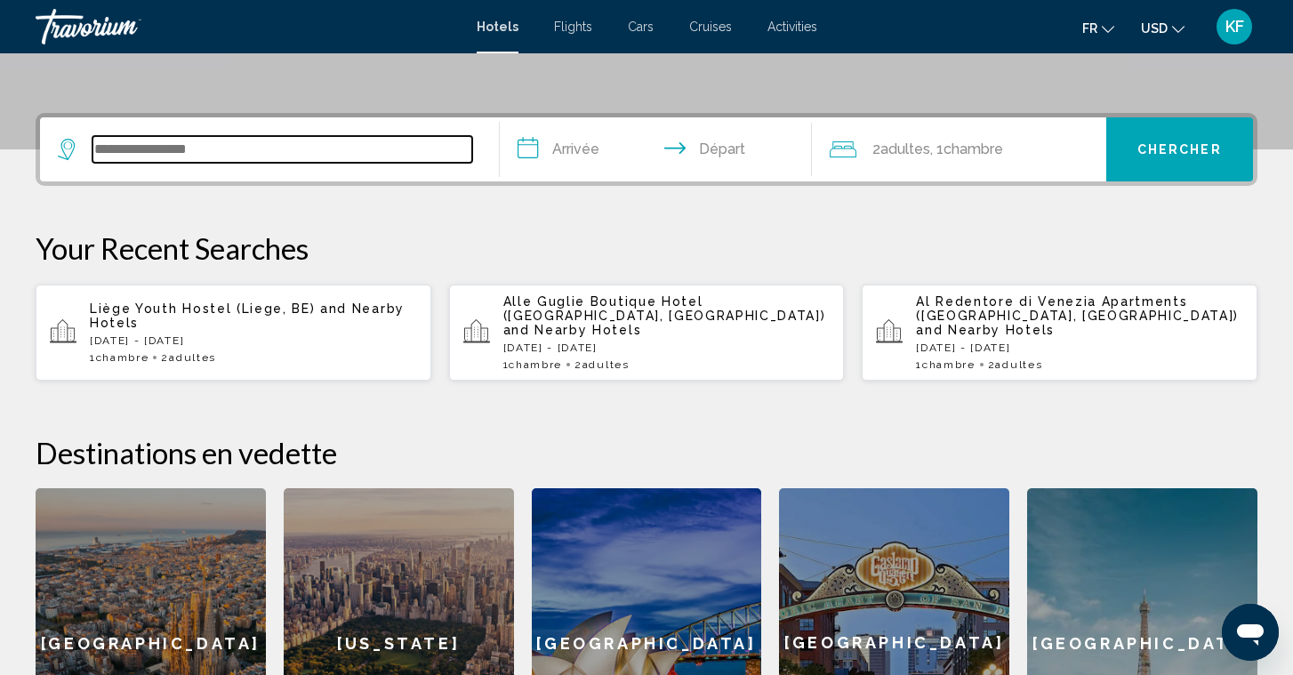
scroll to position [439, 0]
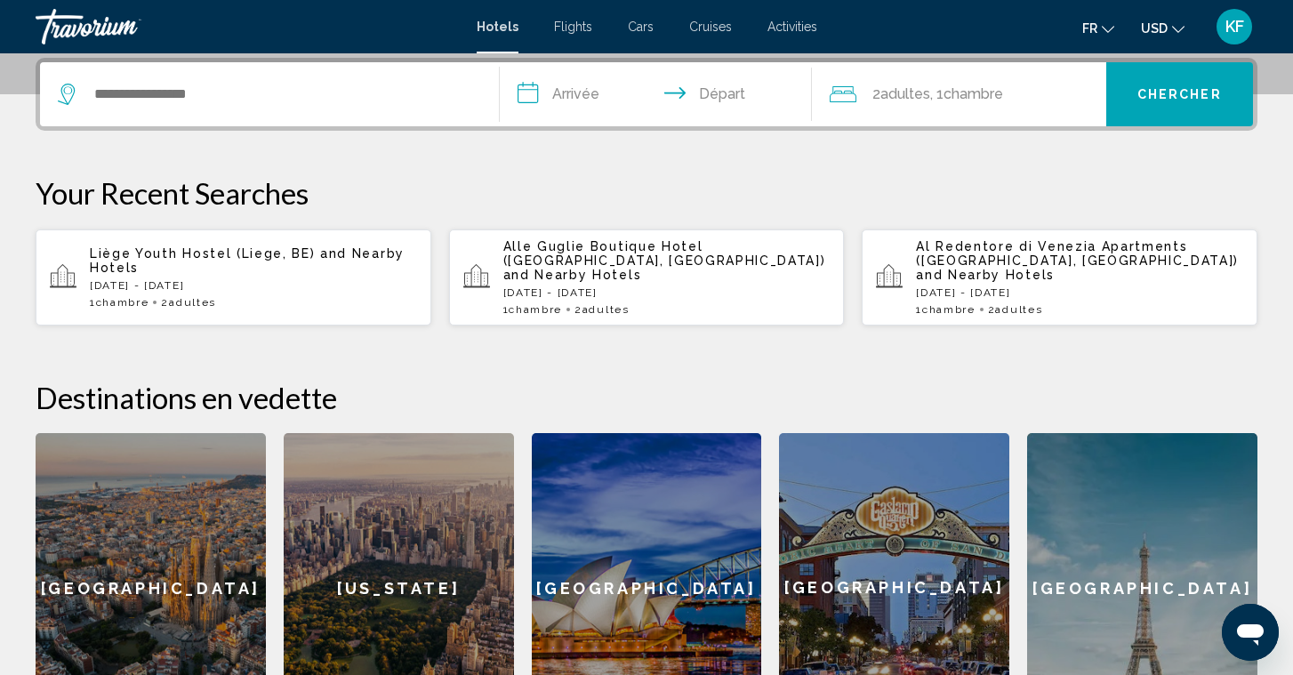
click at [292, 272] on div "Liège Youth Hostel (Liege, BE) and Nearby Hotels Sat, 16 Aug - Sun, 17 Aug 1 Ch…" at bounding box center [253, 277] width 327 height 62
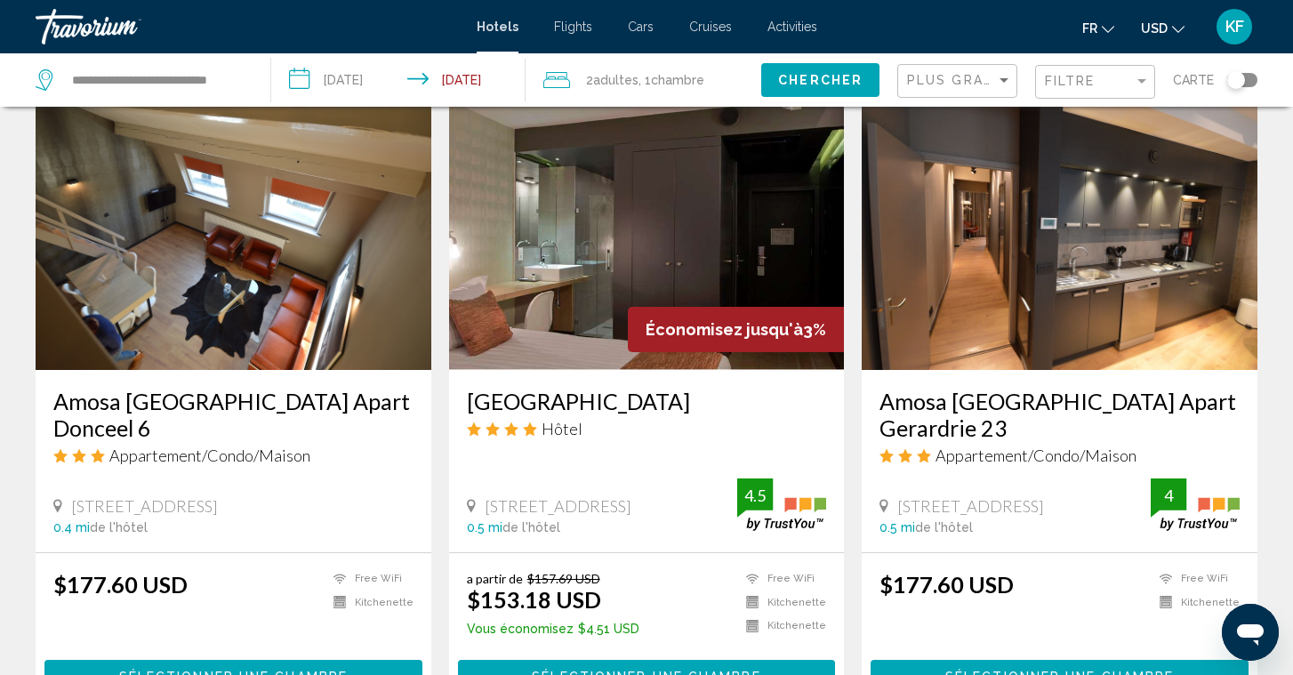
scroll to position [729, 0]
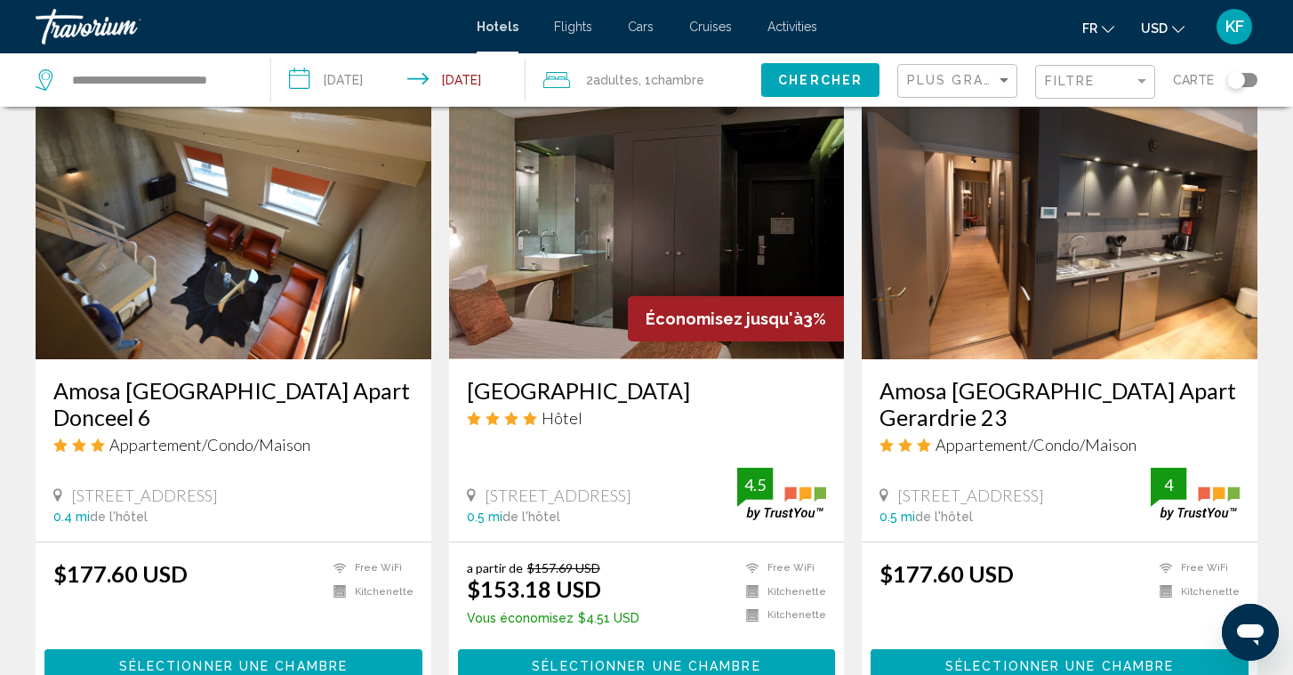
click at [634, 262] on img "Main content" at bounding box center [647, 217] width 396 height 285
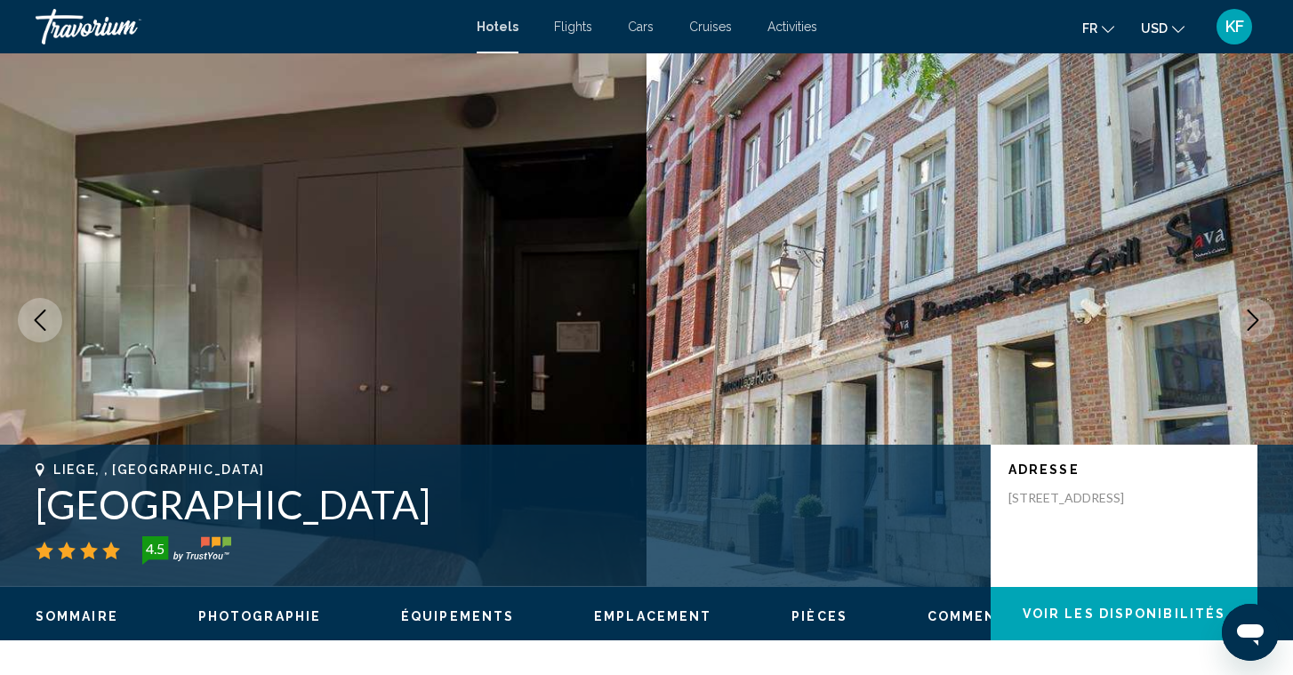
click at [1263, 309] on button "Next image" at bounding box center [1253, 320] width 44 height 44
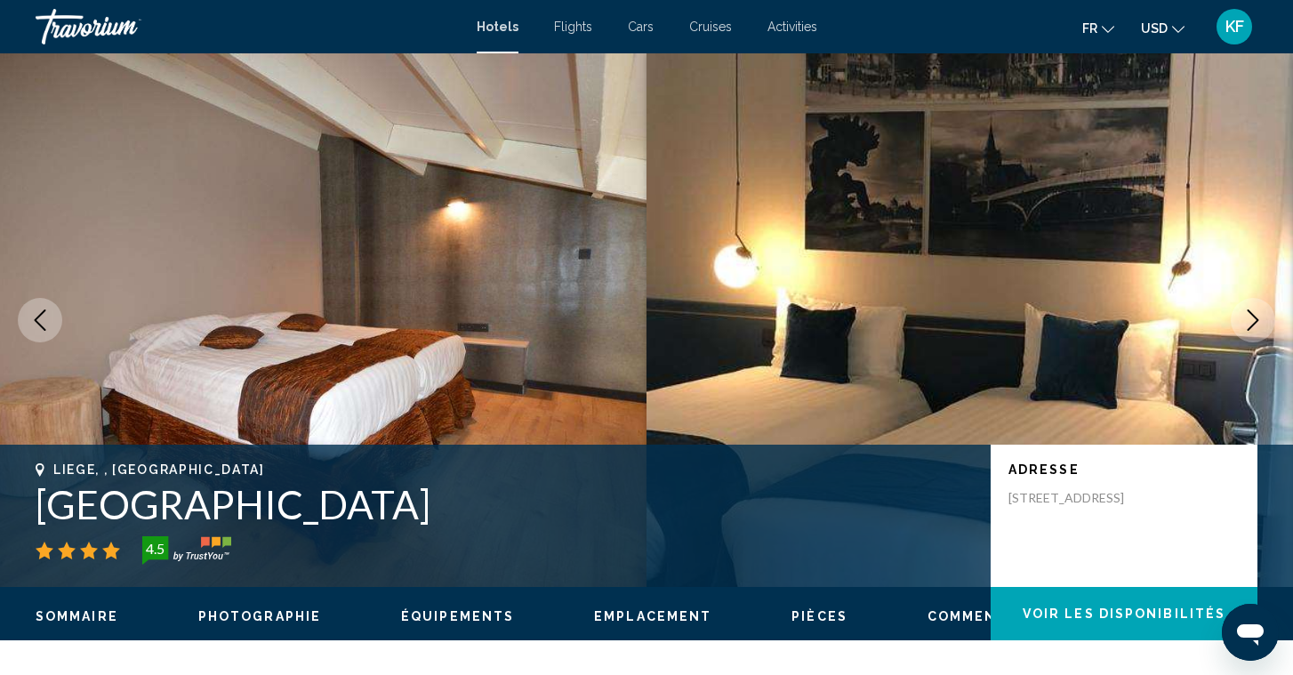
click at [1262, 312] on icon "Next image" at bounding box center [1252, 319] width 21 height 21
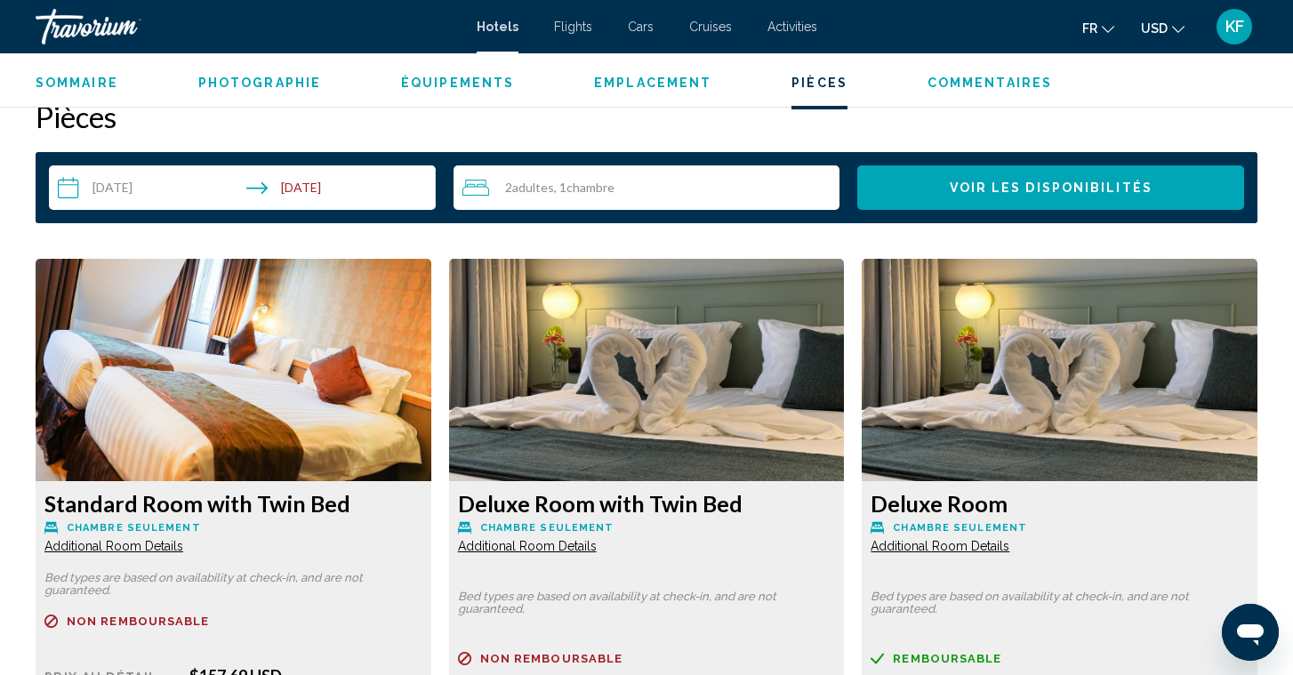
scroll to position [2159, 0]
